Goal: Information Seeking & Learning: Learn about a topic

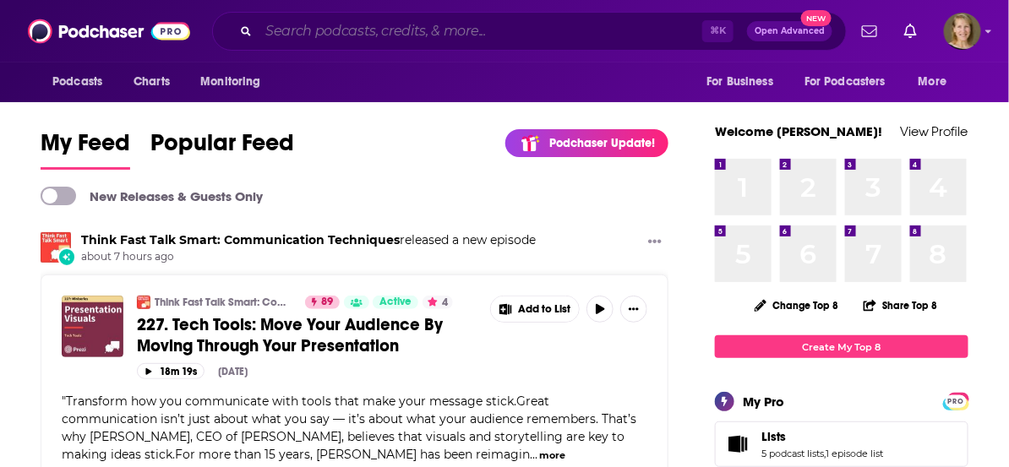
click at [401, 31] on input "Search podcasts, credits, & more..." at bounding box center [481, 31] width 444 height 27
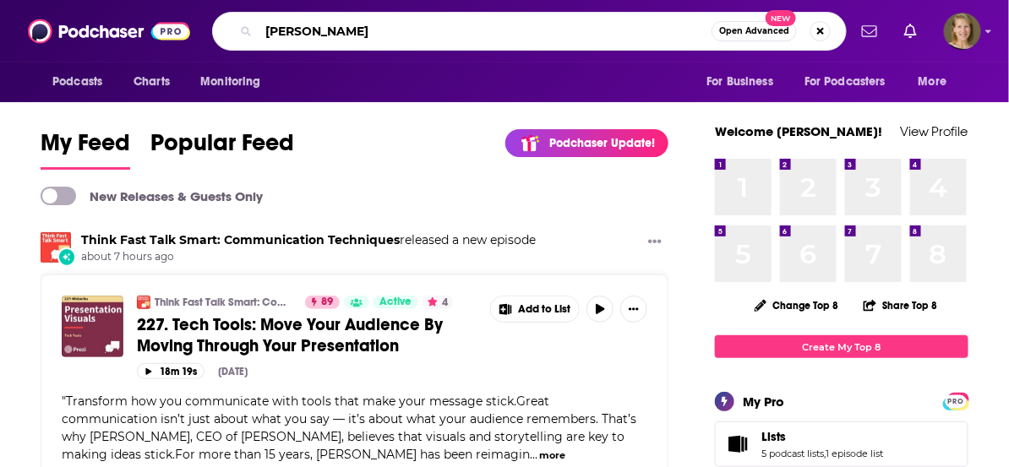
type input "[PERSON_NAME]"
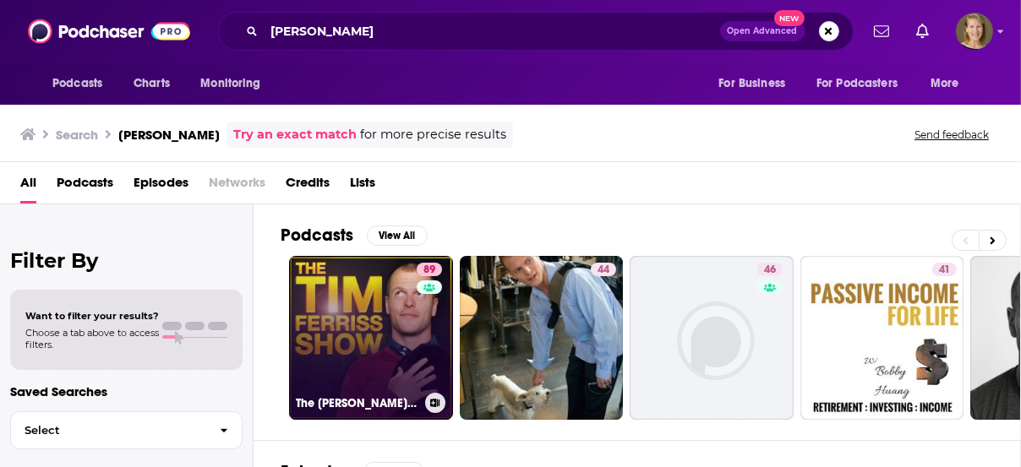
click at [362, 339] on link "89 The [PERSON_NAME] Show" at bounding box center [371, 338] width 164 height 164
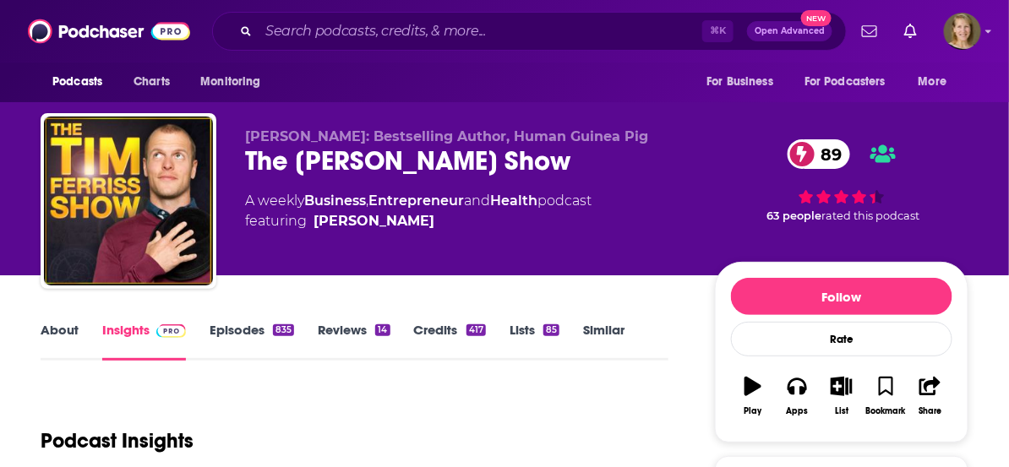
click at [607, 333] on link "Similar" at bounding box center [603, 341] width 41 height 39
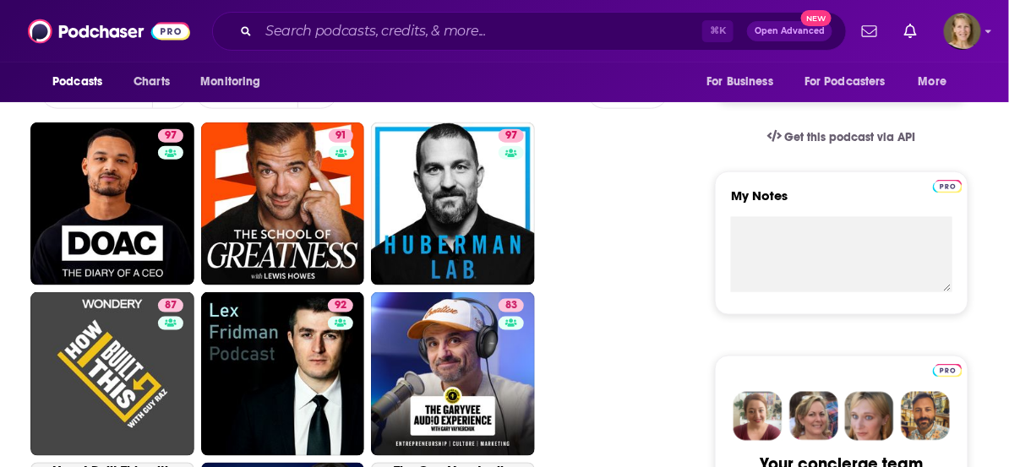
scroll to position [516, 0]
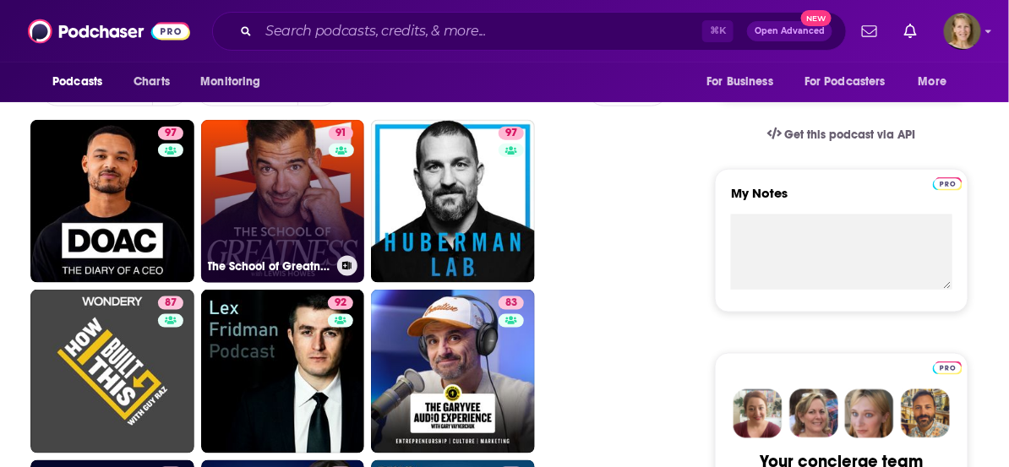
click at [265, 241] on link "91 The School of Greatness" at bounding box center [283, 202] width 164 height 164
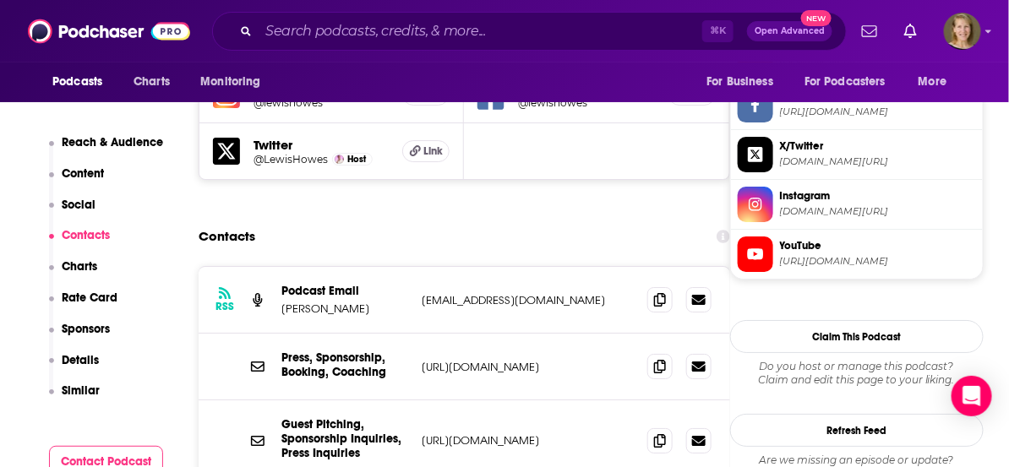
scroll to position [1620, 0]
click at [548, 434] on p "[URL][DOMAIN_NAME]" at bounding box center [528, 441] width 212 height 14
click at [581, 434] on p "[URL][DOMAIN_NAME]" at bounding box center [528, 441] width 212 height 14
click at [664, 434] on icon at bounding box center [660, 441] width 12 height 14
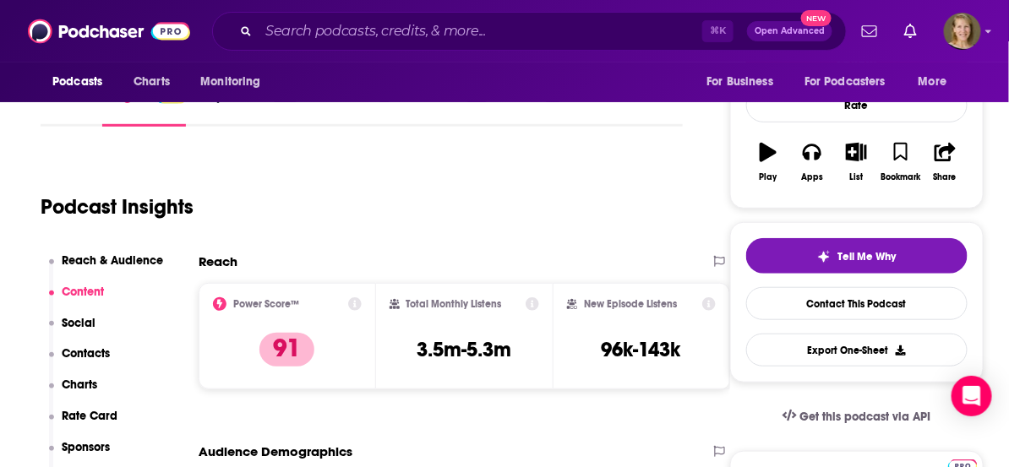
scroll to position [194, 0]
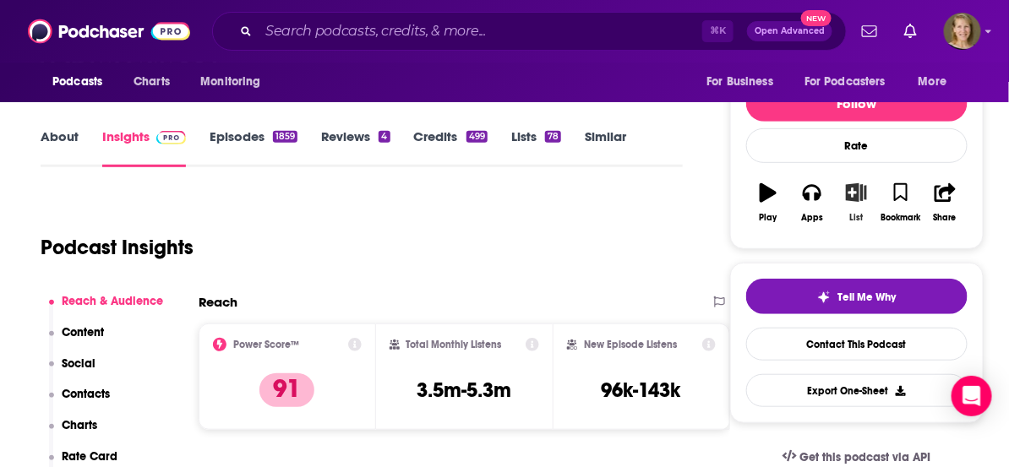
click at [854, 185] on icon "button" at bounding box center [856, 192] width 21 height 19
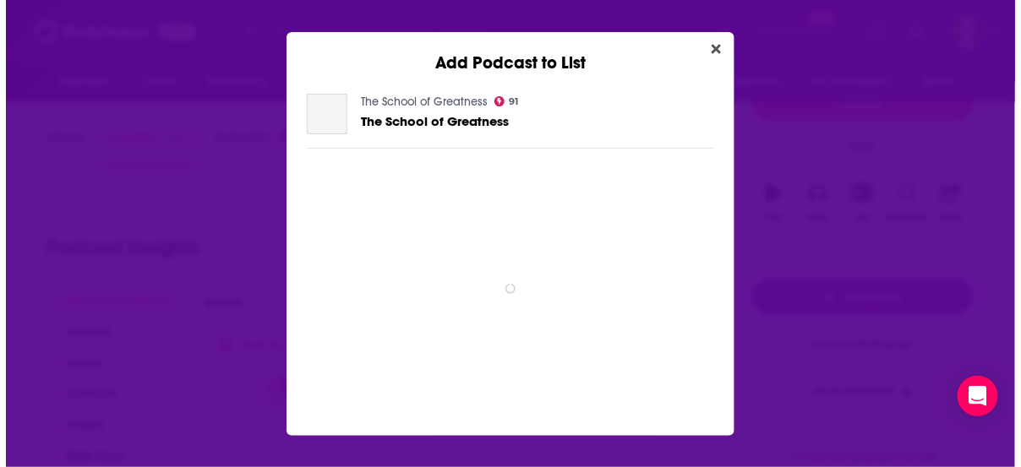
scroll to position [0, 0]
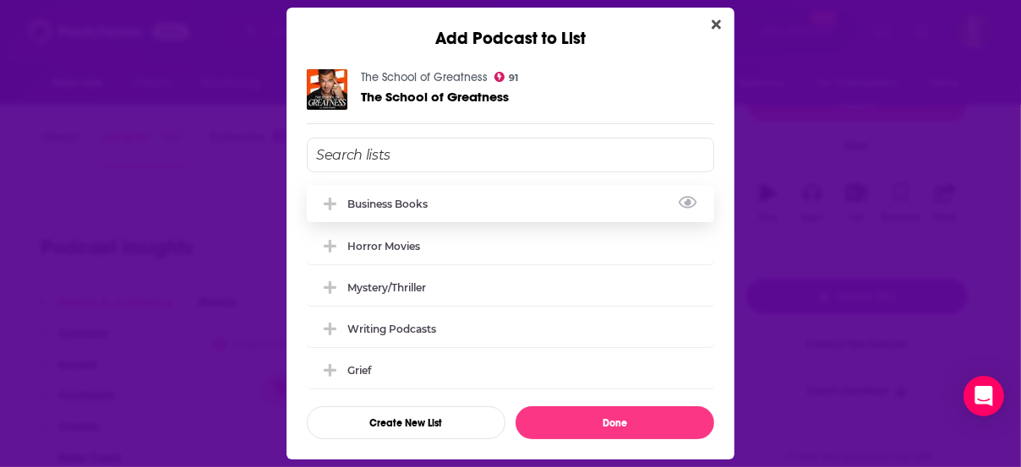
click at [374, 210] on div "Business Books" at bounding box center [510, 203] width 407 height 37
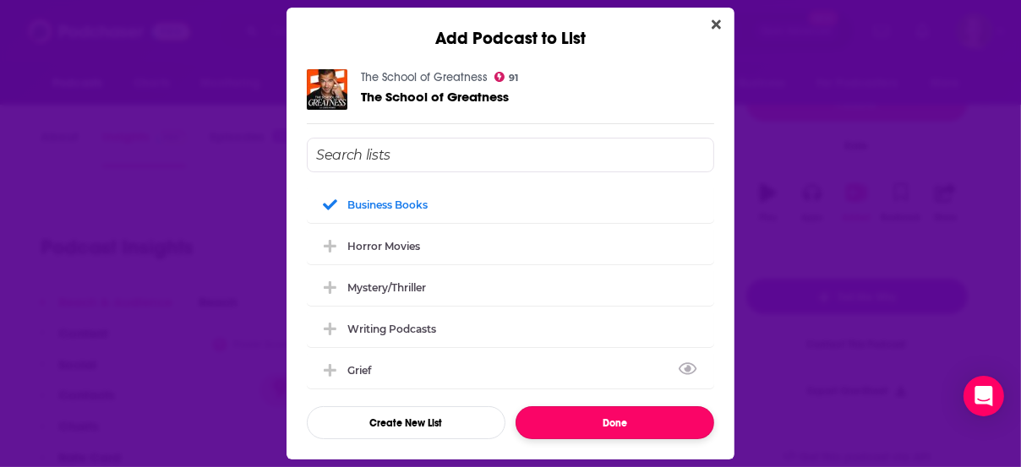
click at [615, 424] on button "Done" at bounding box center [615, 423] width 199 height 33
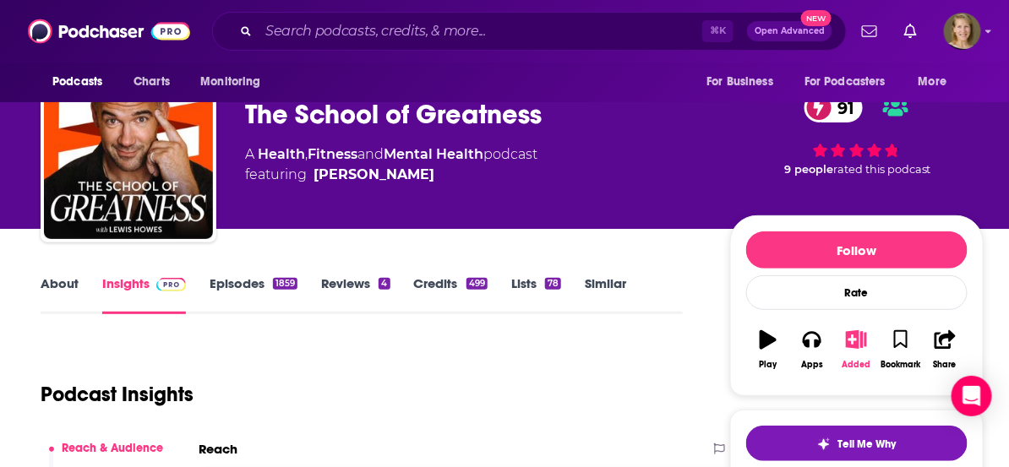
scroll to position [40, 0]
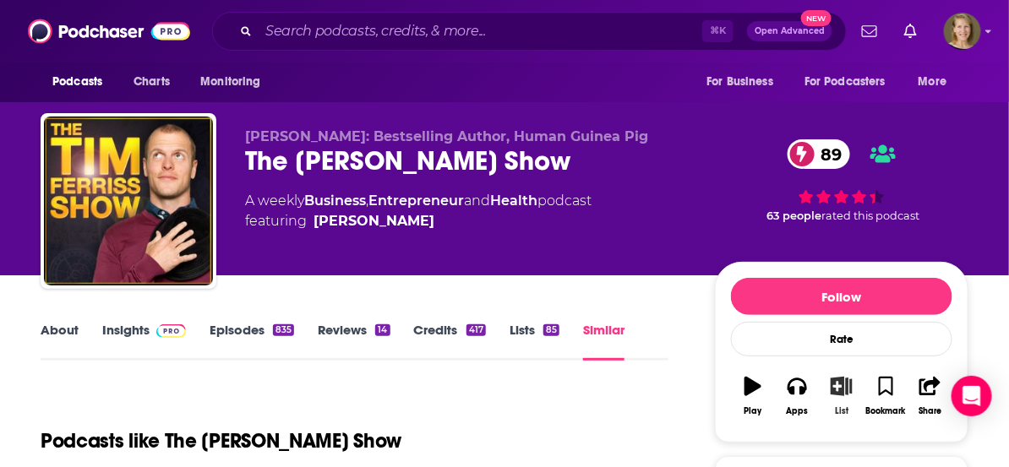
click at [844, 381] on icon "button" at bounding box center [842, 386] width 21 height 19
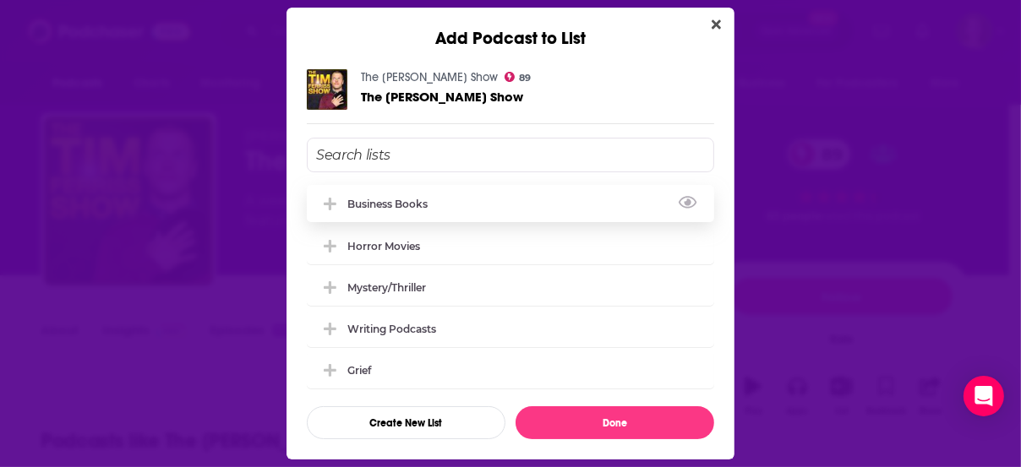
click at [375, 205] on div "Business Books" at bounding box center [392, 204] width 90 height 13
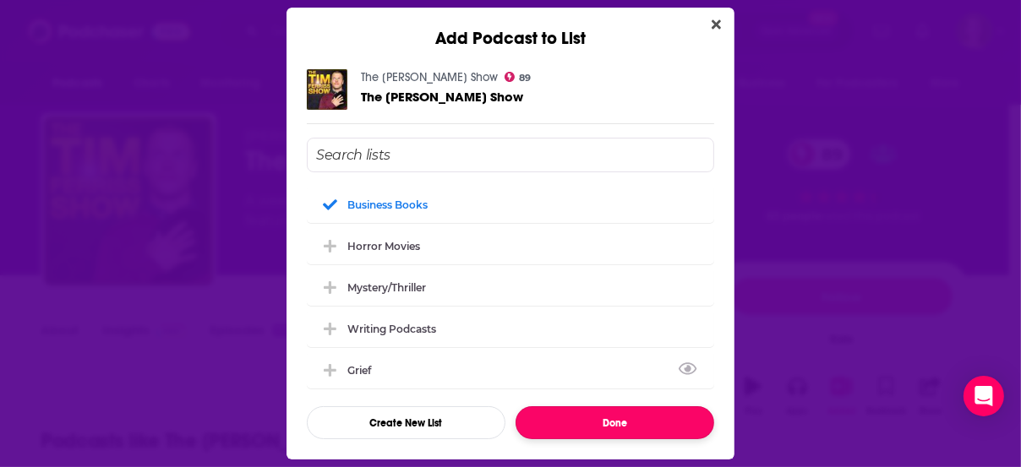
click at [606, 424] on button "Done" at bounding box center [615, 423] width 199 height 33
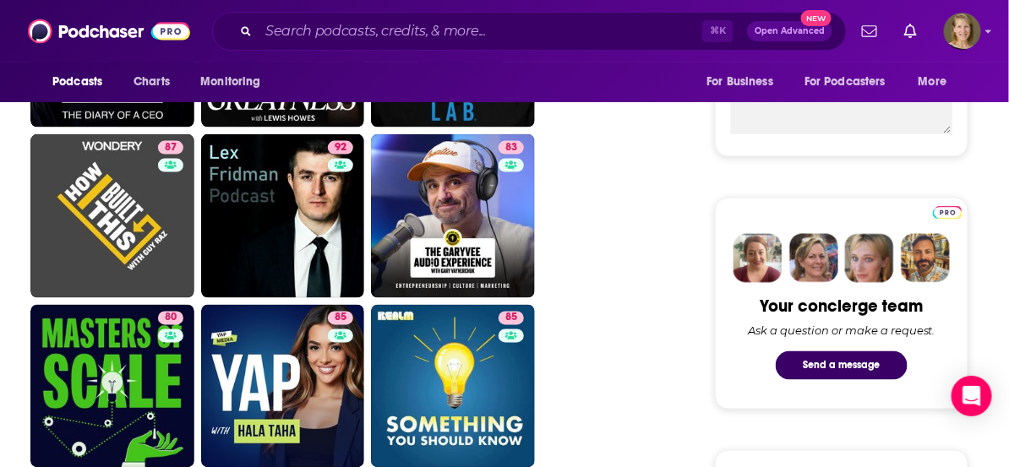
scroll to position [673, 0]
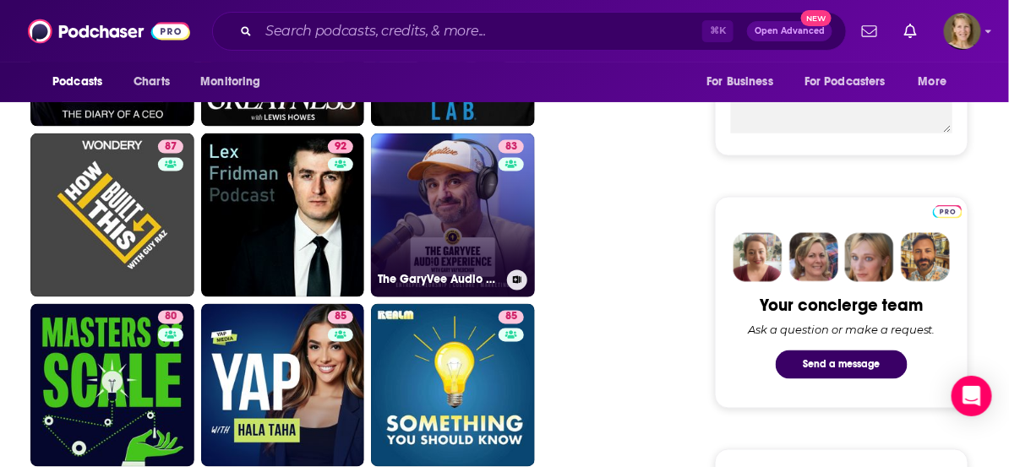
click at [445, 240] on link "83 The GaryVee Audio Experience" at bounding box center [453, 216] width 164 height 164
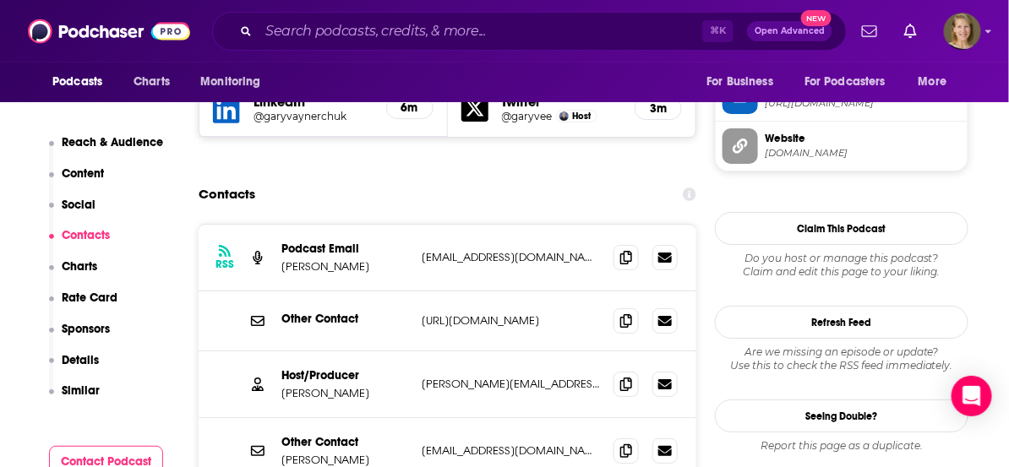
scroll to position [1635, 0]
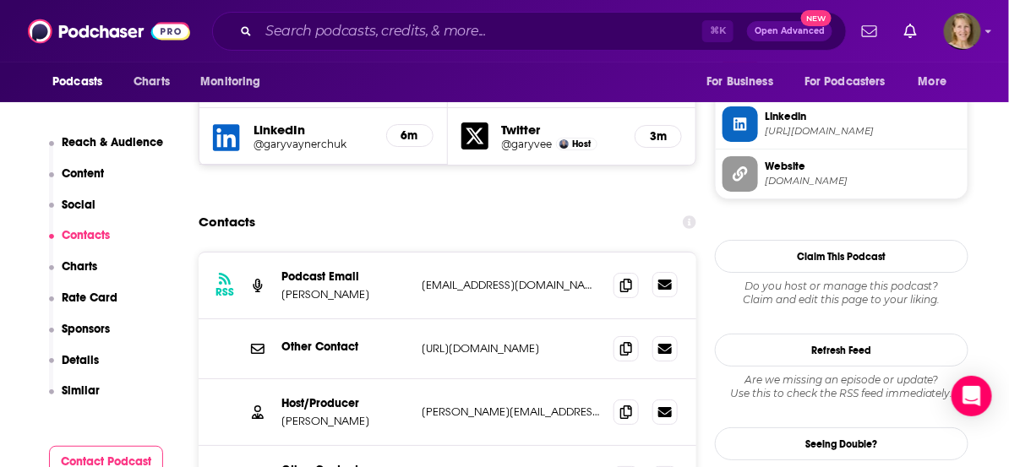
click at [659, 280] on icon at bounding box center [666, 285] width 14 height 10
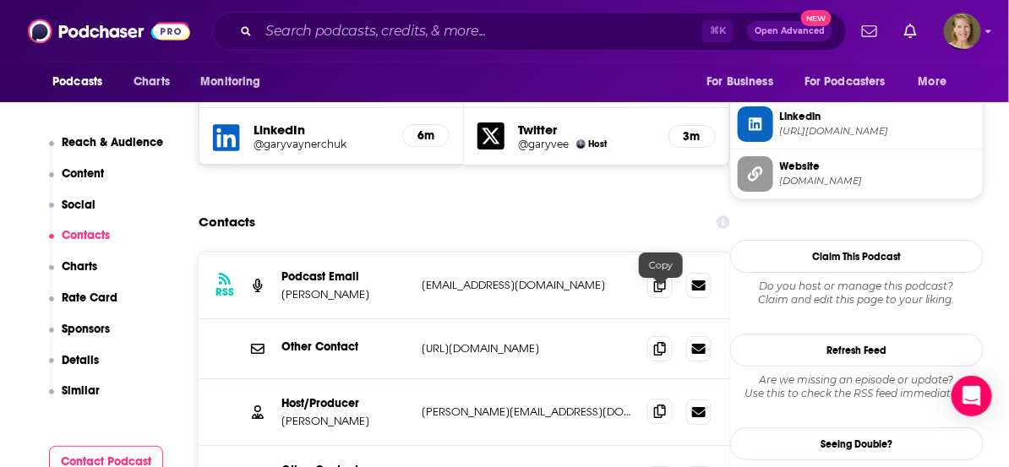
click at [664, 405] on icon at bounding box center [660, 412] width 12 height 14
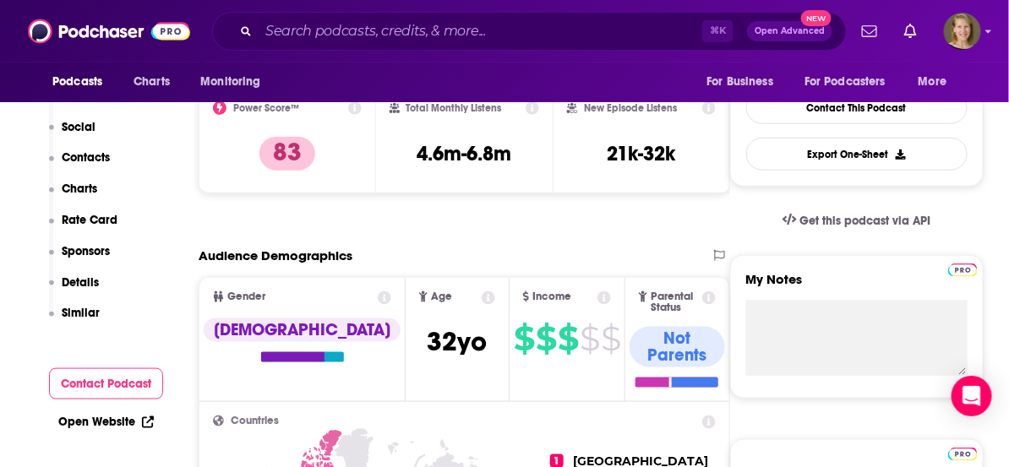
scroll to position [137, 0]
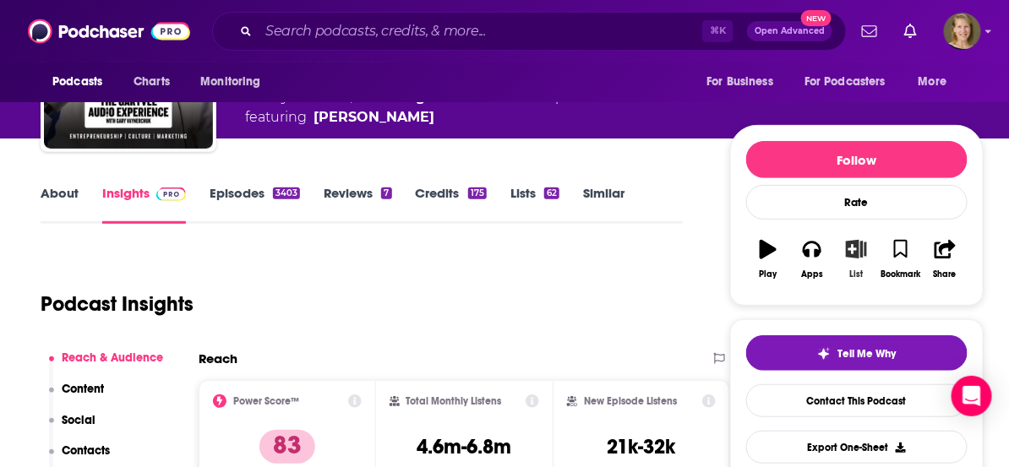
click at [858, 249] on icon "button" at bounding box center [856, 249] width 21 height 19
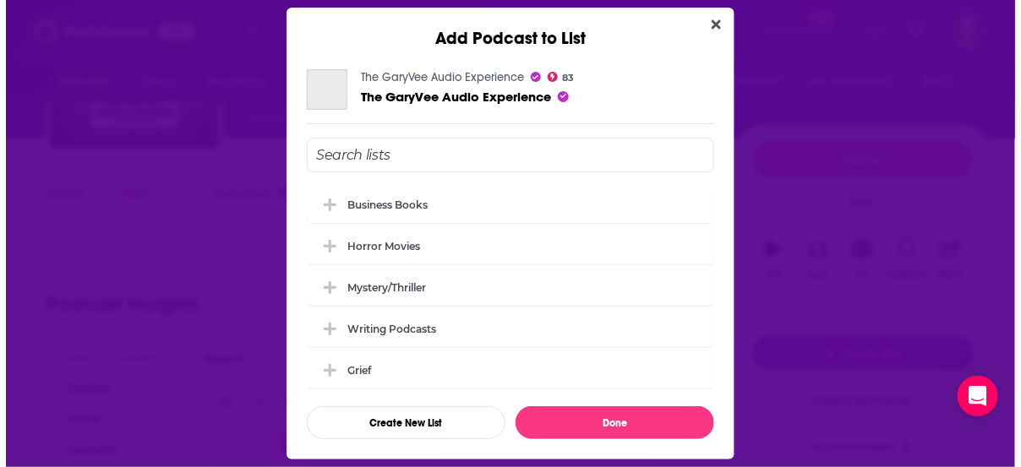
scroll to position [0, 0]
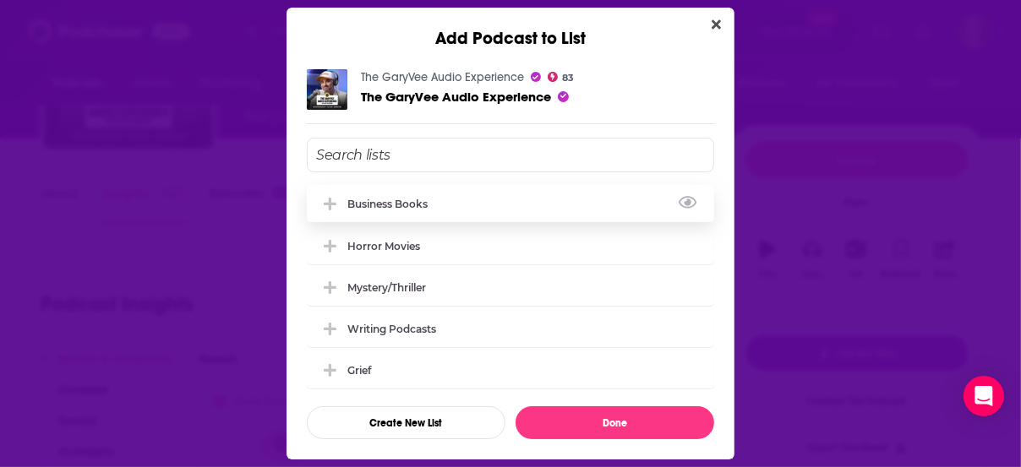
click at [384, 194] on div "Business Books" at bounding box center [510, 203] width 407 height 37
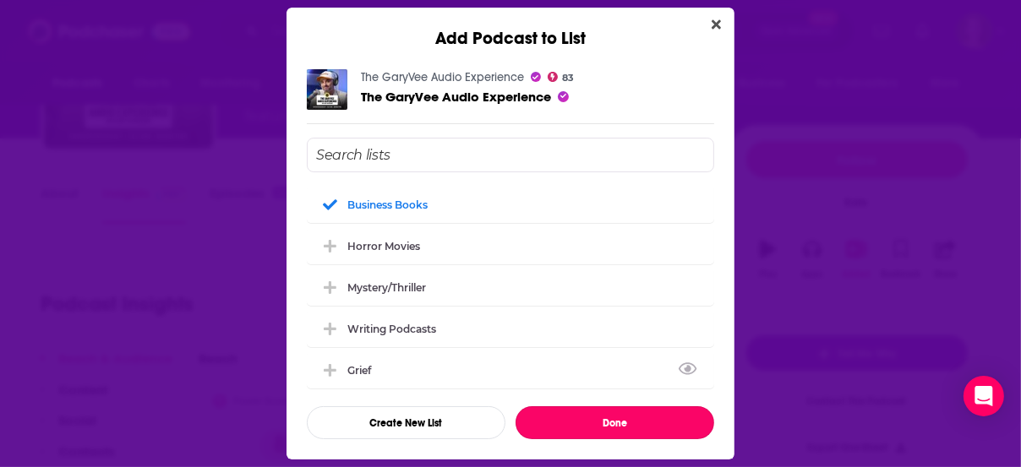
click at [603, 416] on button "Done" at bounding box center [615, 423] width 199 height 33
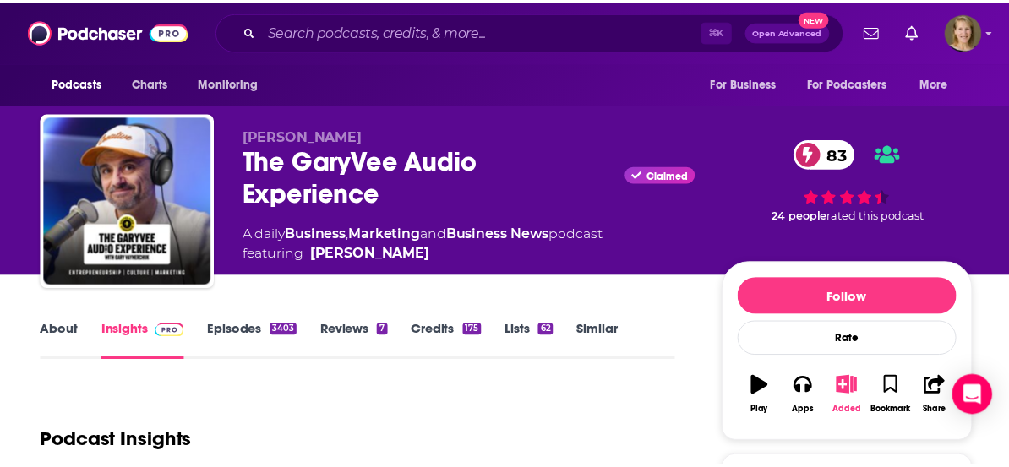
scroll to position [137, 0]
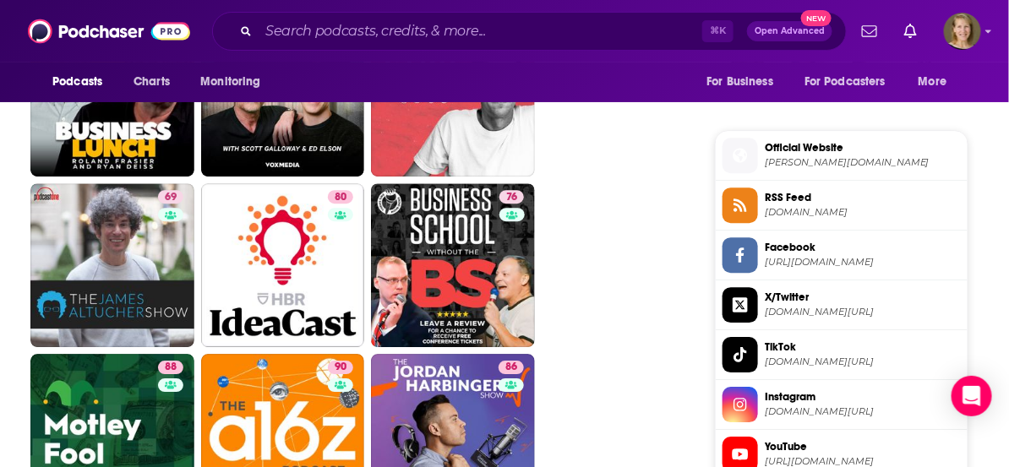
scroll to position [1306, 0]
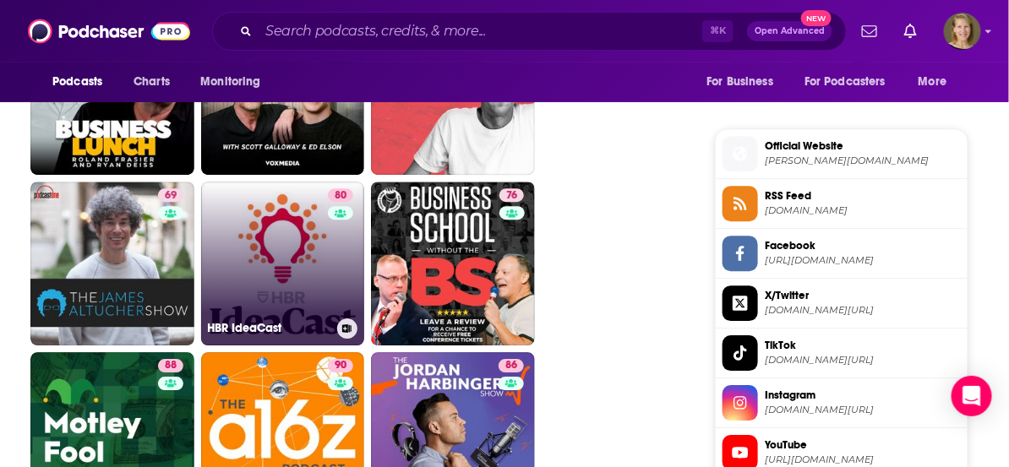
click at [281, 280] on link "80 [PERSON_NAME]" at bounding box center [283, 264] width 164 height 164
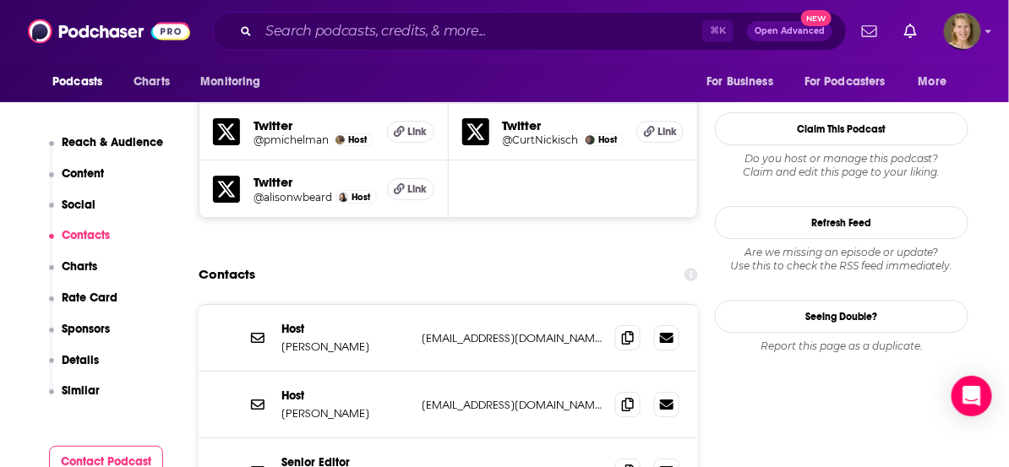
scroll to position [1584, 0]
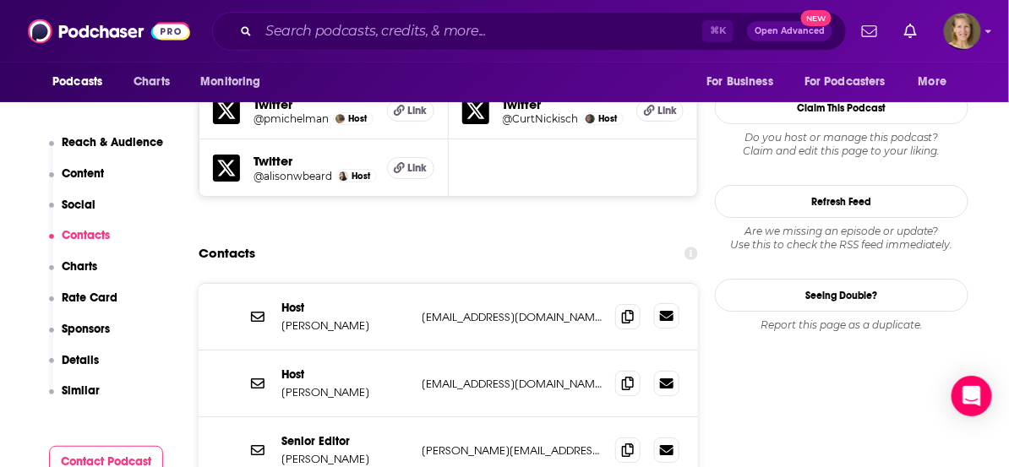
click at [660, 311] on icon at bounding box center [667, 316] width 14 height 10
click at [622, 376] on icon at bounding box center [628, 383] width 12 height 14
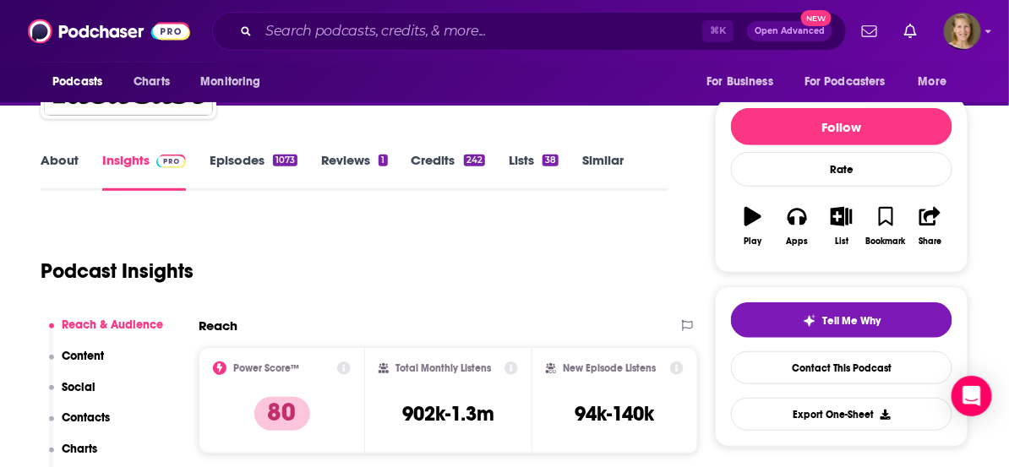
scroll to position [148, 0]
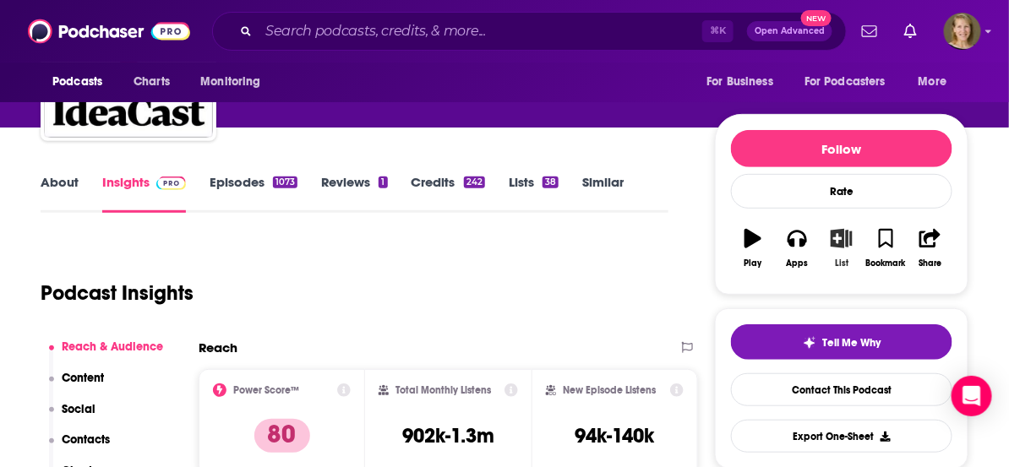
click at [842, 238] on icon "button" at bounding box center [841, 238] width 21 height 19
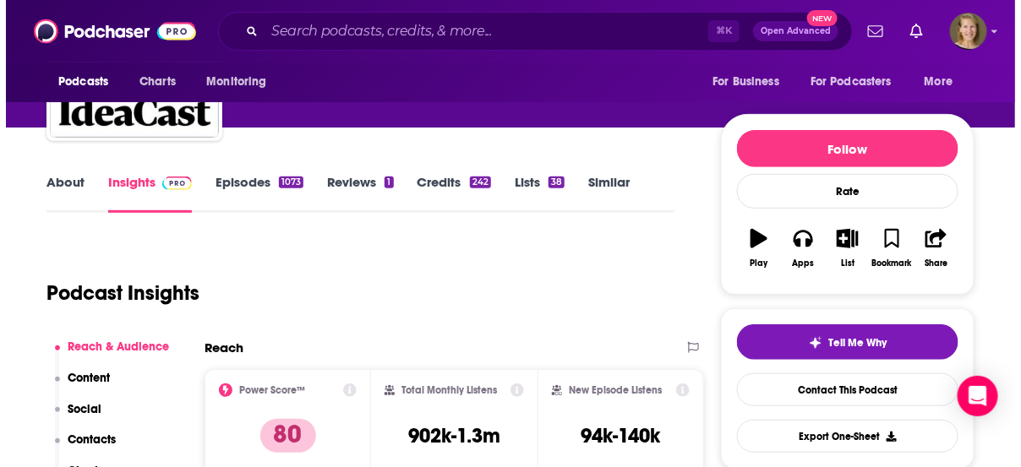
scroll to position [0, 0]
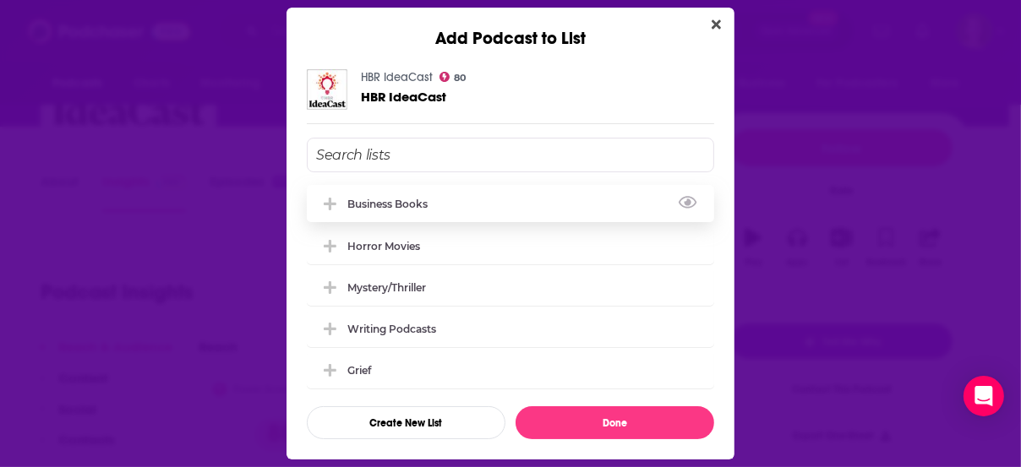
click at [468, 210] on div "Business Books" at bounding box center [510, 203] width 407 height 37
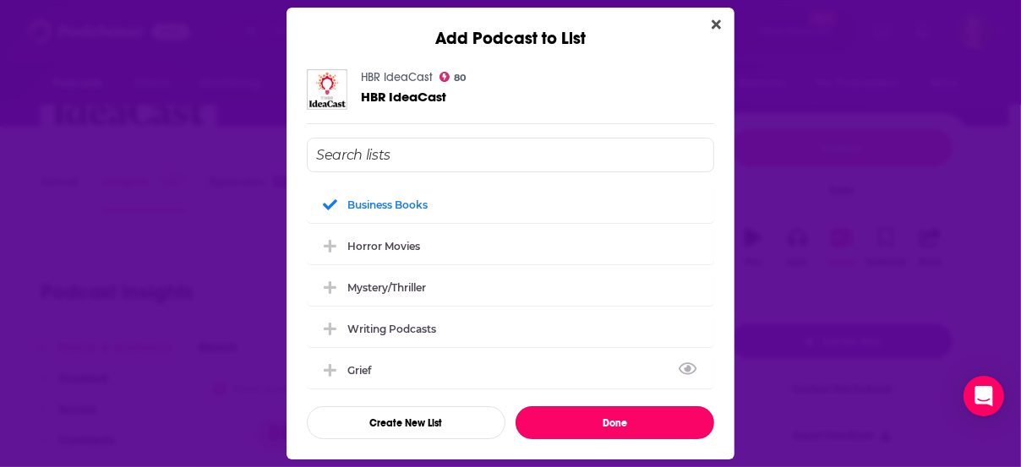
drag, startPoint x: 597, startPoint y: 427, endPoint x: 457, endPoint y: 233, distance: 238.6
click at [597, 426] on button "Done" at bounding box center [615, 423] width 199 height 33
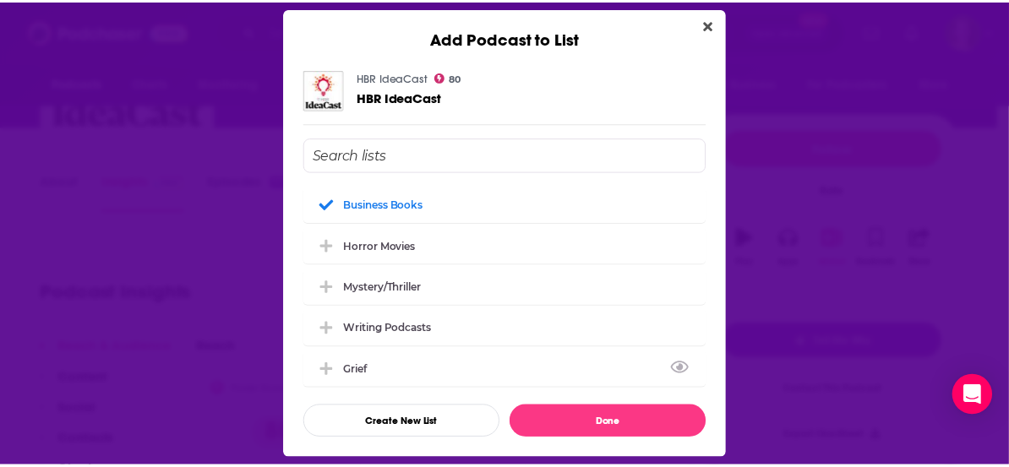
scroll to position [148, 0]
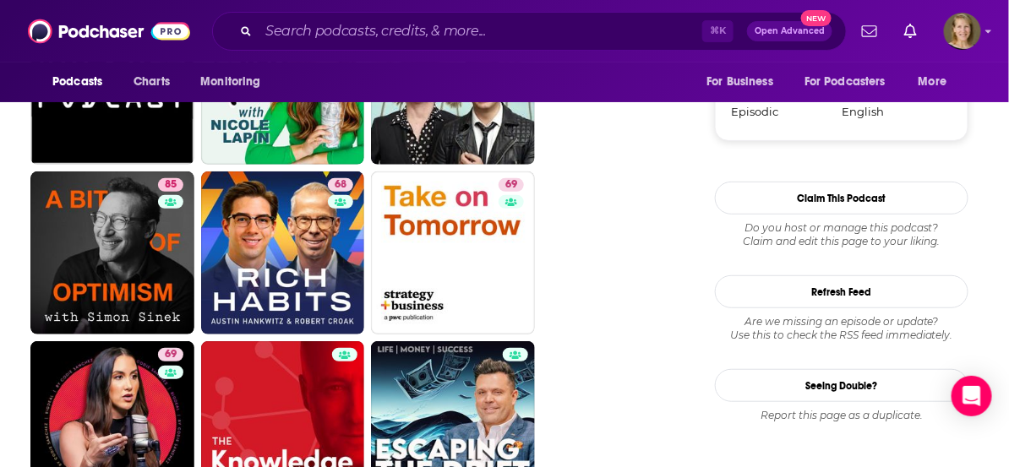
scroll to position [1999, 0]
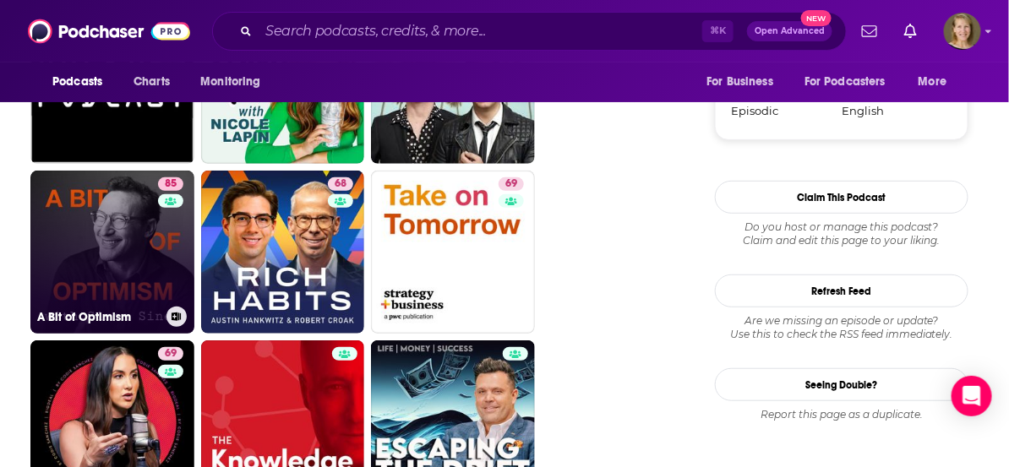
click at [145, 245] on link "85 A Bit of Optimism" at bounding box center [112, 253] width 164 height 164
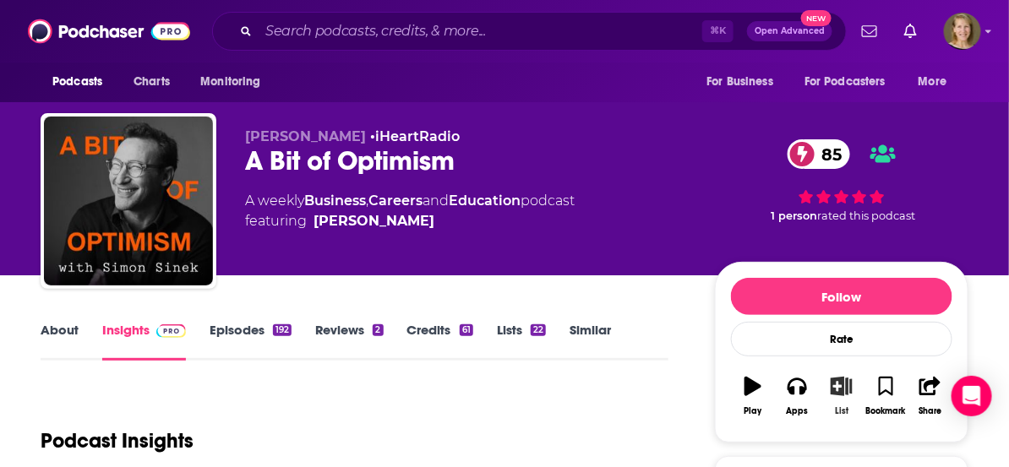
click at [842, 386] on icon "button" at bounding box center [841, 386] width 21 height 19
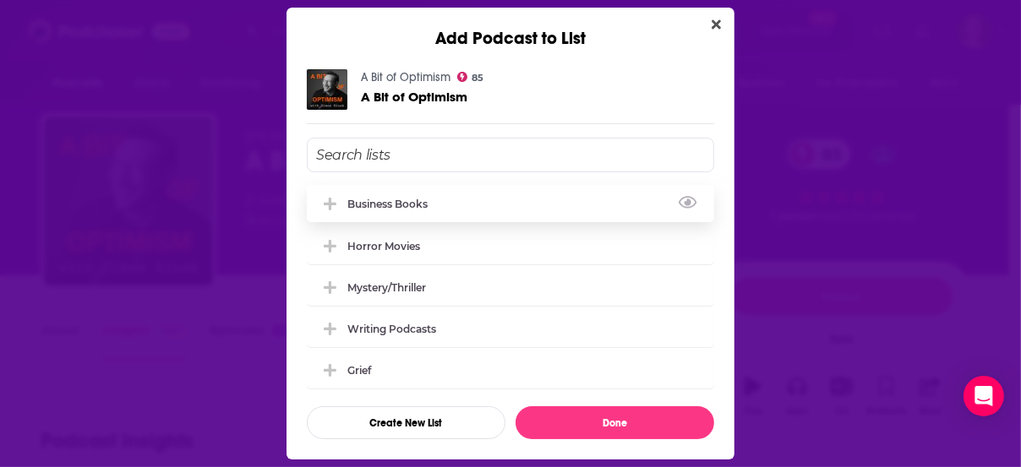
click at [434, 210] on div "Business Books" at bounding box center [392, 204] width 90 height 13
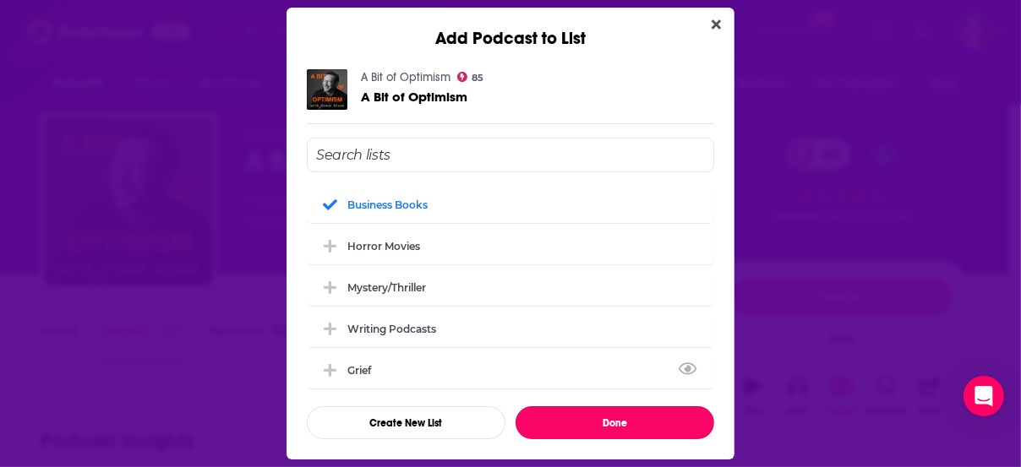
click at [576, 424] on button "Done" at bounding box center [615, 423] width 199 height 33
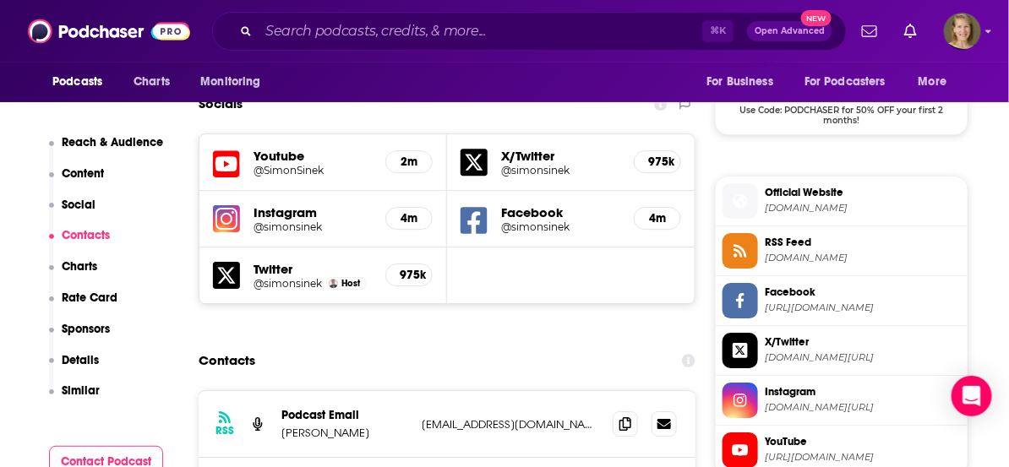
scroll to position [1598, 0]
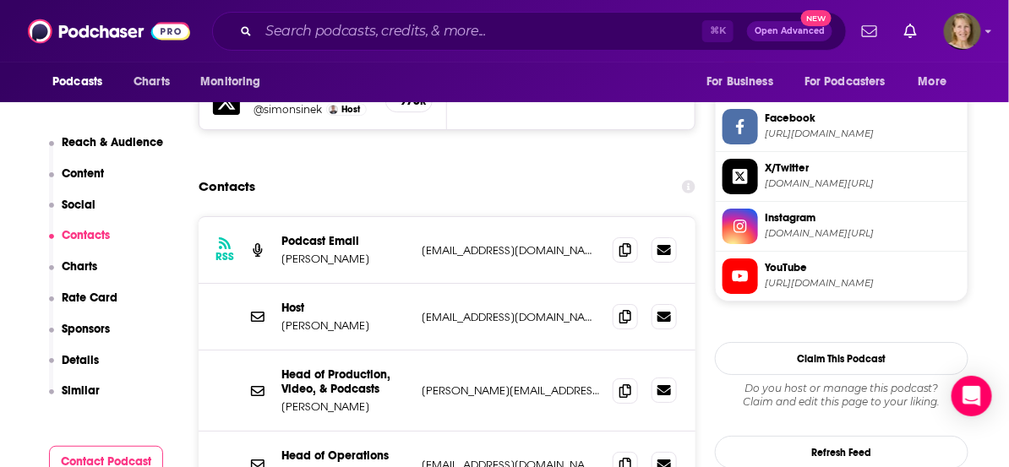
click at [658, 385] on icon at bounding box center [665, 390] width 14 height 10
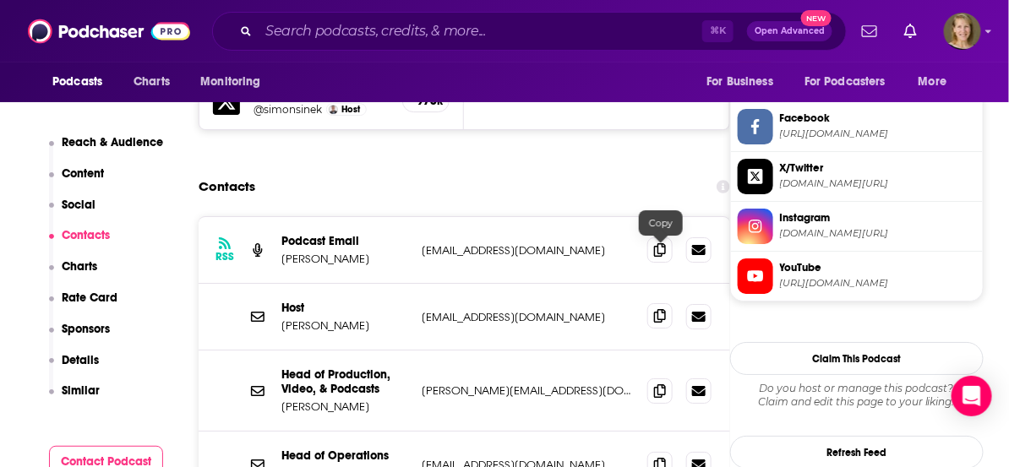
click at [662, 309] on icon at bounding box center [660, 316] width 12 height 14
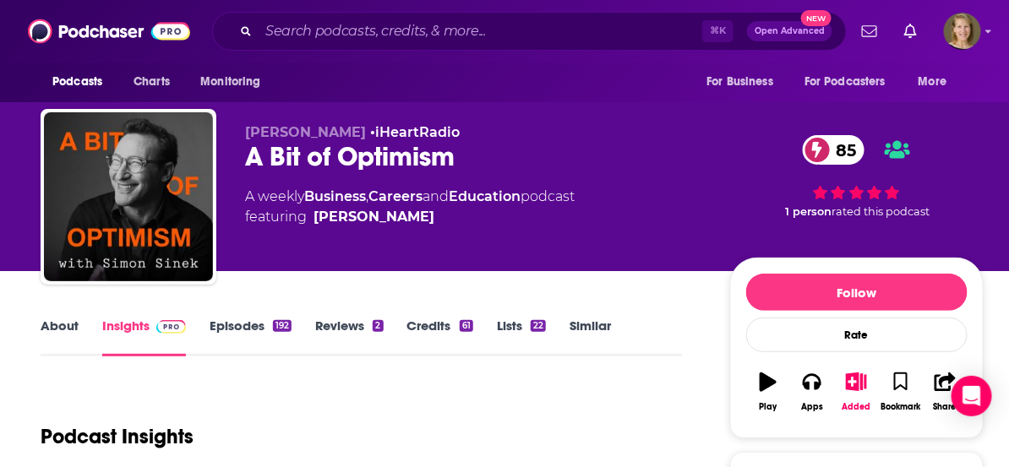
scroll to position [0, 0]
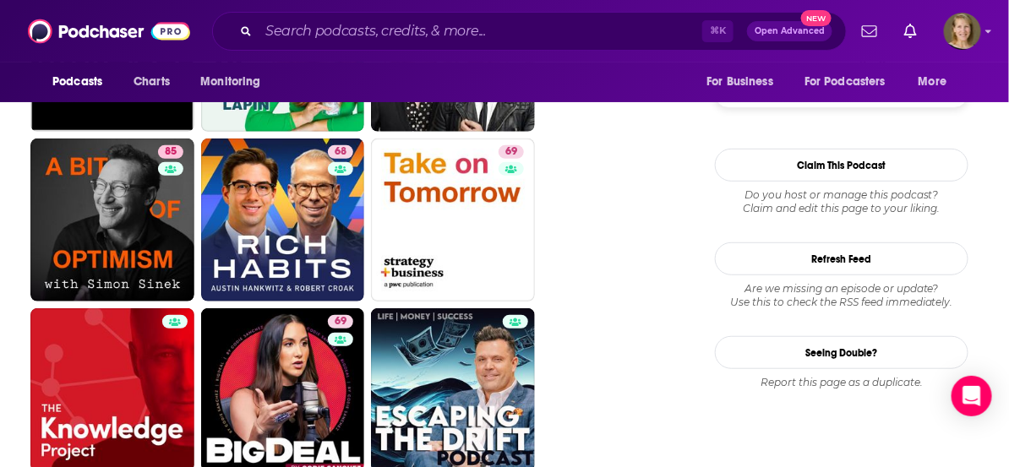
scroll to position [2037, 0]
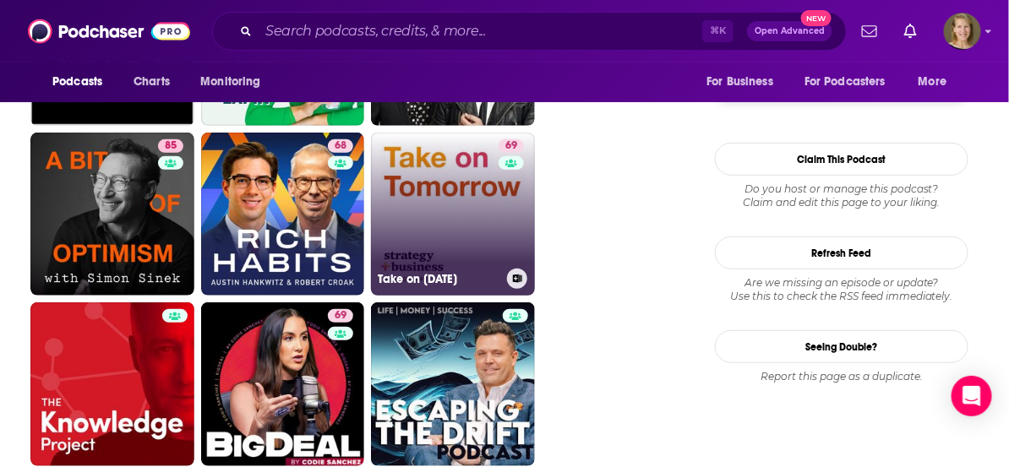
click at [470, 201] on link "69 Take on [DATE]" at bounding box center [453, 215] width 164 height 164
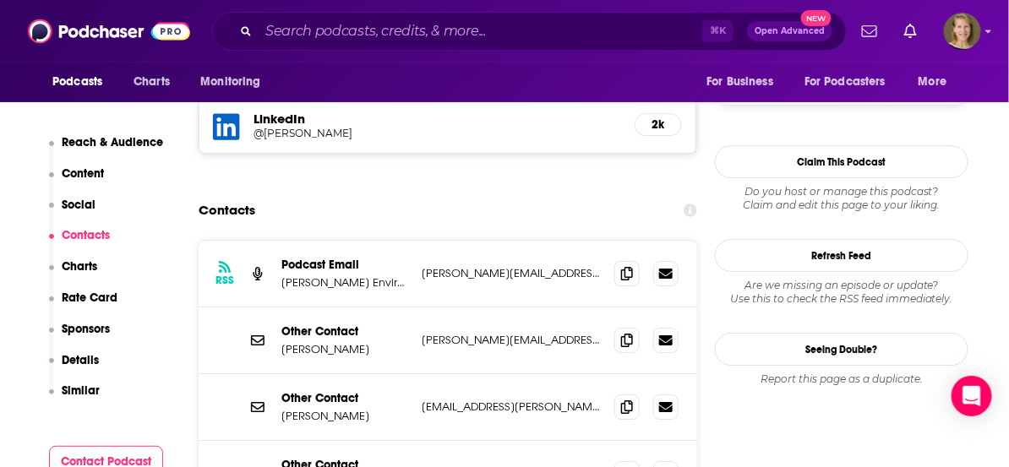
scroll to position [1484, 0]
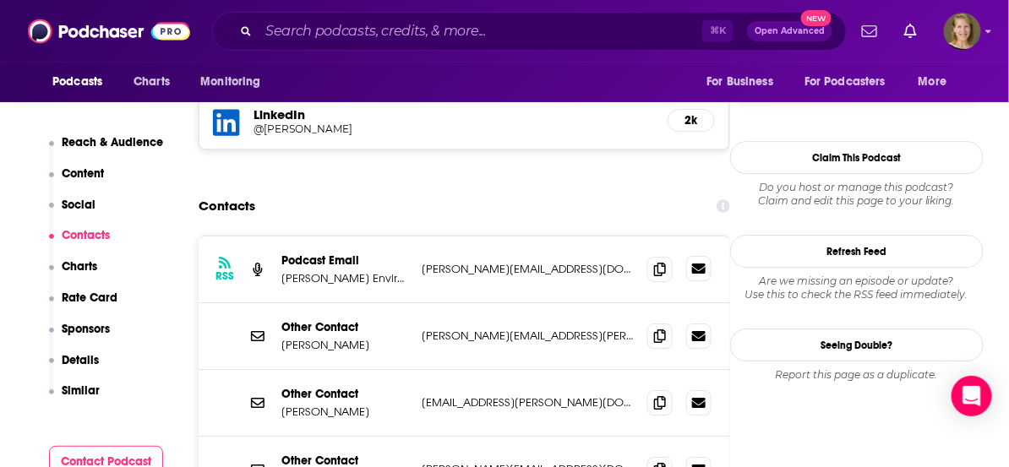
click at [704, 264] on icon at bounding box center [699, 269] width 14 height 10
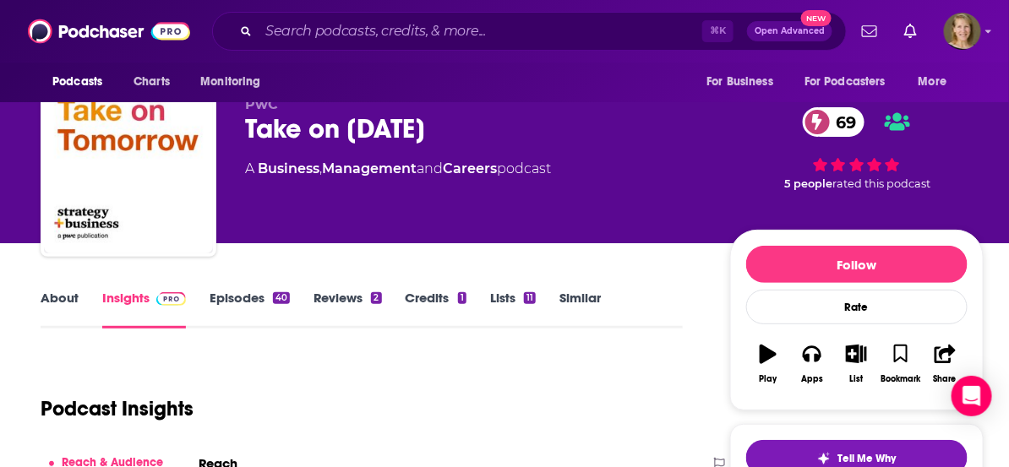
scroll to position [0, 0]
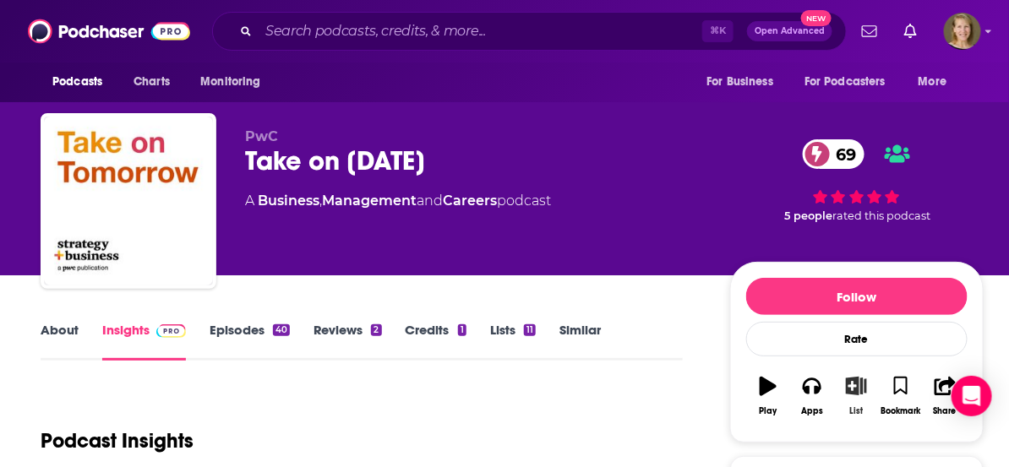
click at [858, 386] on icon "button" at bounding box center [856, 386] width 21 height 19
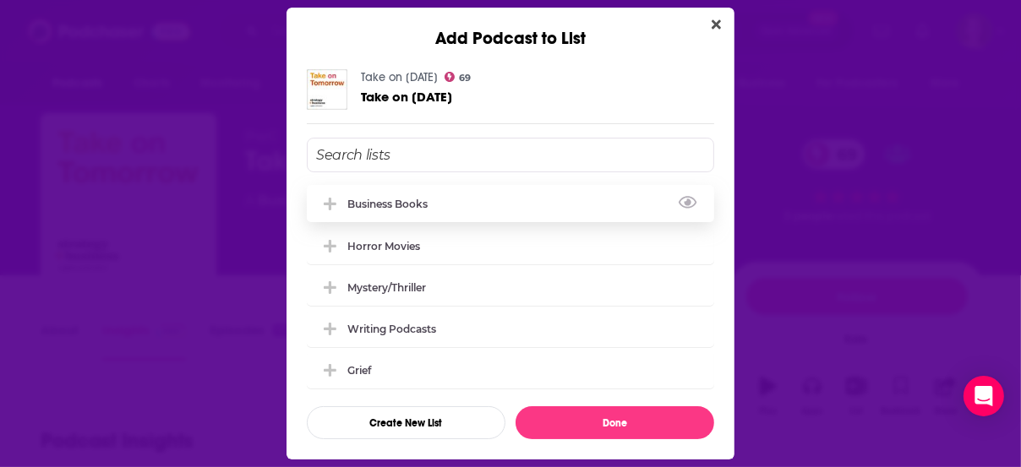
click at [421, 209] on div "Business Books" at bounding box center [392, 204] width 90 height 13
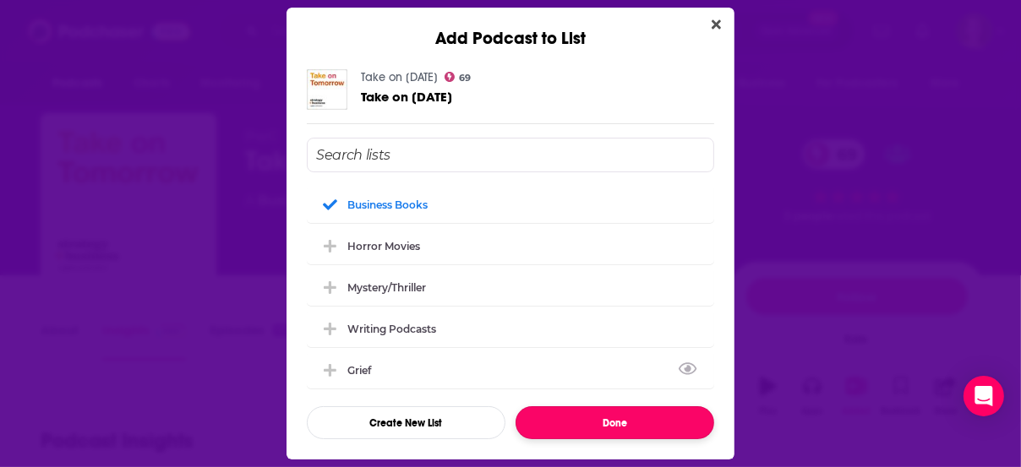
click at [595, 427] on button "Done" at bounding box center [615, 423] width 199 height 33
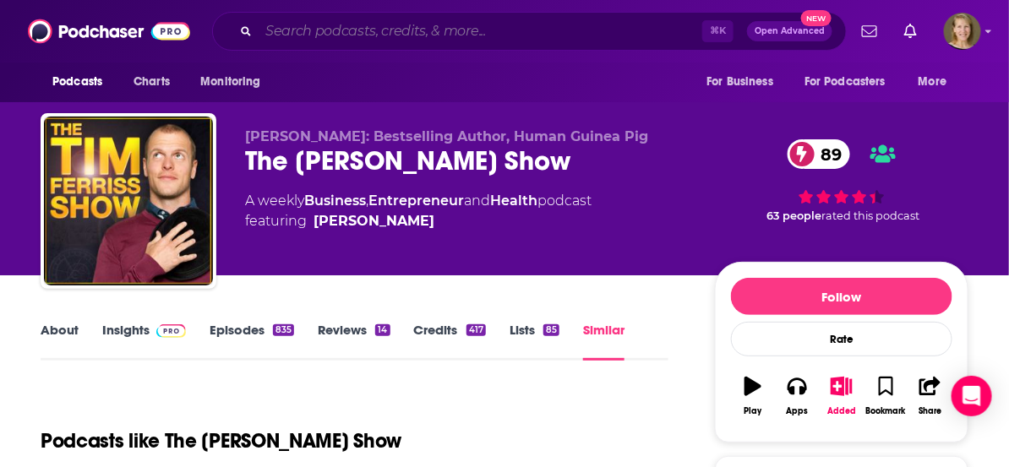
click at [456, 27] on input "Search podcasts, credits, & more..." at bounding box center [481, 31] width 444 height 27
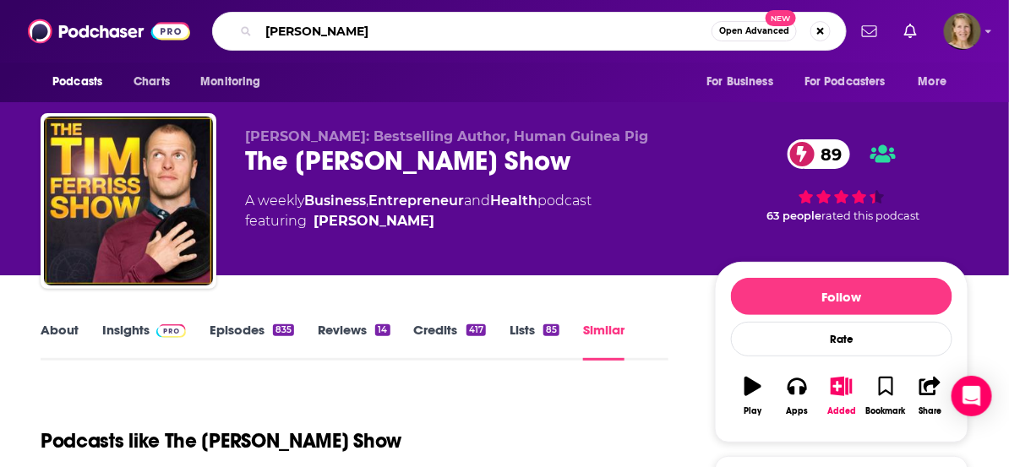
type input "[PERSON_NAME]"
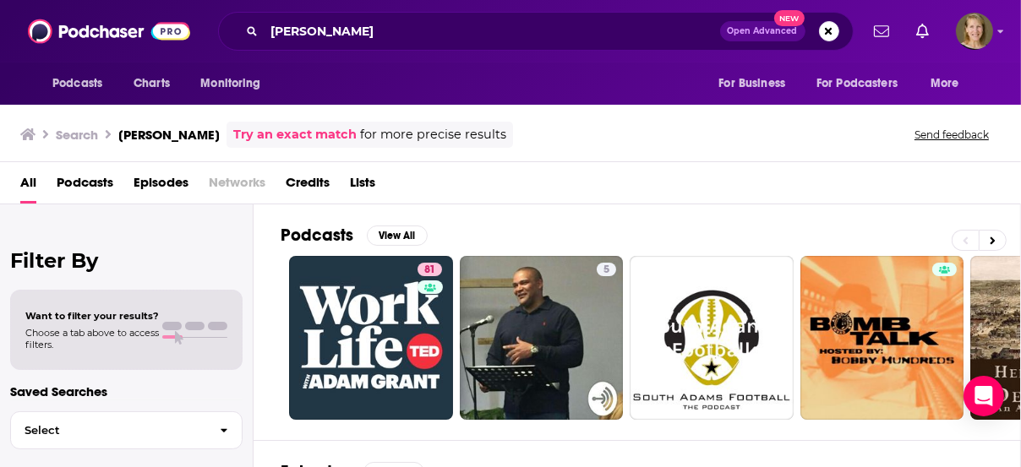
click at [90, 178] on span "Podcasts" at bounding box center [85, 186] width 57 height 35
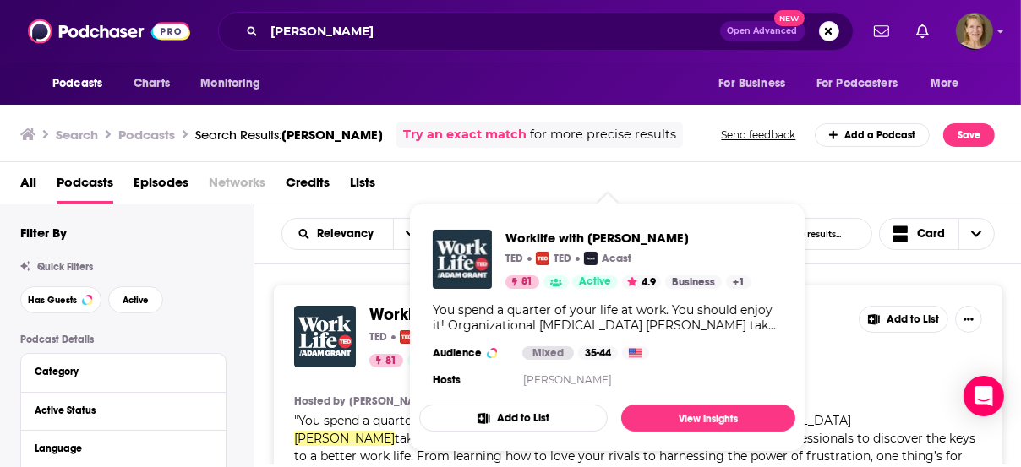
click at [544, 319] on div "You spend a quarter of your life at work. You should enjoy it! Organizational […" at bounding box center [607, 318] width 349 height 30
click at [534, 422] on button "Add to List" at bounding box center [513, 418] width 189 height 27
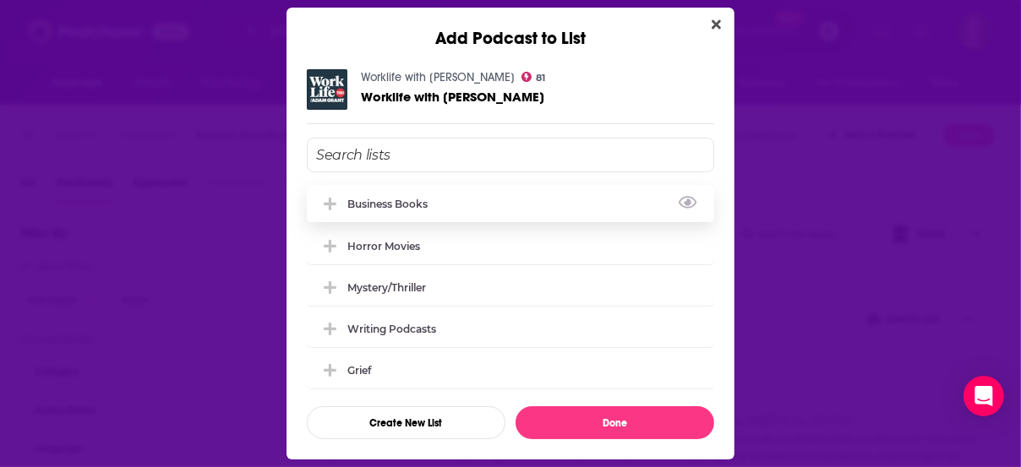
click at [418, 199] on div "Business Books" at bounding box center [392, 204] width 90 height 13
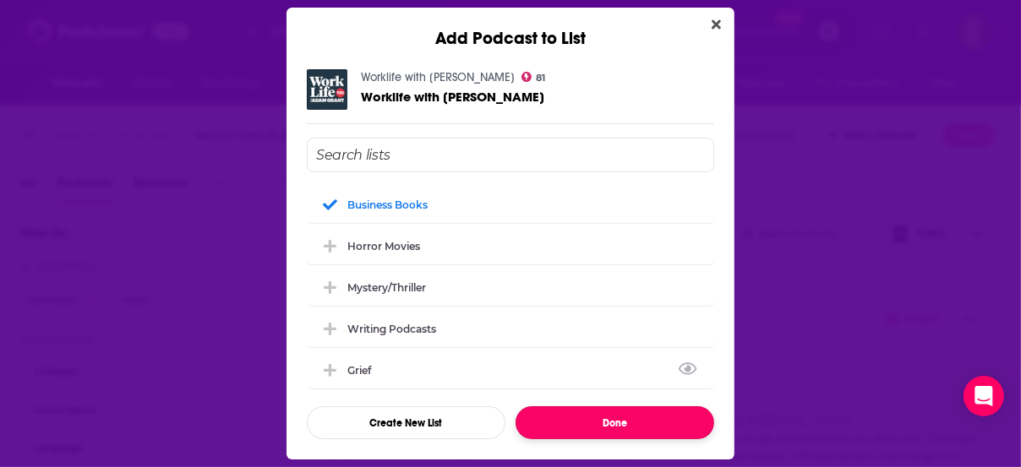
click at [590, 433] on button "Done" at bounding box center [615, 423] width 199 height 33
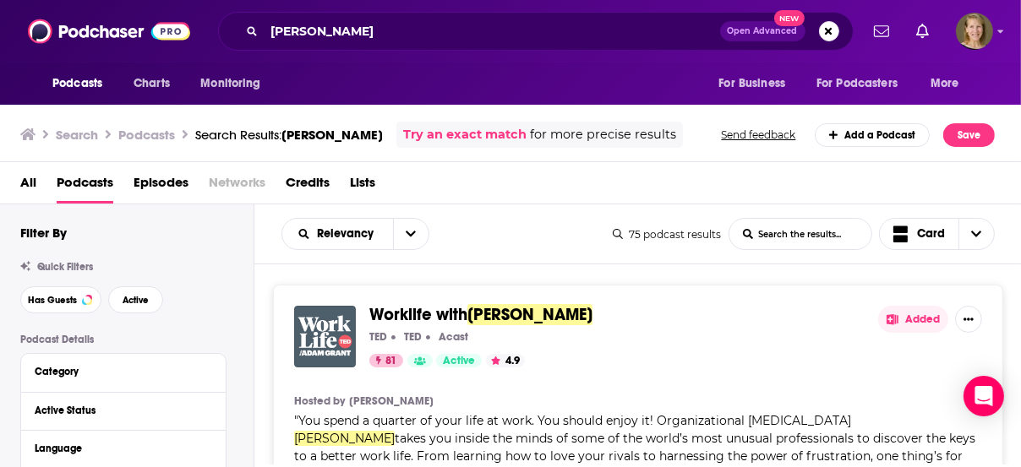
click at [328, 324] on img "Worklife with Adam Grant" at bounding box center [325, 337] width 62 height 62
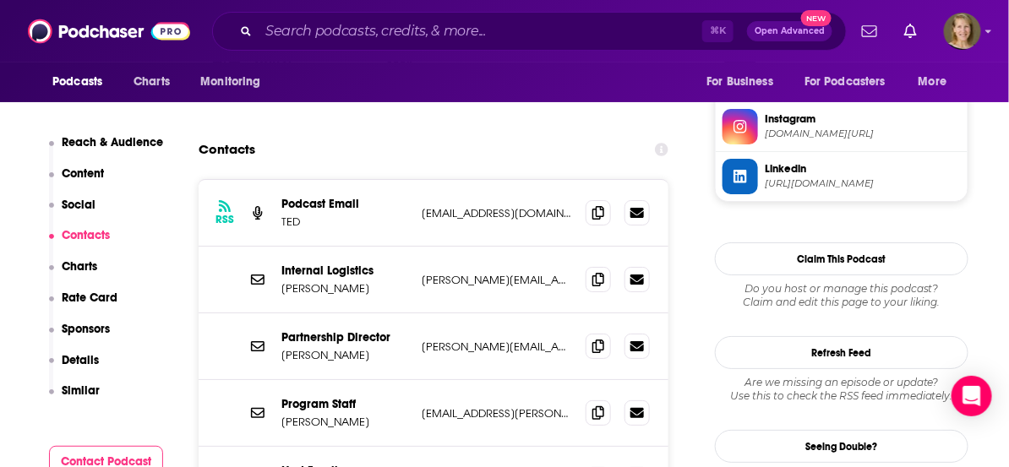
scroll to position [1692, 0]
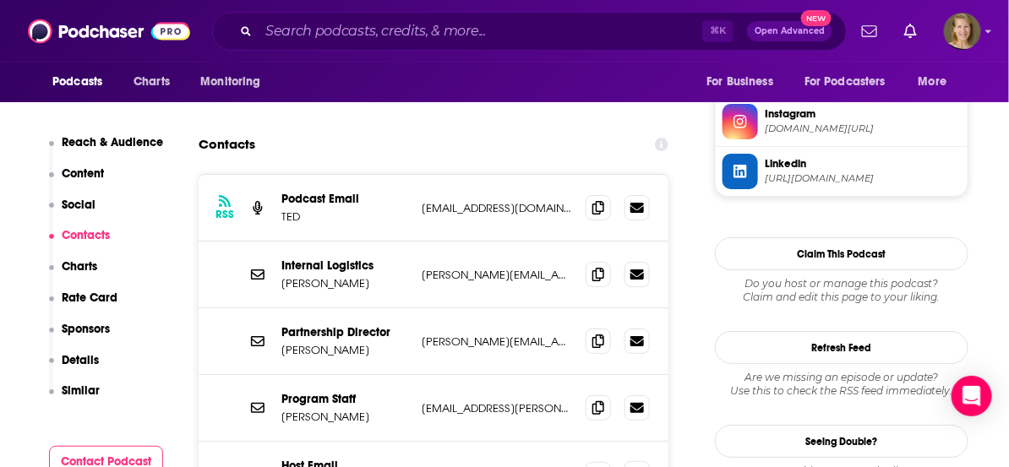
click at [643, 467] on icon at bounding box center [638, 474] width 14 height 10
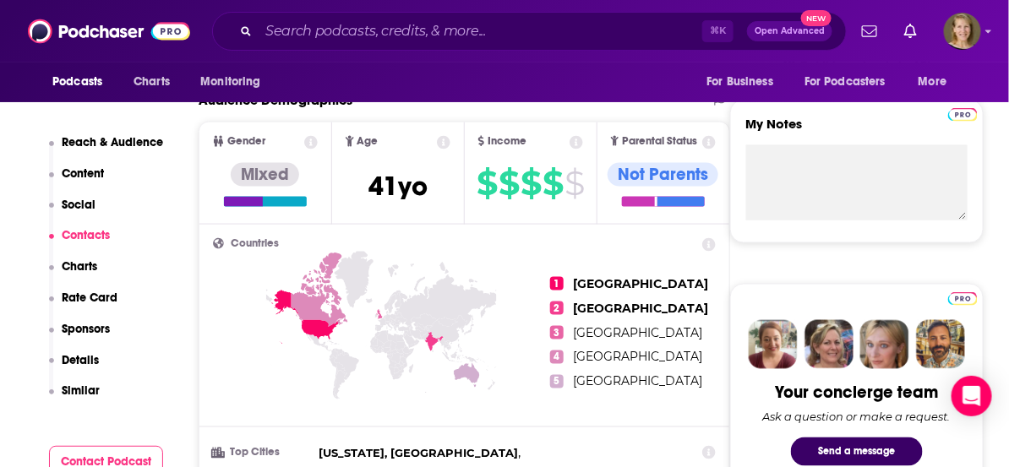
scroll to position [0, 0]
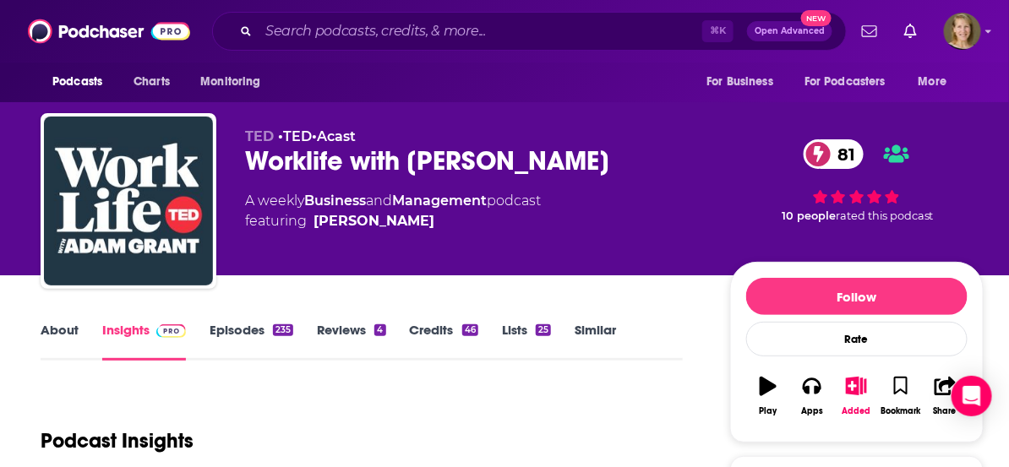
click at [589, 331] on link "Similar" at bounding box center [595, 341] width 41 height 39
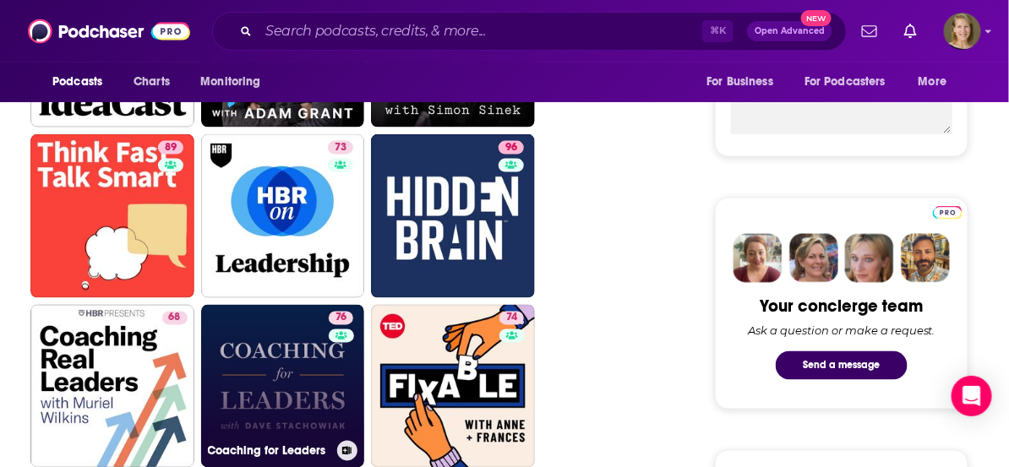
scroll to position [651, 0]
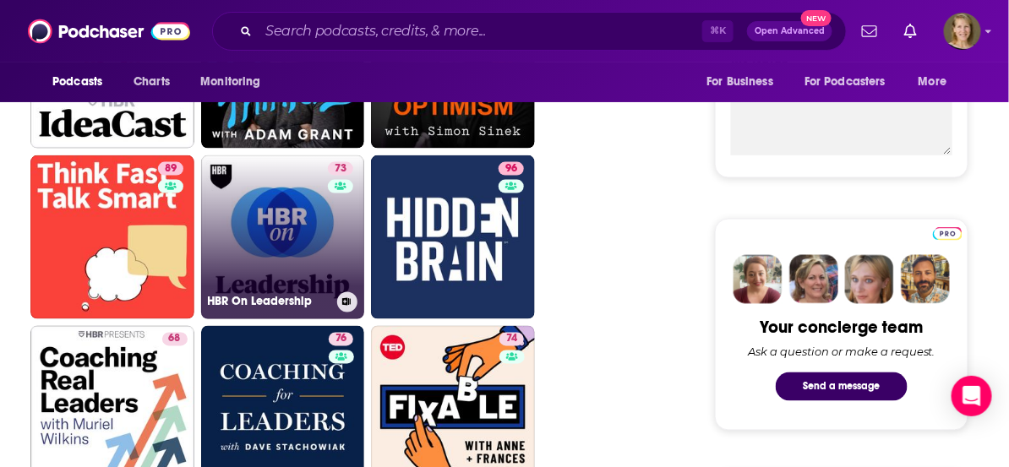
click at [275, 219] on link "73 HBR On Leadership" at bounding box center [283, 238] width 164 height 164
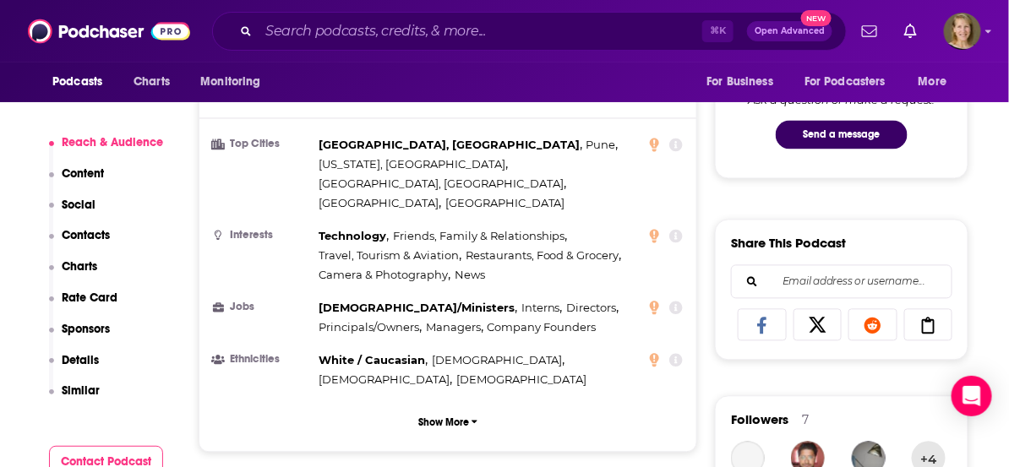
scroll to position [1409, 0]
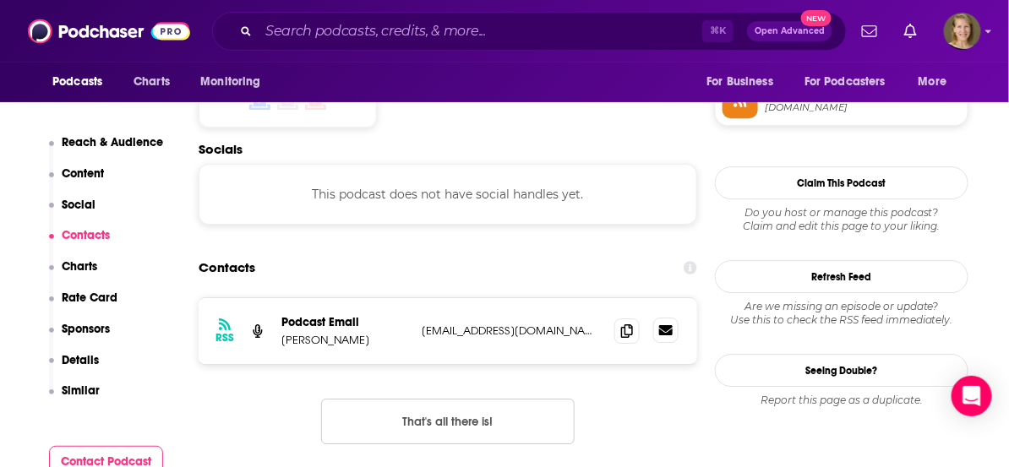
click at [659, 325] on icon at bounding box center [666, 330] width 14 height 10
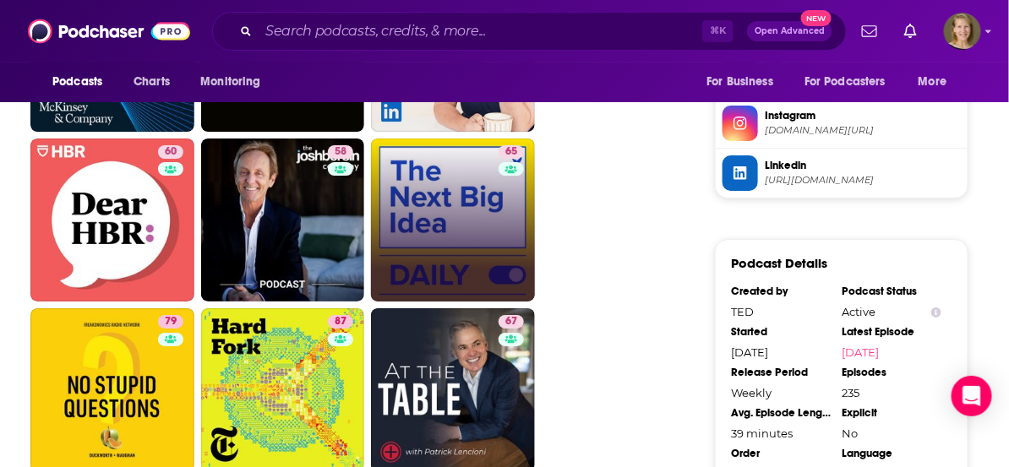
scroll to position [1692, 0]
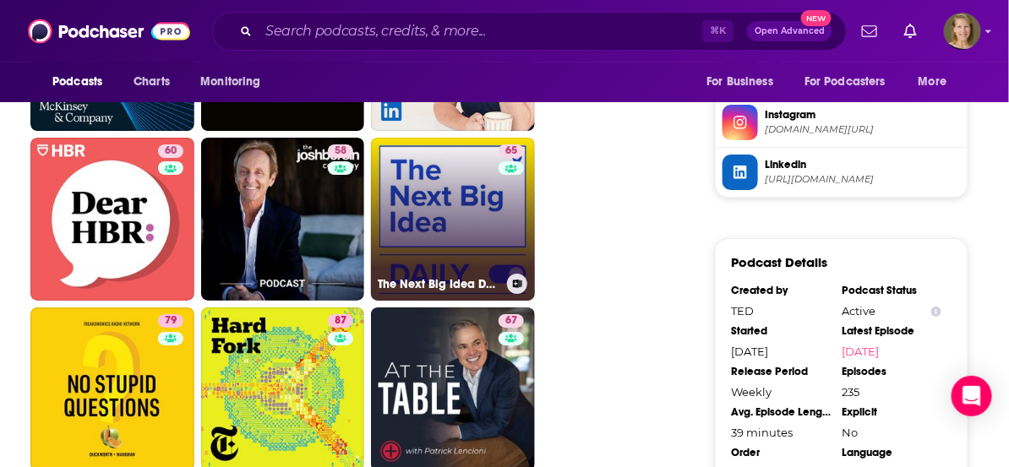
click at [446, 221] on link "65 The Next Big Idea Daily" at bounding box center [453, 220] width 164 height 164
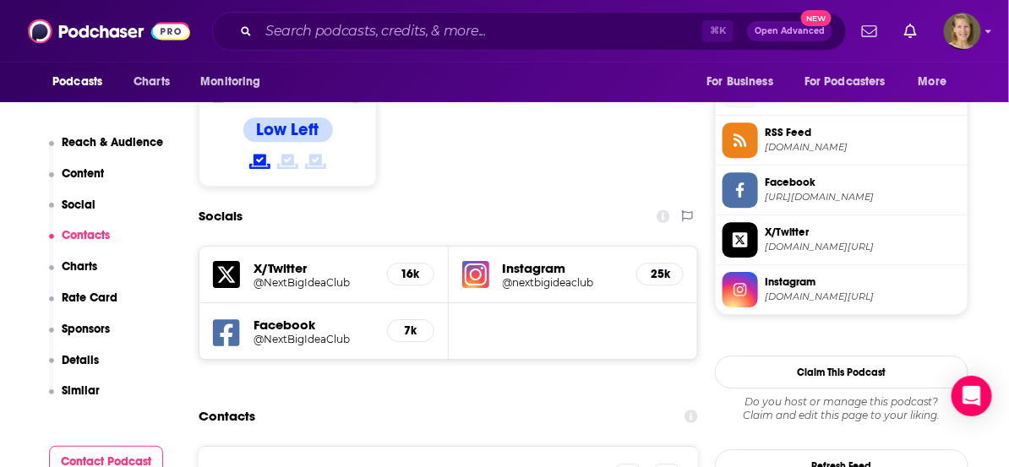
scroll to position [1599, 0]
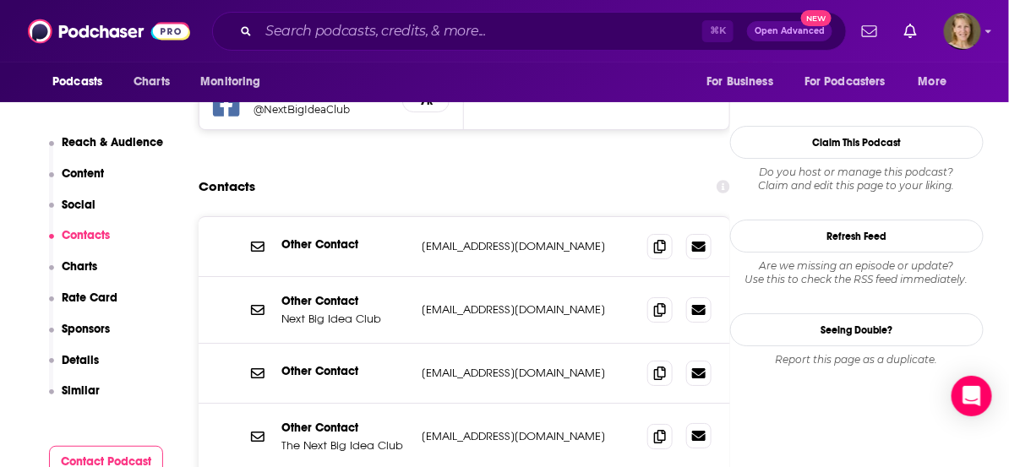
click at [702, 429] on icon at bounding box center [699, 436] width 14 height 14
click at [664, 366] on icon at bounding box center [660, 373] width 12 height 14
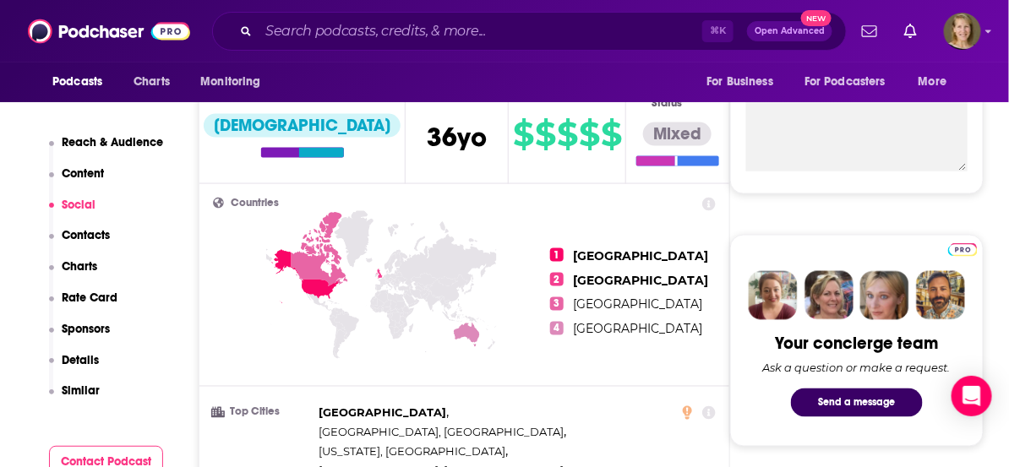
scroll to position [0, 0]
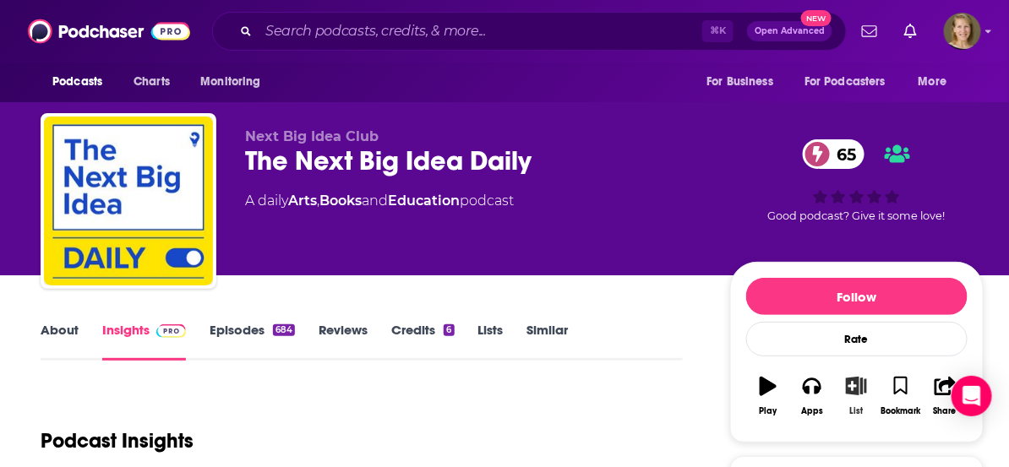
click at [856, 389] on icon "button" at bounding box center [856, 386] width 21 height 19
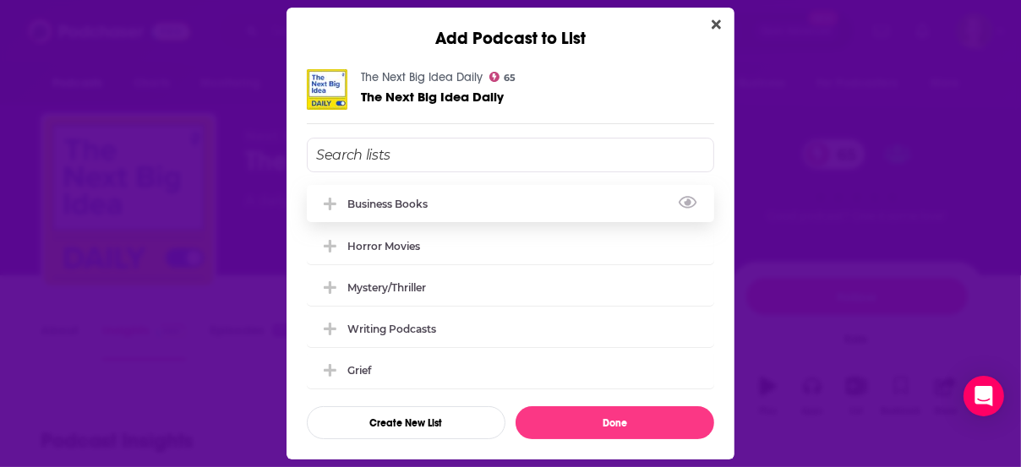
drag, startPoint x: 416, startPoint y: 204, endPoint x: 427, endPoint y: 233, distance: 31.6
click at [416, 204] on div "Business Books" at bounding box center [392, 204] width 90 height 13
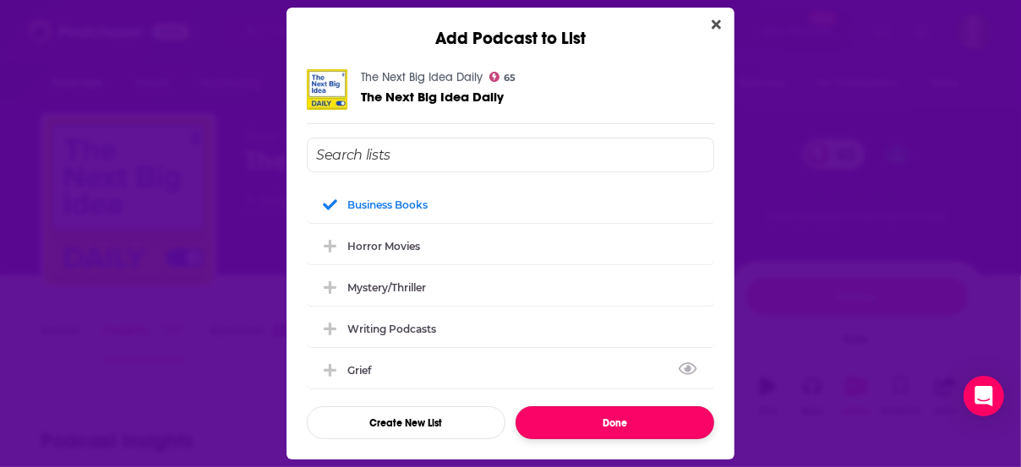
click at [607, 424] on button "Done" at bounding box center [615, 423] width 199 height 33
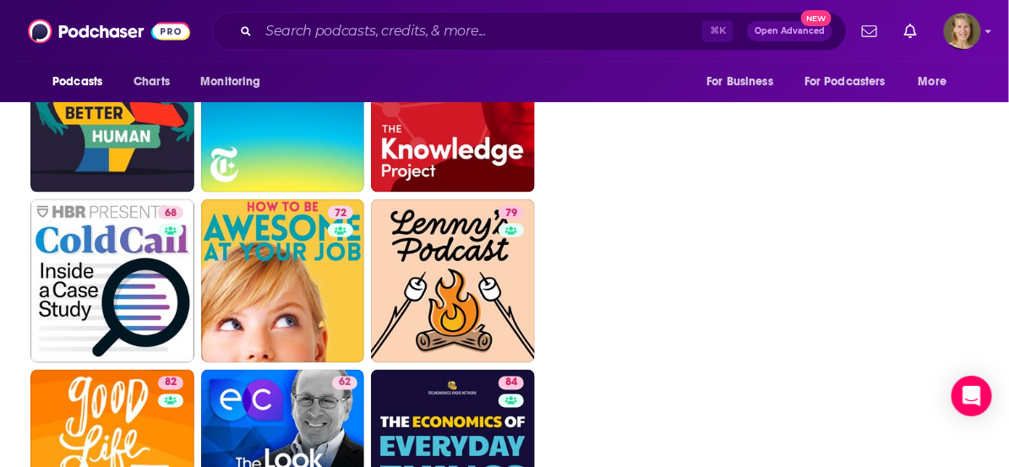
scroll to position [2500, 0]
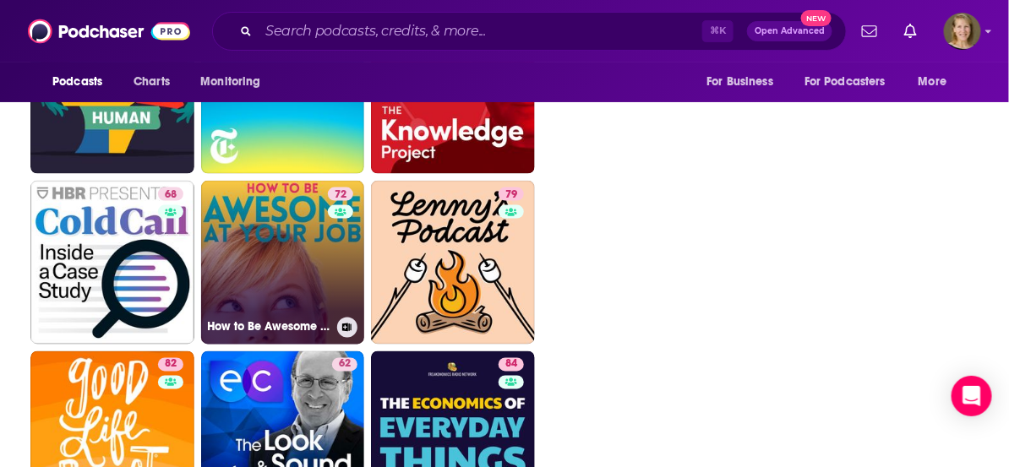
click at [293, 260] on link "72 How to Be Awesome at Your Job" at bounding box center [283, 263] width 164 height 164
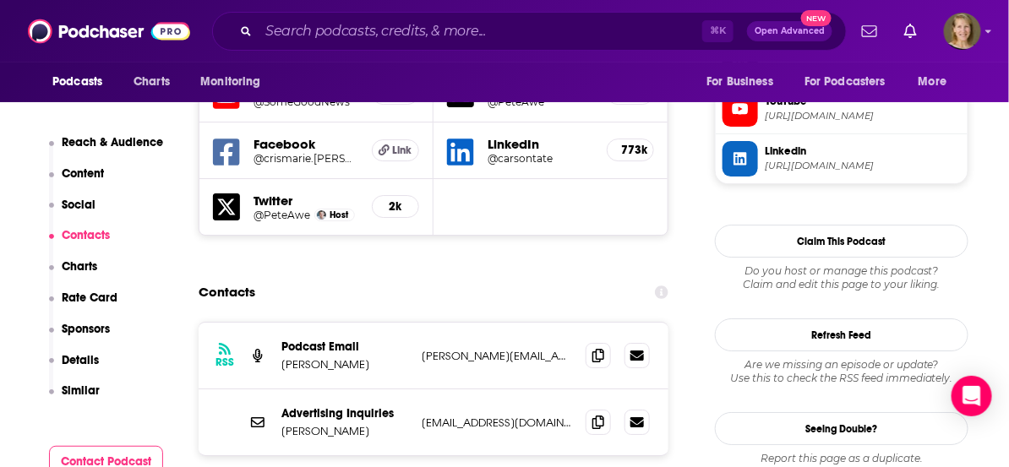
scroll to position [1560, 0]
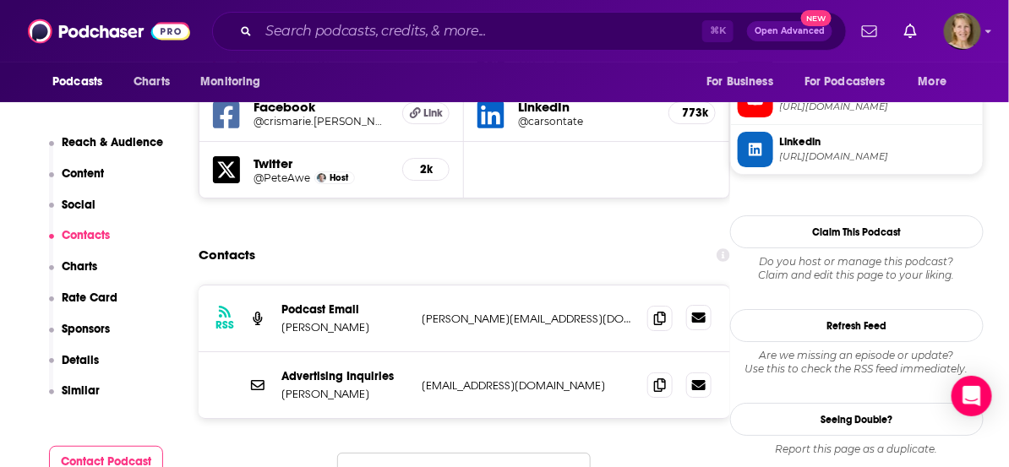
click at [703, 313] on icon at bounding box center [699, 318] width 14 height 10
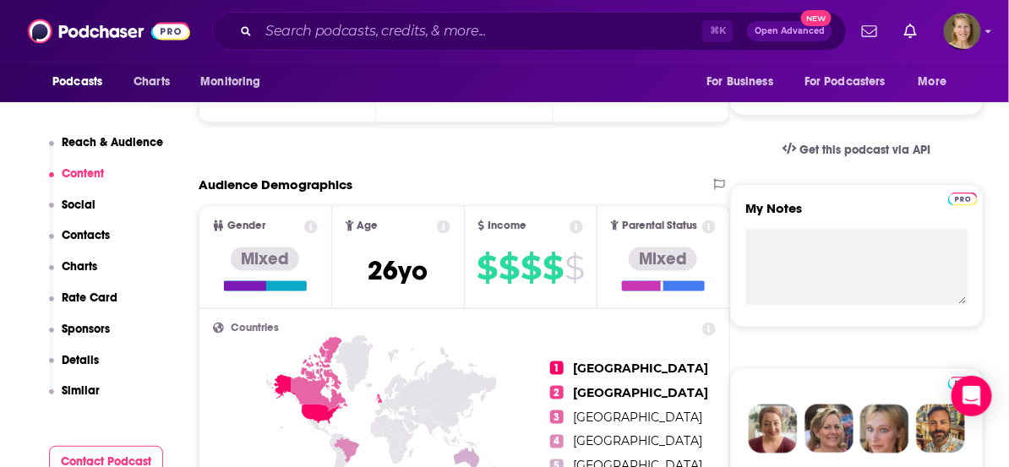
scroll to position [7, 0]
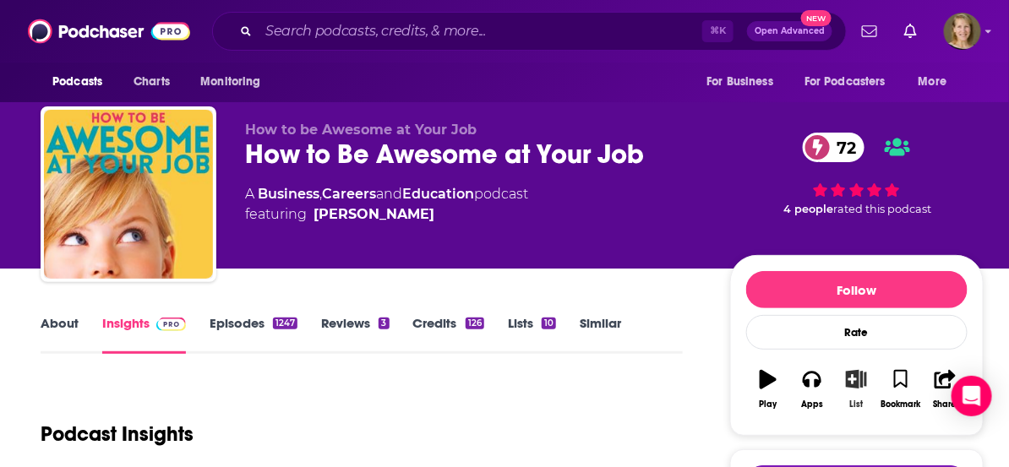
click at [858, 384] on icon "button" at bounding box center [856, 379] width 21 height 19
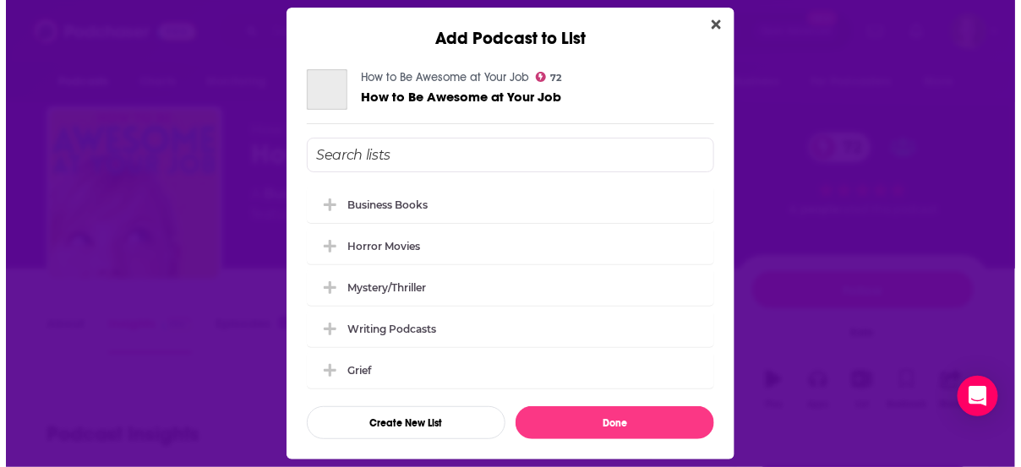
scroll to position [0, 0]
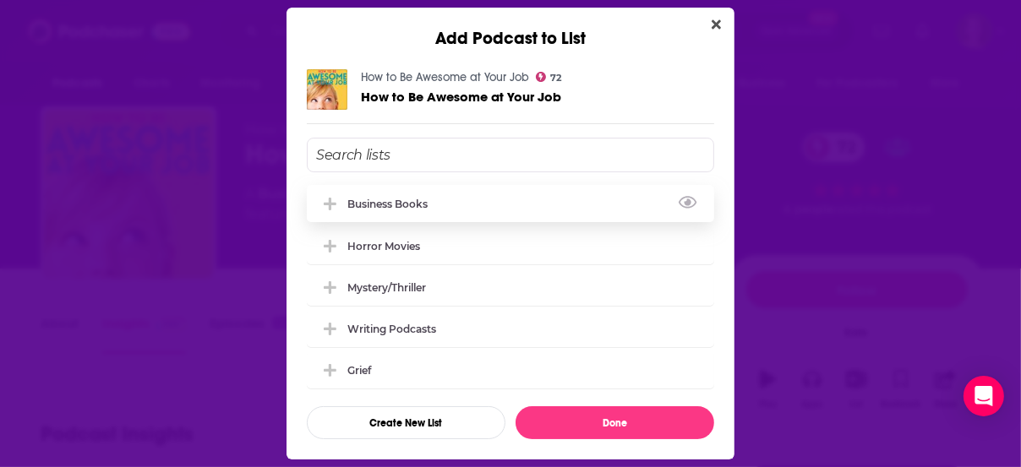
click at [436, 204] on div "Business Books" at bounding box center [392, 204] width 90 height 13
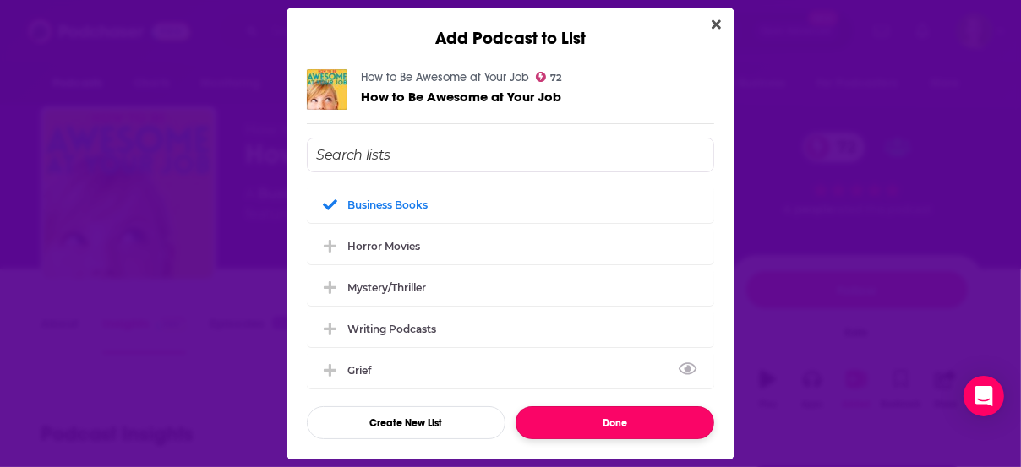
click at [594, 429] on button "Done" at bounding box center [615, 423] width 199 height 33
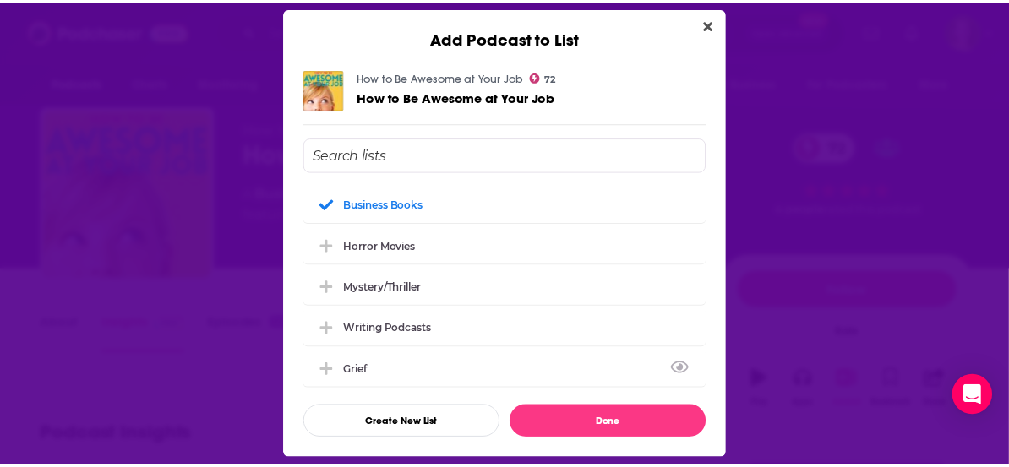
scroll to position [7, 0]
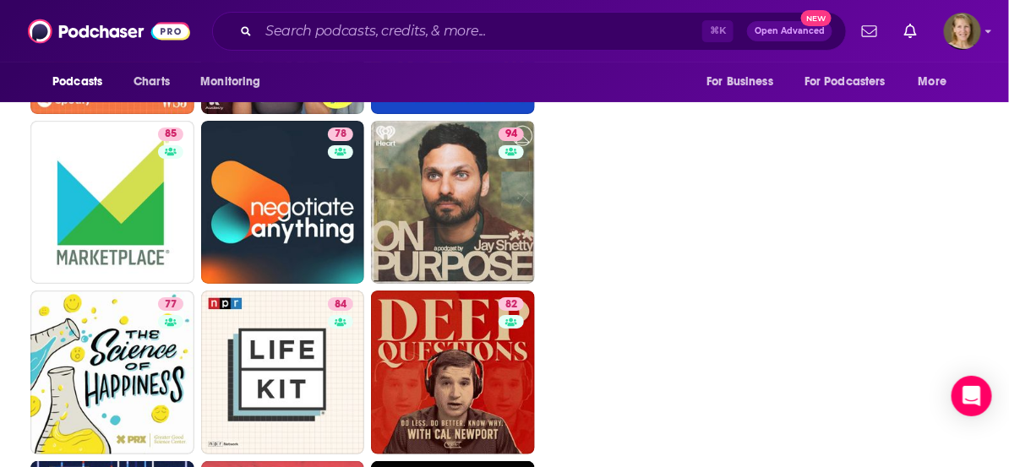
scroll to position [3584, 0]
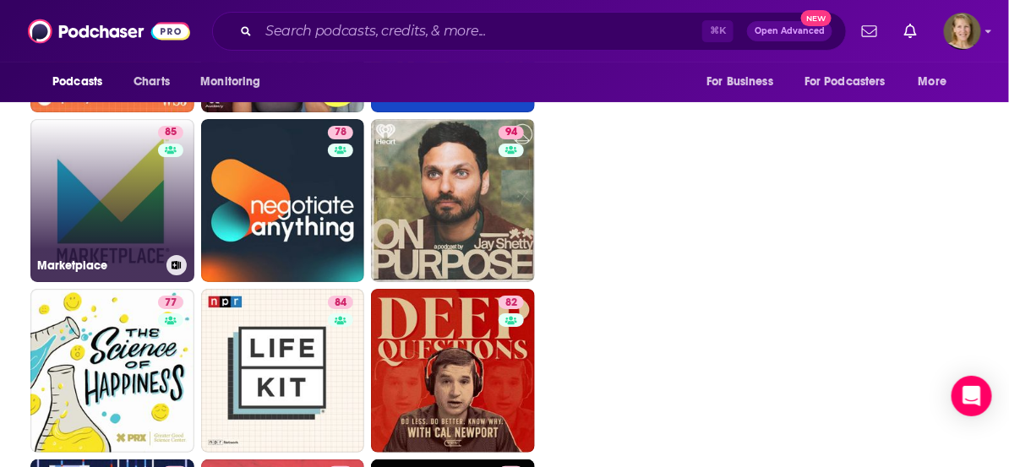
click at [141, 202] on link "85 Marketplace" at bounding box center [112, 201] width 164 height 164
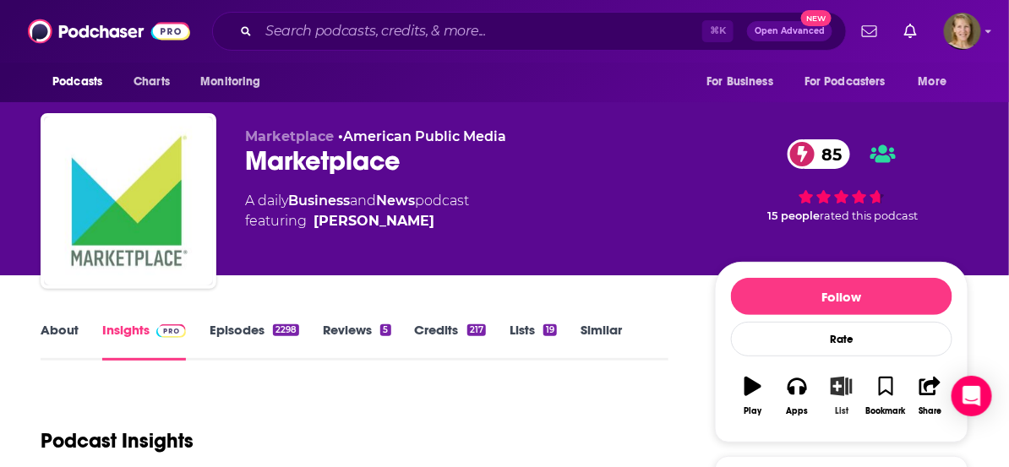
click at [846, 386] on icon "button" at bounding box center [841, 386] width 21 height 19
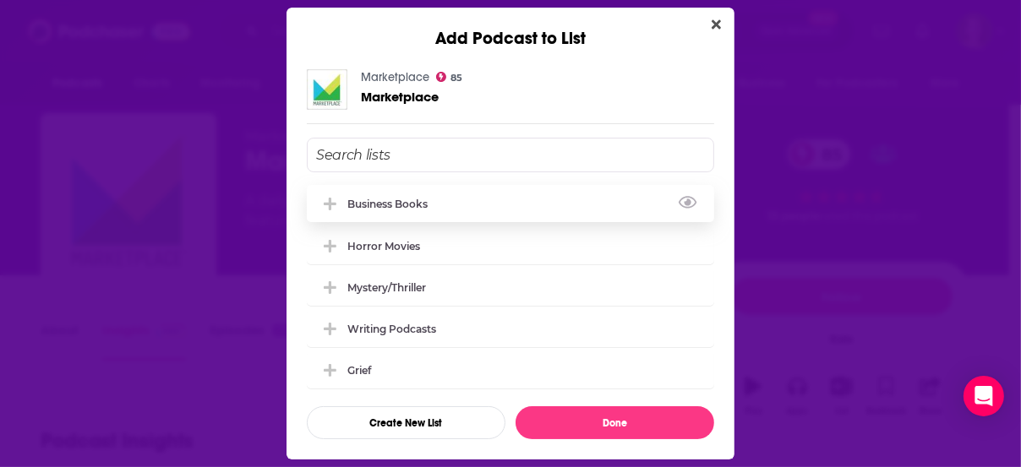
click at [454, 206] on div "Business Books" at bounding box center [510, 203] width 407 height 37
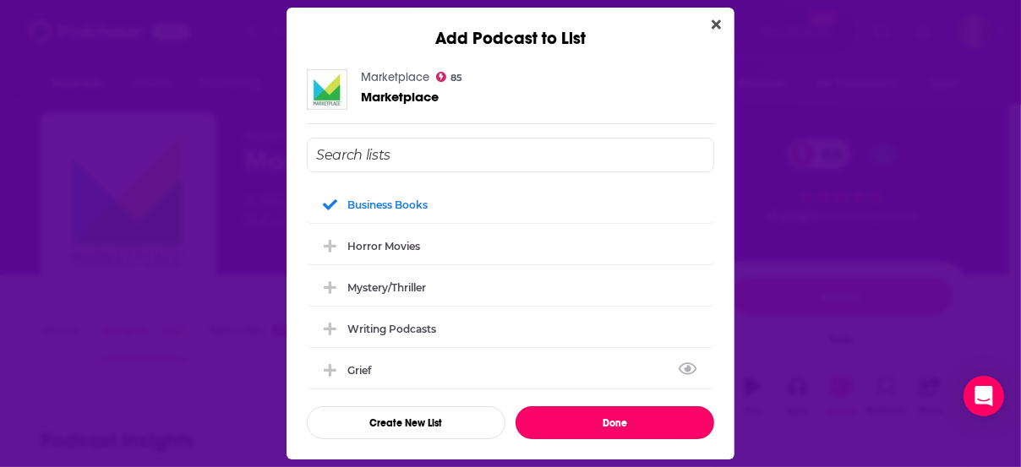
click at [615, 417] on button "Done" at bounding box center [615, 423] width 199 height 33
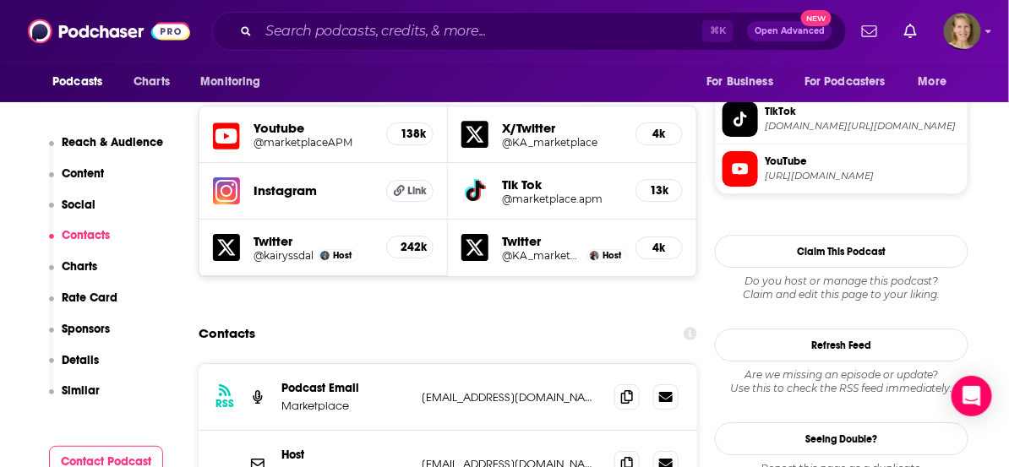
scroll to position [1546, 0]
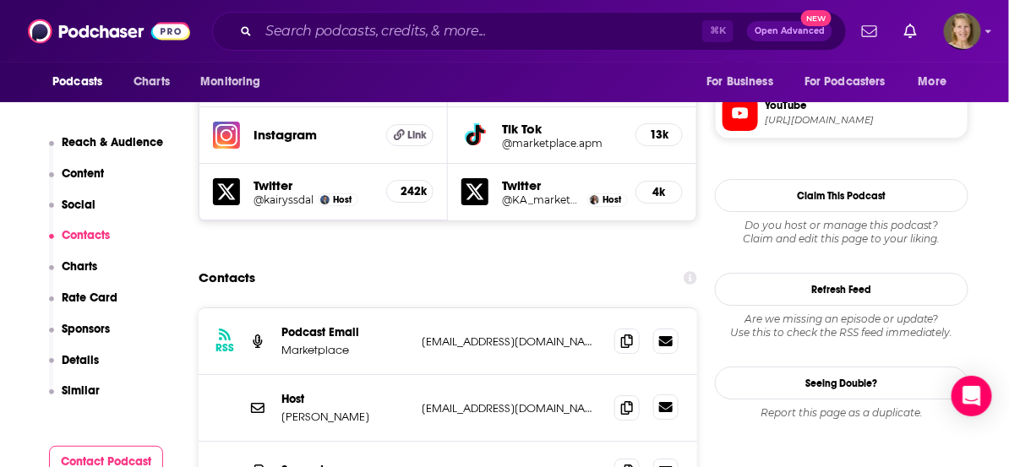
click at [659, 401] on icon at bounding box center [666, 408] width 14 height 14
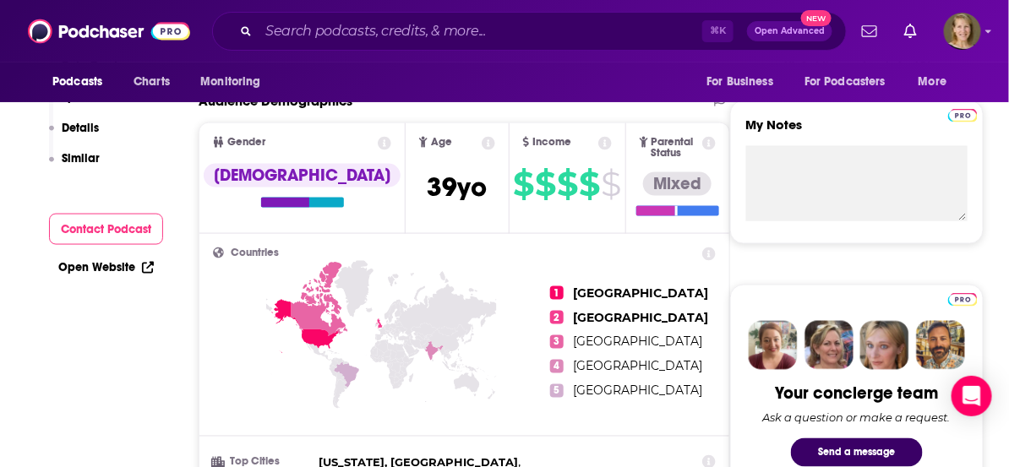
scroll to position [0, 0]
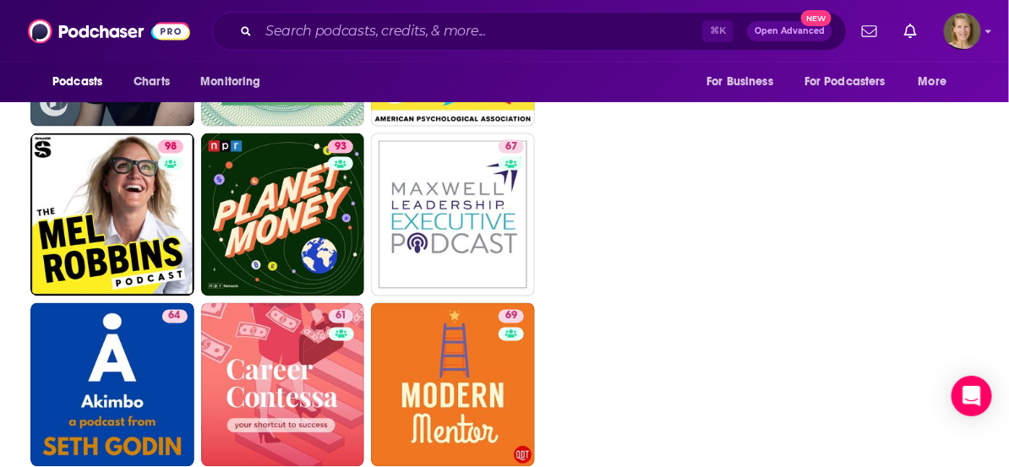
scroll to position [4424, 0]
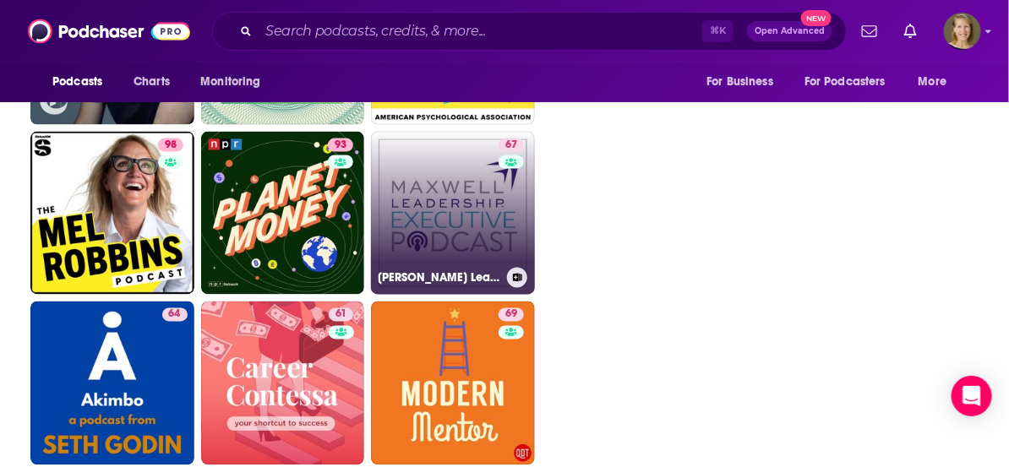
click at [462, 210] on link "67 [PERSON_NAME] Leadership Executive Podcast" at bounding box center [453, 214] width 164 height 164
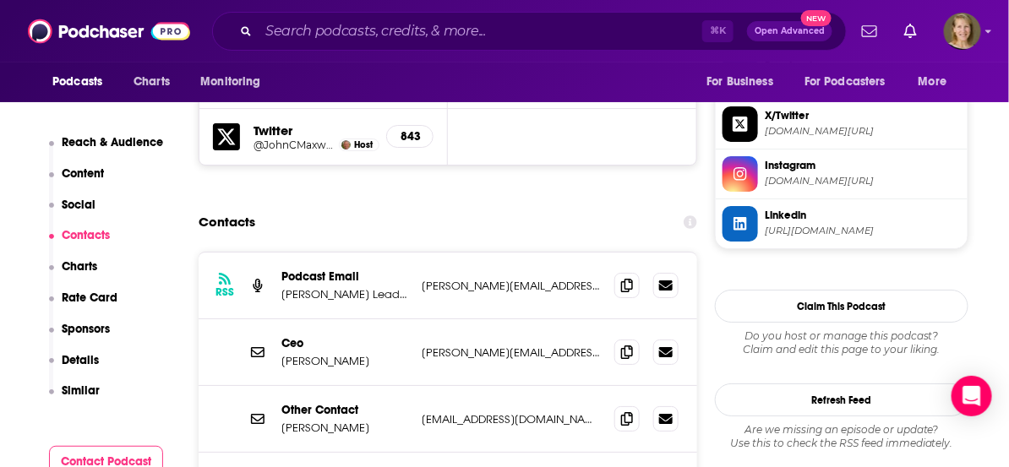
scroll to position [1624, 0]
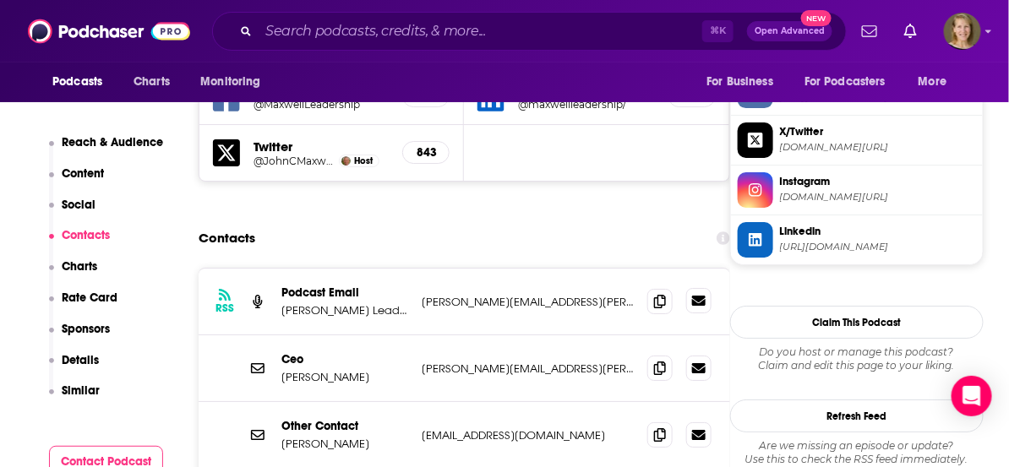
click at [702, 294] on icon at bounding box center [699, 301] width 14 height 14
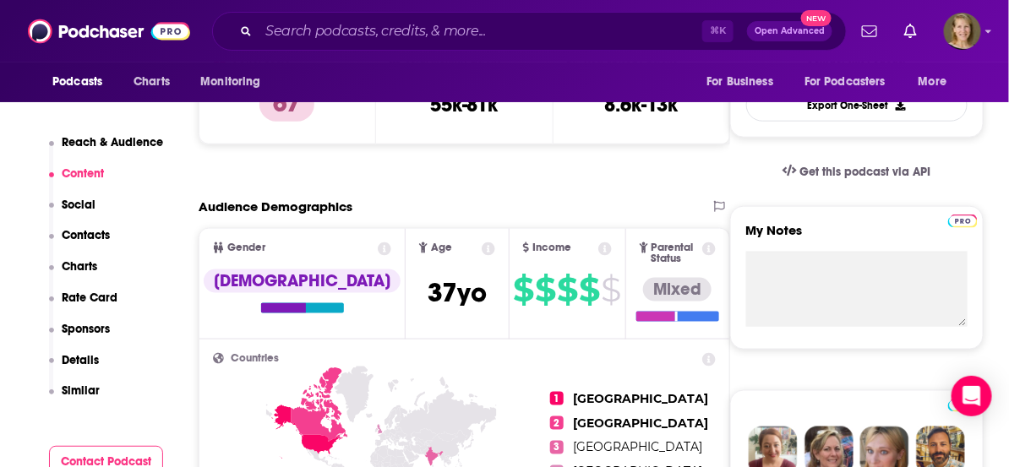
scroll to position [0, 0]
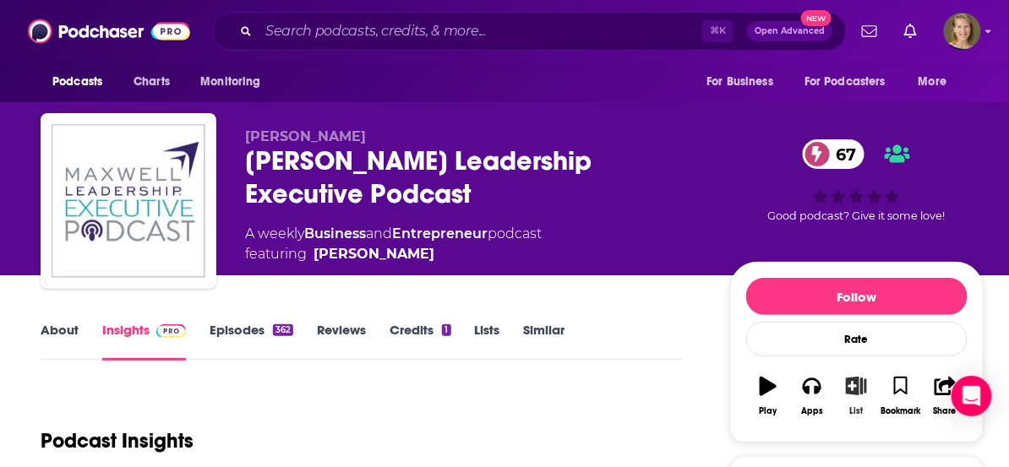
click at [856, 386] on icon "button" at bounding box center [856, 386] width 21 height 19
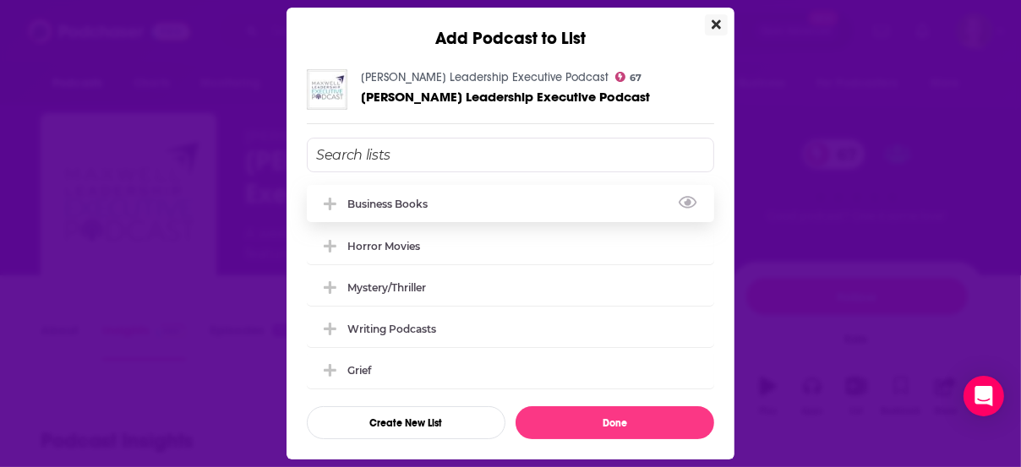
click at [421, 212] on div "Business Books" at bounding box center [510, 203] width 407 height 37
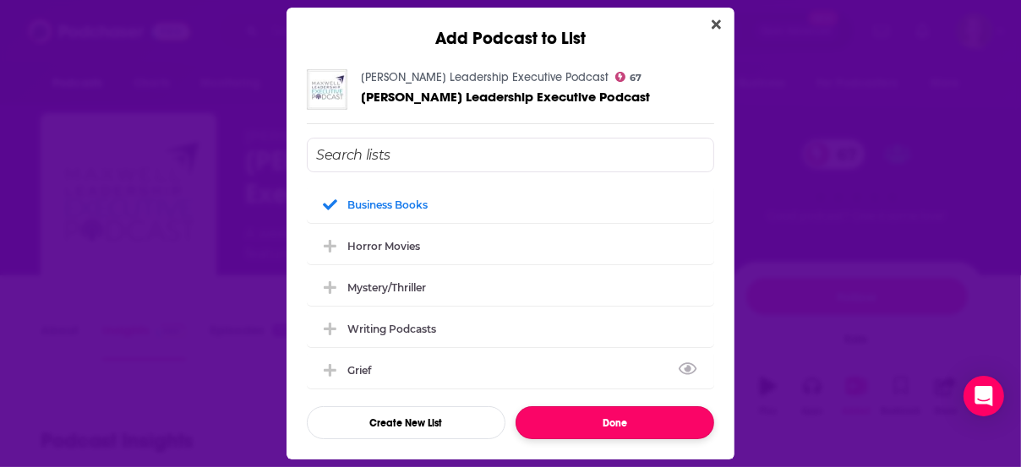
click at [605, 418] on button "Done" at bounding box center [615, 423] width 199 height 33
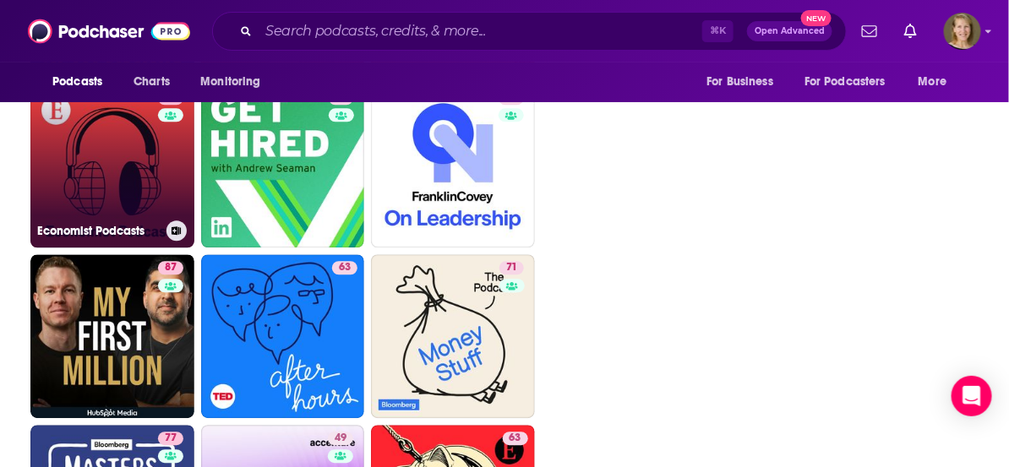
scroll to position [4815, 0]
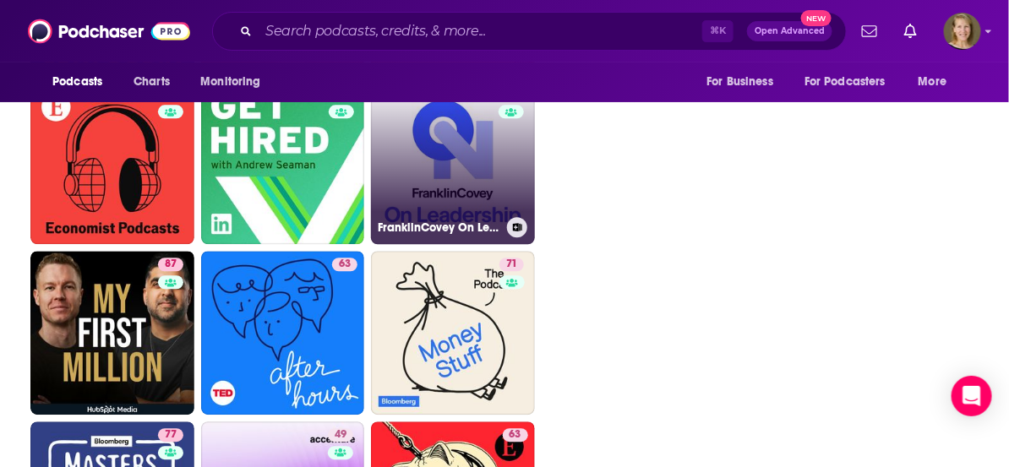
click at [458, 212] on link "60 FranklinCovey On Leadership" at bounding box center [453, 163] width 164 height 164
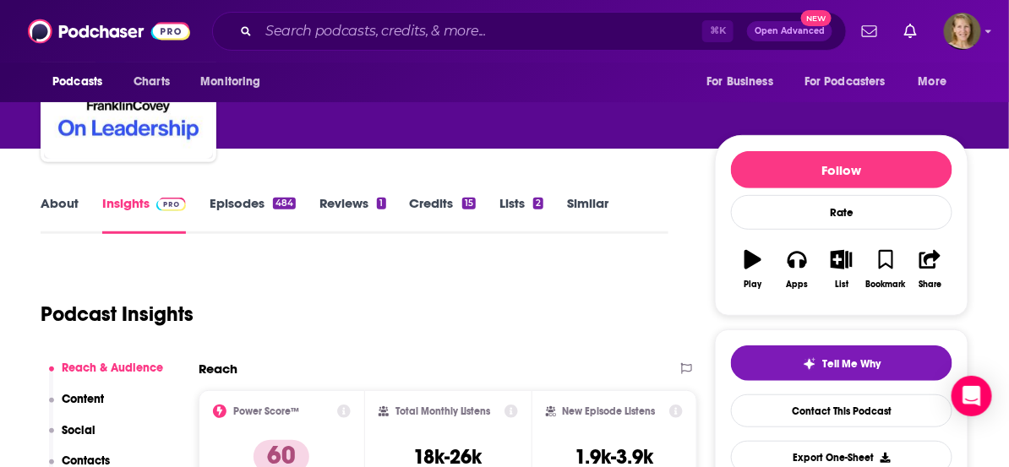
scroll to position [163, 0]
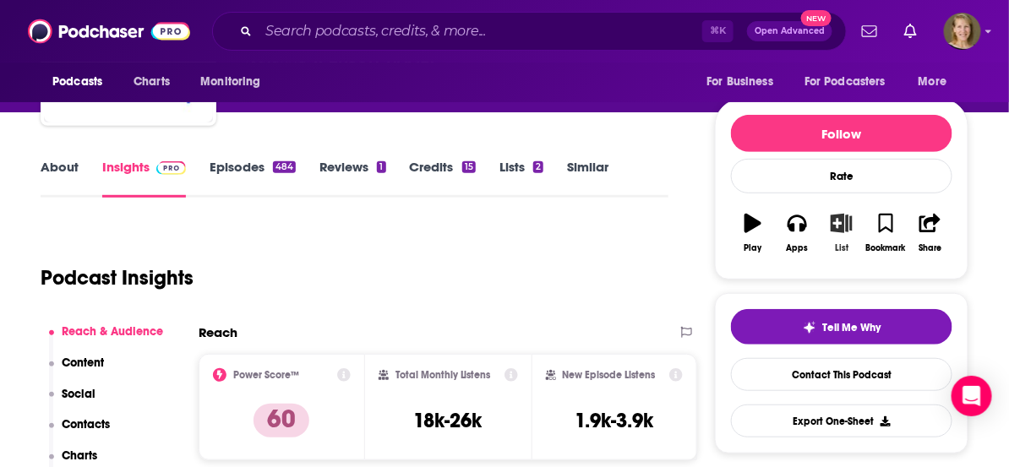
click at [849, 223] on icon "button" at bounding box center [842, 223] width 21 height 19
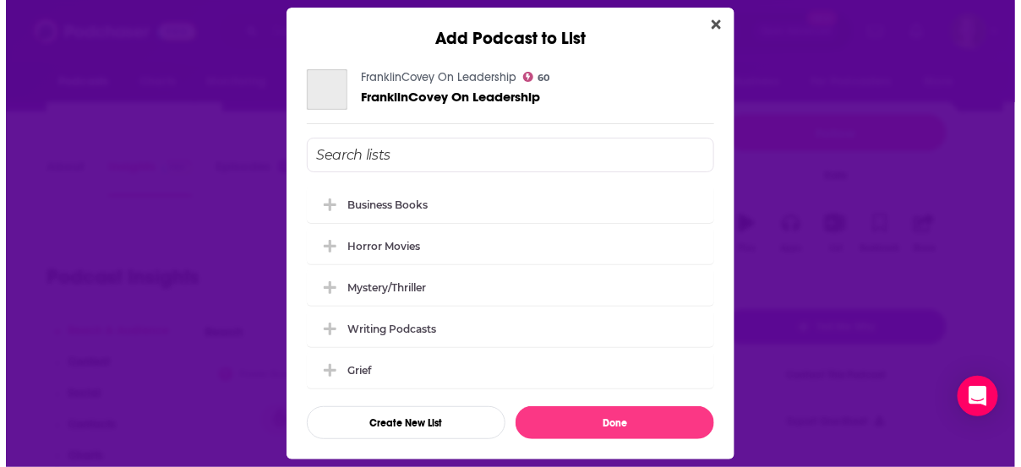
scroll to position [0, 0]
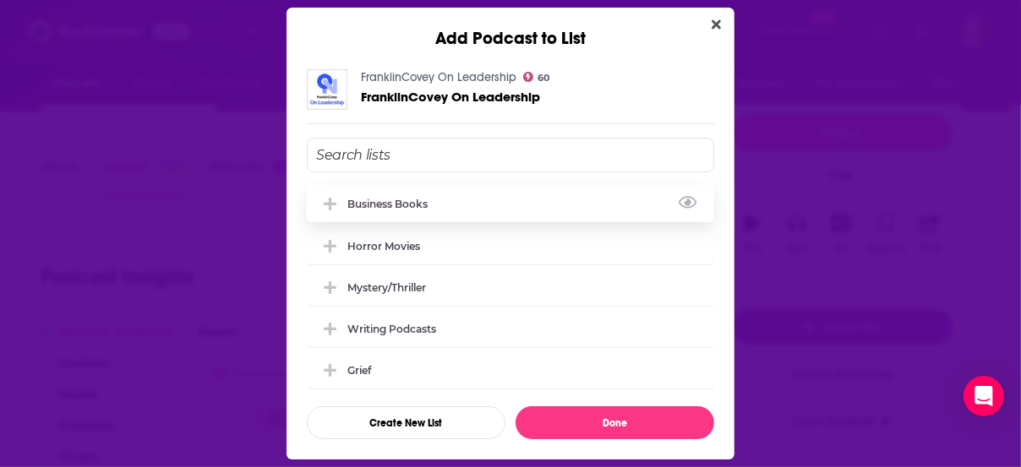
click at [420, 198] on div "Business Books" at bounding box center [392, 204] width 90 height 13
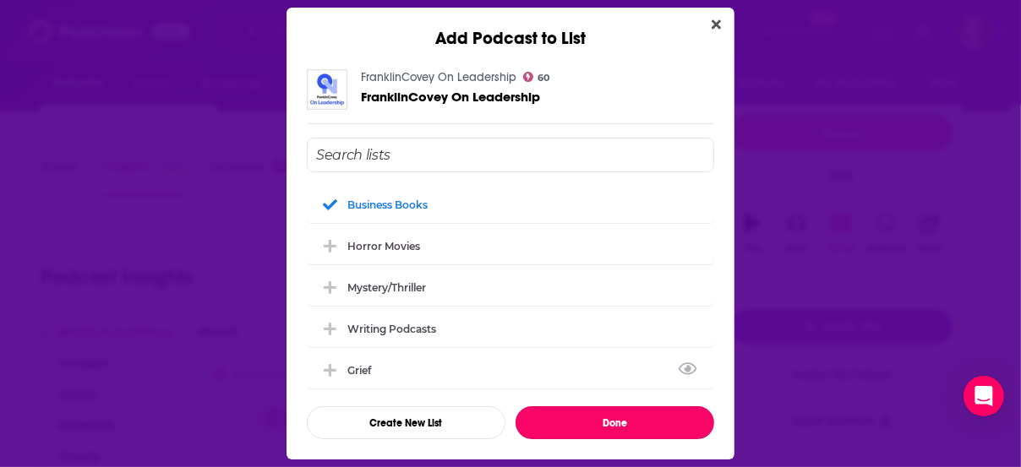
click at [620, 417] on button "Done" at bounding box center [615, 423] width 199 height 33
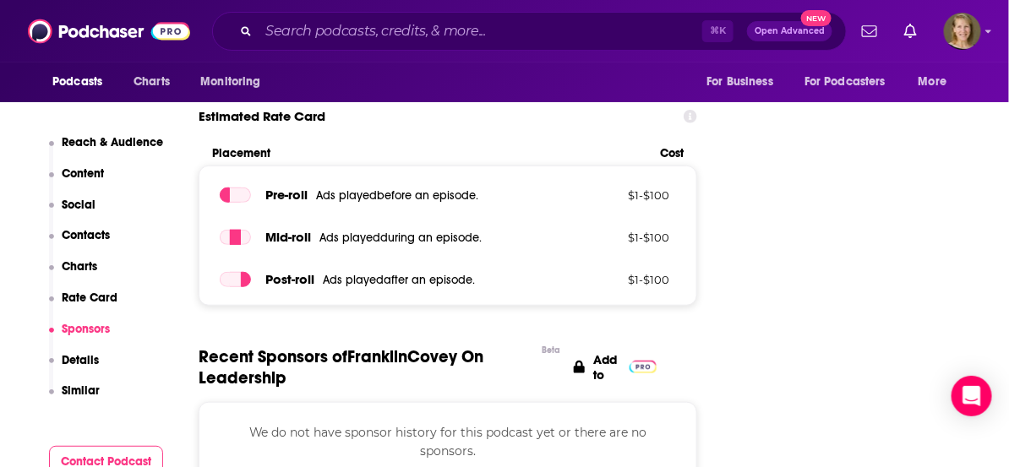
scroll to position [2160, 0]
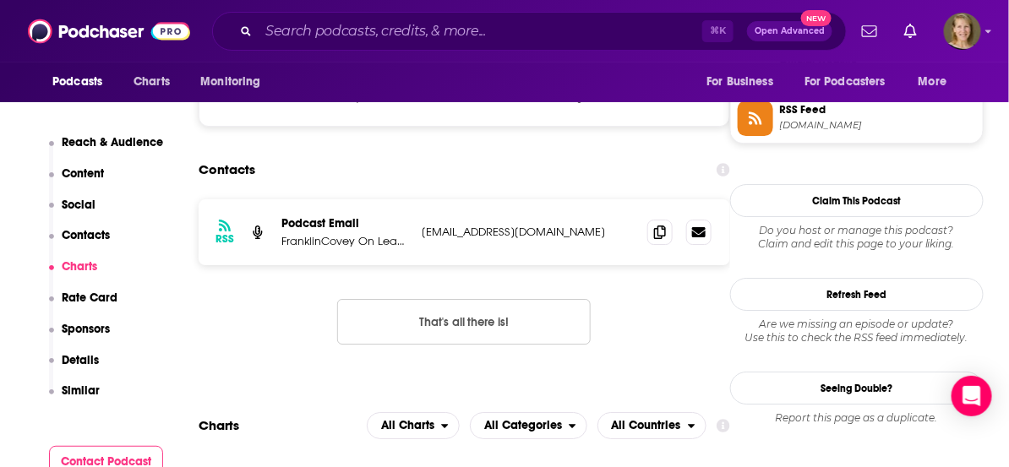
scroll to position [1350, 0]
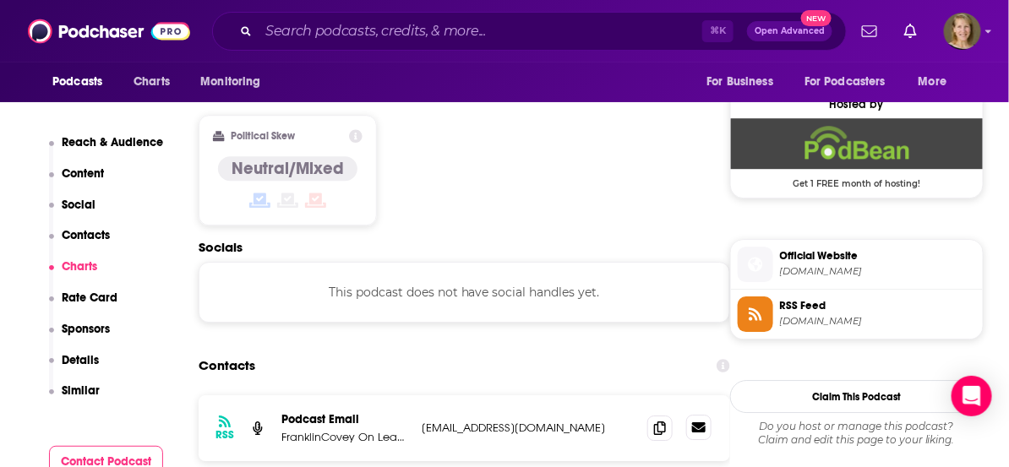
click at [701, 423] on icon at bounding box center [699, 428] width 14 height 10
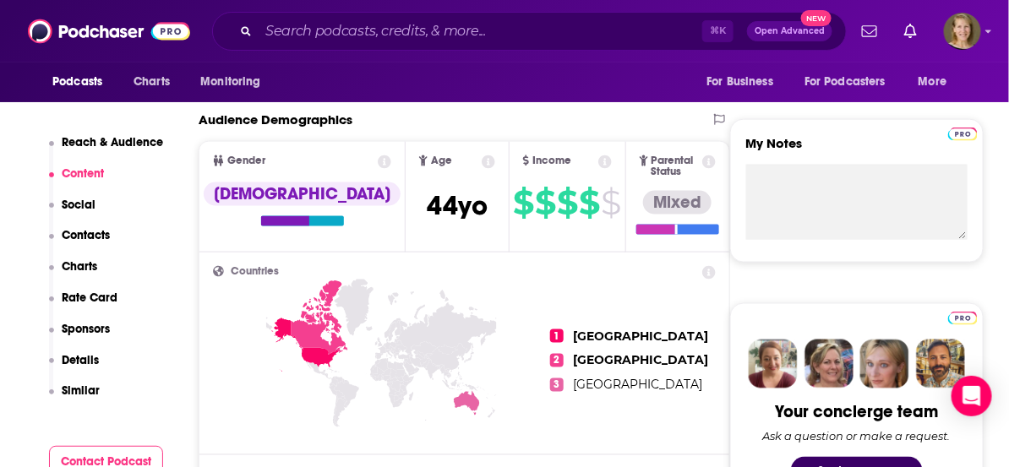
scroll to position [0, 0]
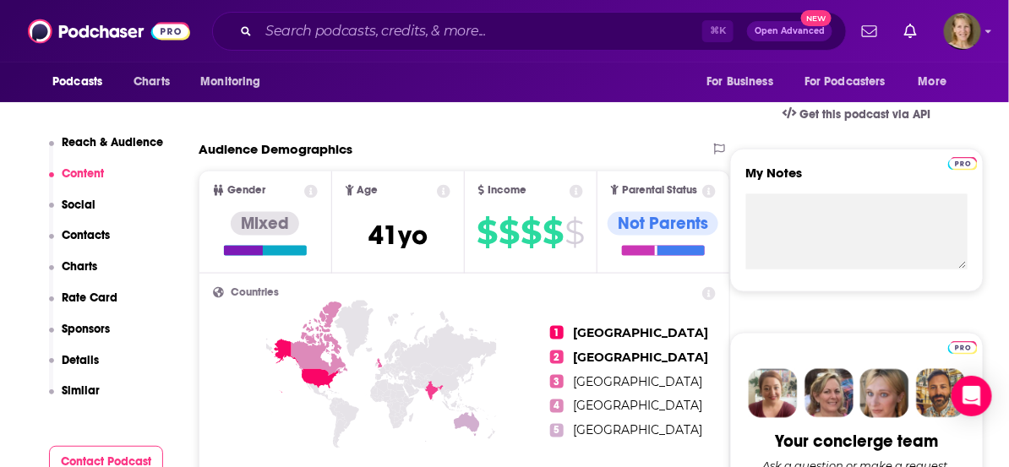
scroll to position [1384, 0]
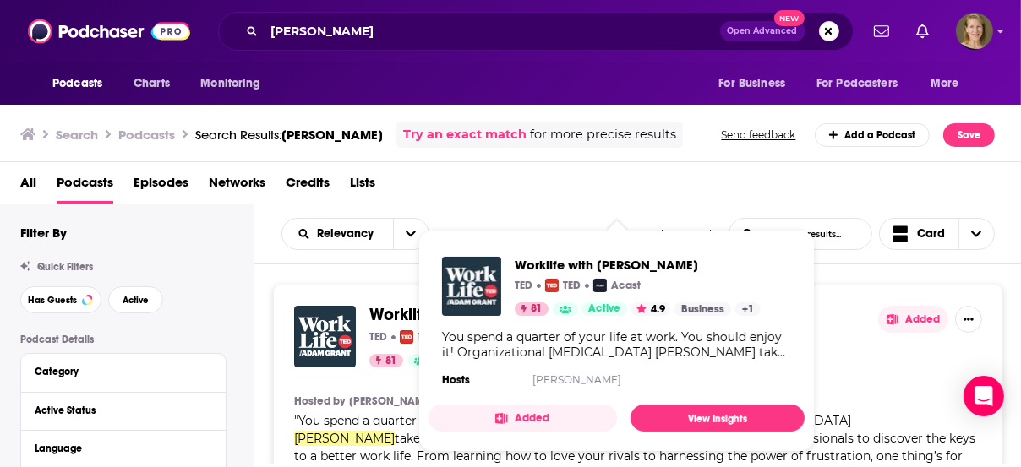
click at [819, 353] on div "Worklife with [PERSON_NAME] [PERSON_NAME] [PERSON_NAME] Acast 81 Active 4.9" at bounding box center [616, 337] width 495 height 62
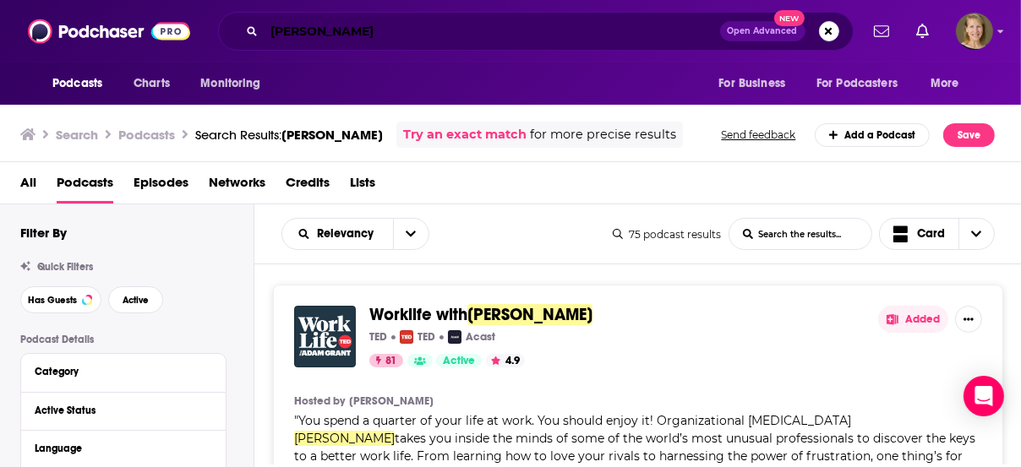
click at [326, 36] on input "[PERSON_NAME]" at bounding box center [493, 31] width 456 height 27
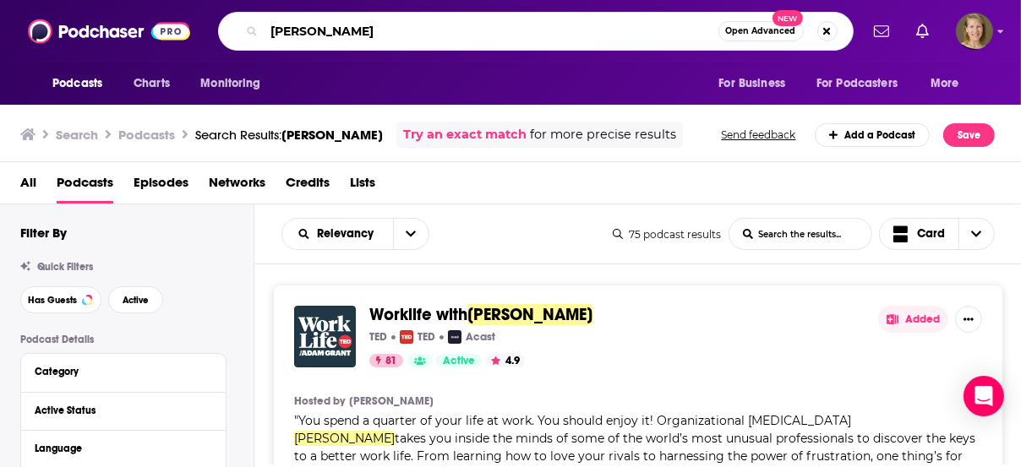
drag, startPoint x: 349, startPoint y: 30, endPoint x: 237, endPoint y: 21, distance: 112.7
click at [237, 21] on div "[PERSON_NAME] Open Advanced New" at bounding box center [536, 31] width 636 height 39
type input "ken blanchard"
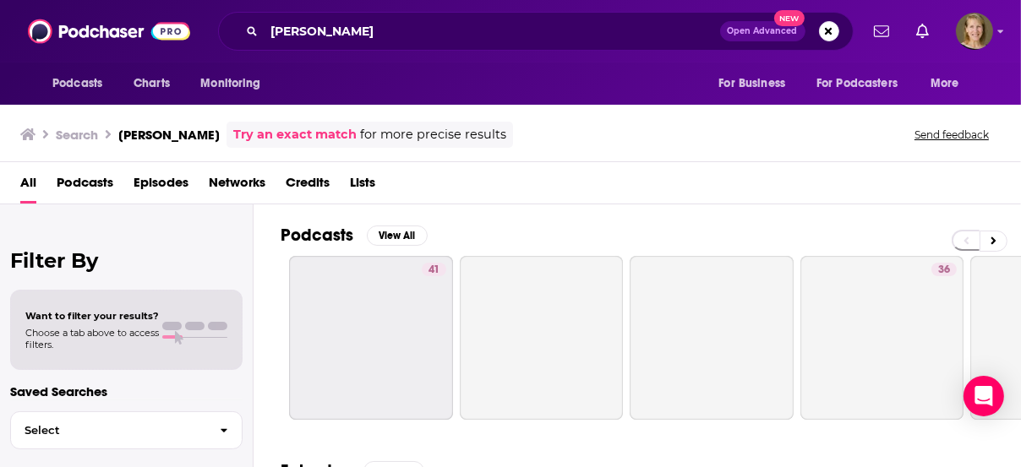
click at [150, 181] on span "Episodes" at bounding box center [161, 186] width 55 height 35
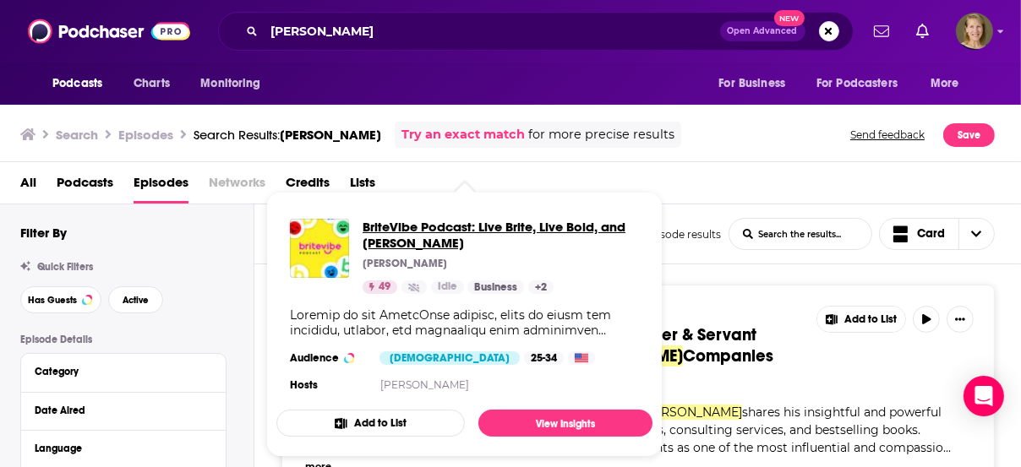
click at [420, 227] on span "BriteVibe Podcast: Live Brite, Live Bold, and Share BriteVibes" at bounding box center [501, 235] width 276 height 32
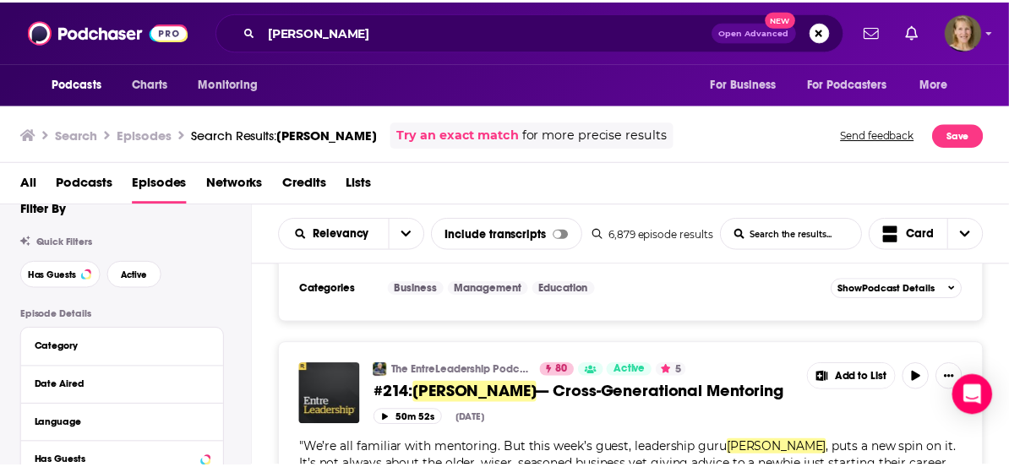
scroll to position [689, 0]
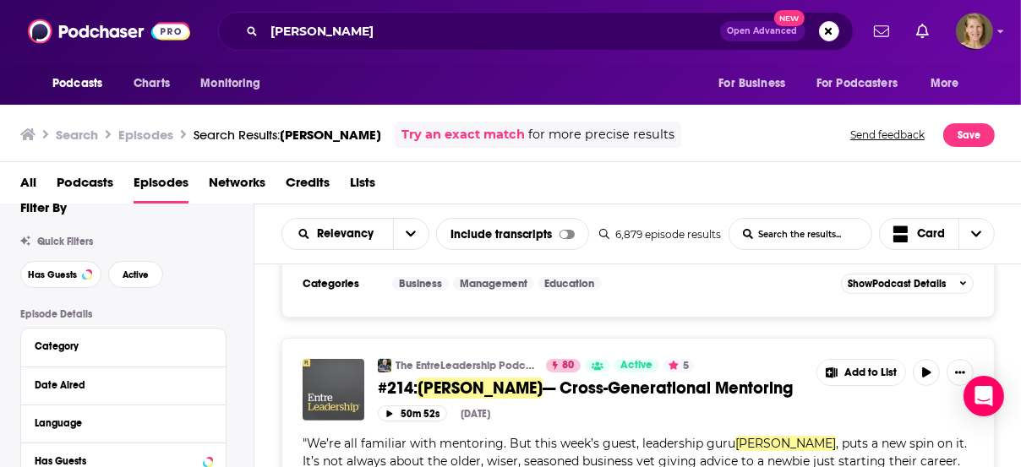
click at [337, 360] on img "#214: Ken Blanchard — Cross-Generational Mentoring" at bounding box center [334, 390] width 62 height 62
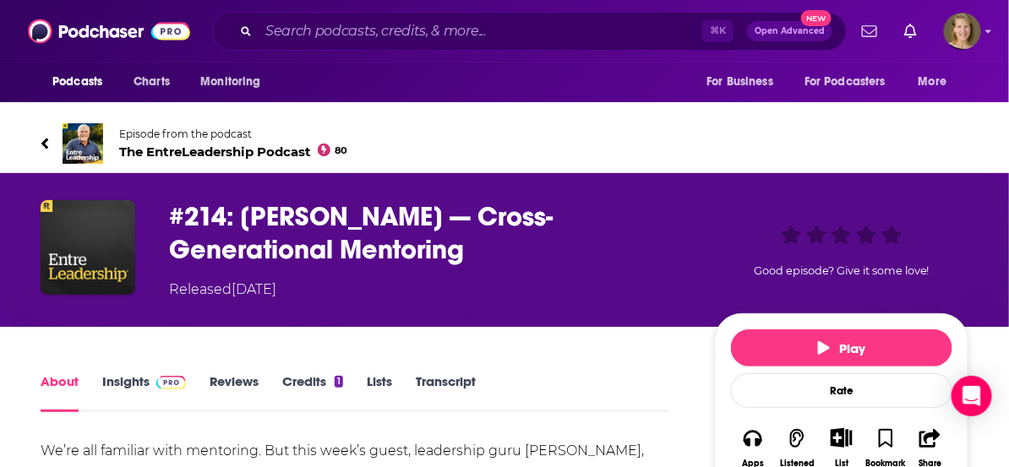
click at [278, 153] on span "The EntreLeadership Podcast 80" at bounding box center [233, 152] width 229 height 16
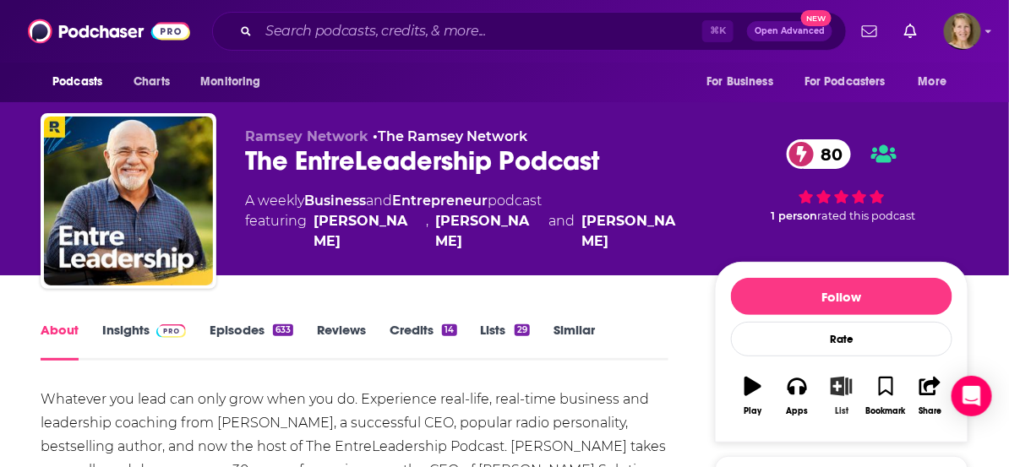
click at [845, 387] on icon "button" at bounding box center [841, 386] width 21 height 19
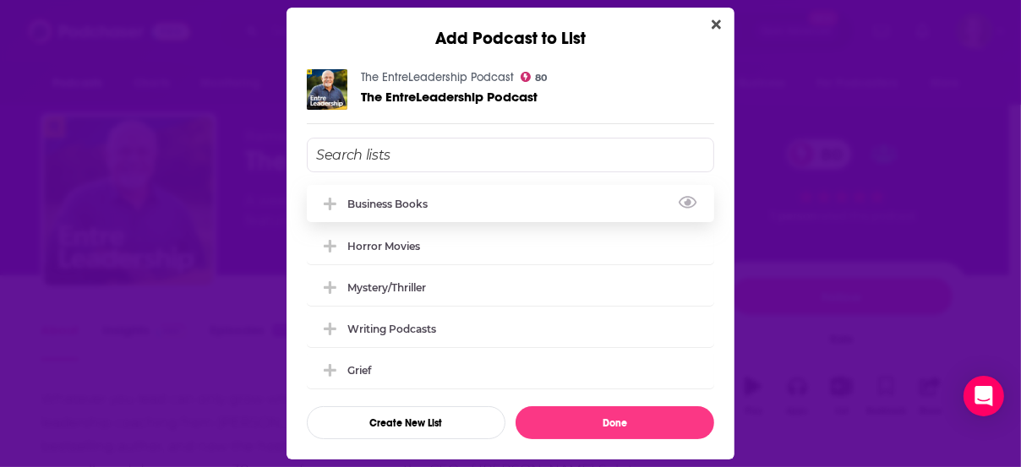
click at [388, 204] on div "Business Books" at bounding box center [392, 204] width 90 height 13
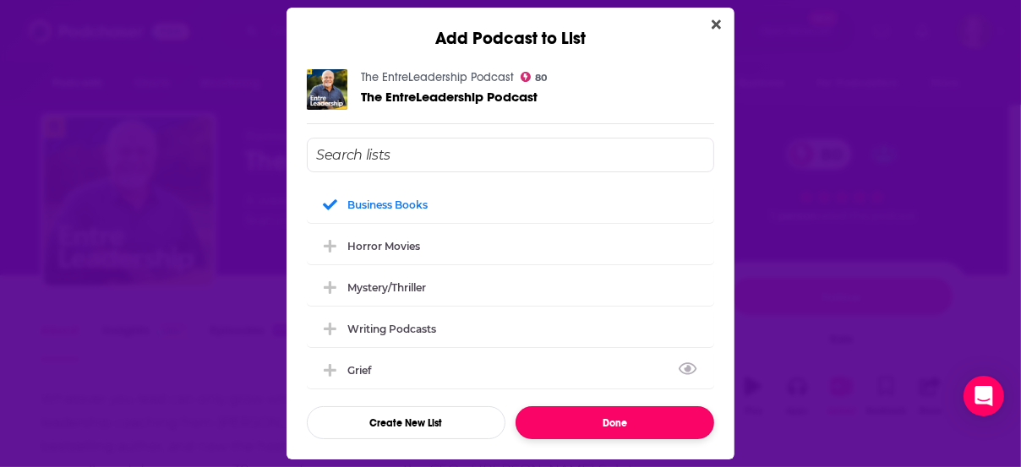
click at [645, 421] on button "Done" at bounding box center [615, 423] width 199 height 33
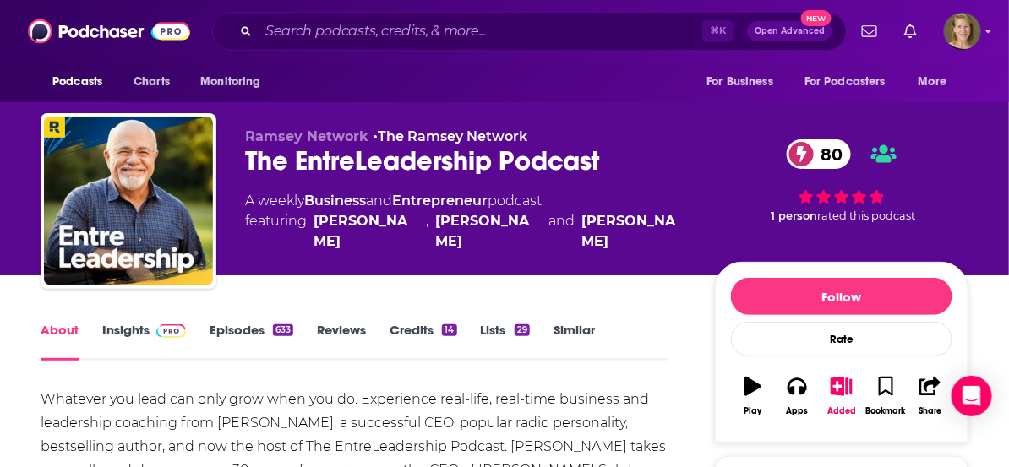
click at [134, 330] on link "Insights" at bounding box center [144, 341] width 84 height 39
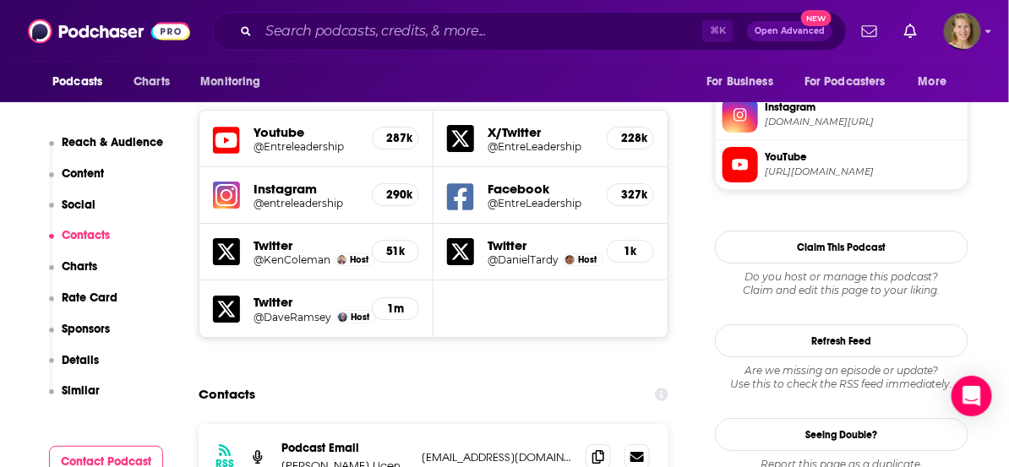
scroll to position [1735, 0]
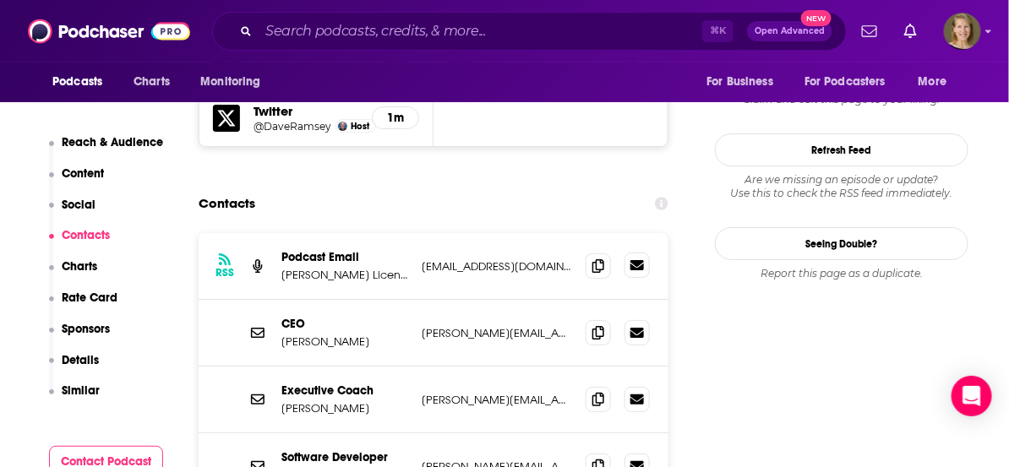
click at [644, 253] on link at bounding box center [637, 265] width 25 height 25
click at [595, 325] on icon at bounding box center [599, 332] width 12 height 14
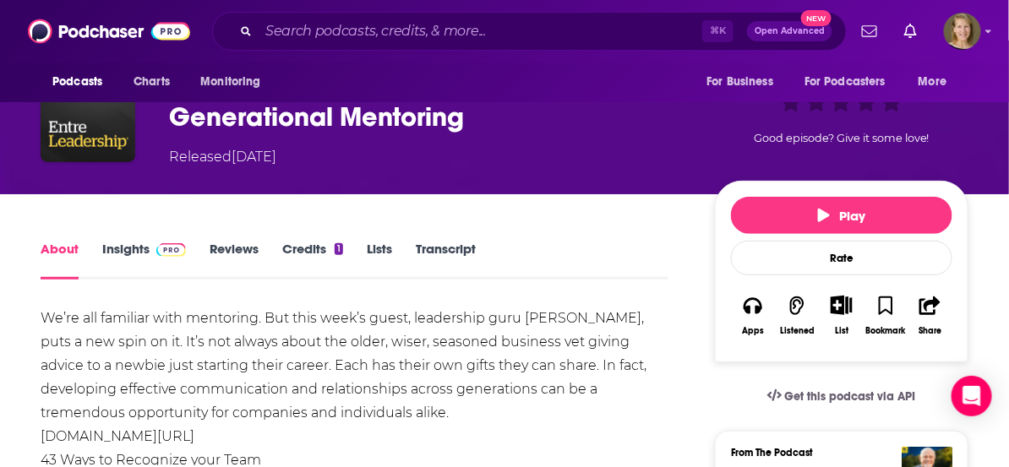
scroll to position [162, 0]
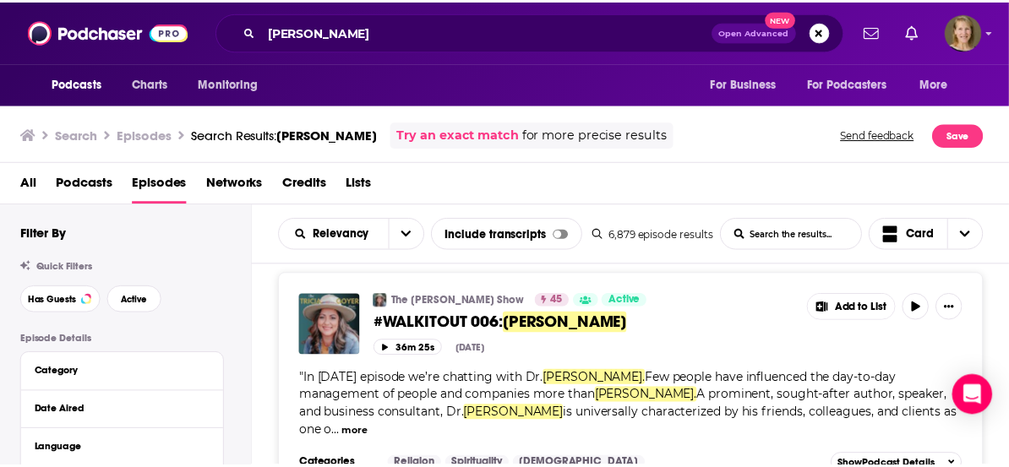
scroll to position [743, 0]
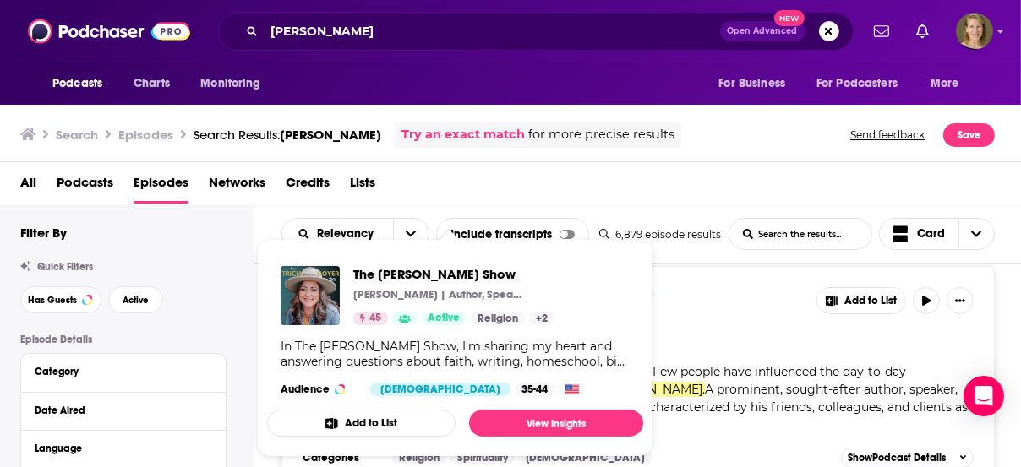
click at [413, 271] on span "The Tricia Goyer Show" at bounding box center [453, 274] width 201 height 16
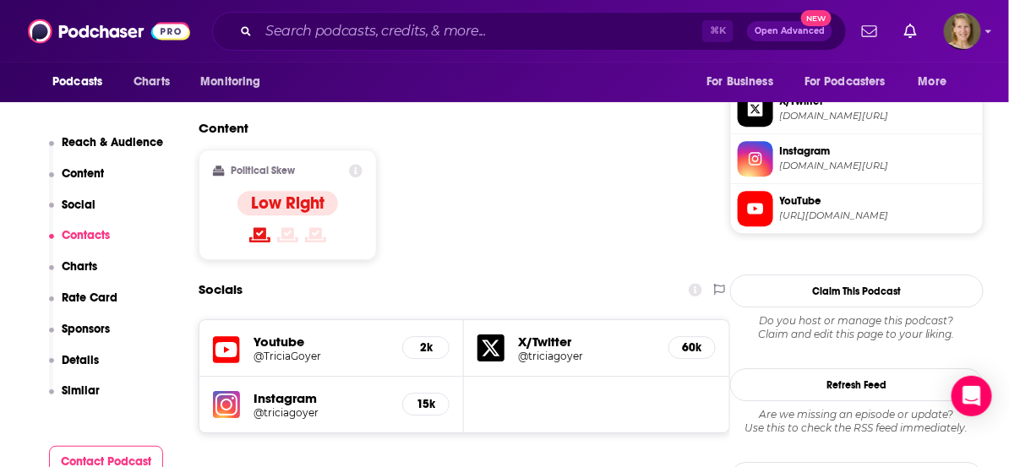
scroll to position [1508, 0]
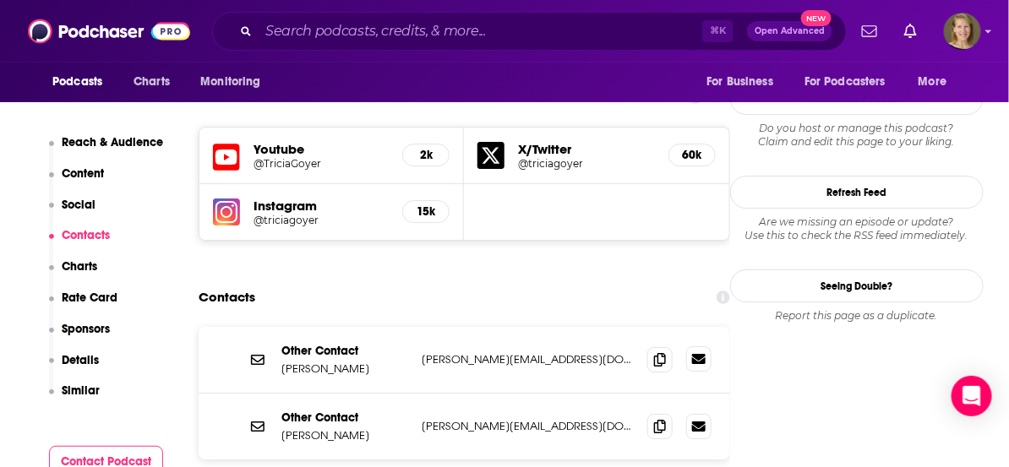
click at [705, 354] on icon at bounding box center [699, 359] width 14 height 10
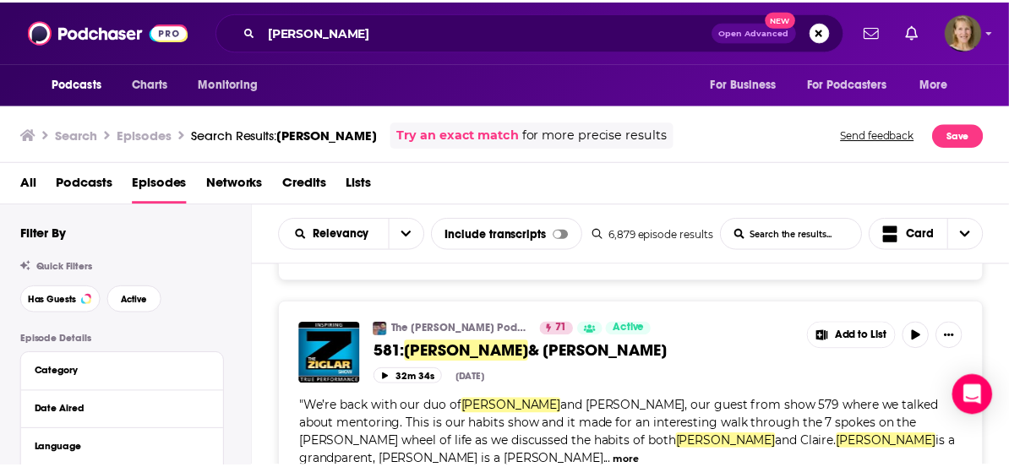
scroll to position [961, 0]
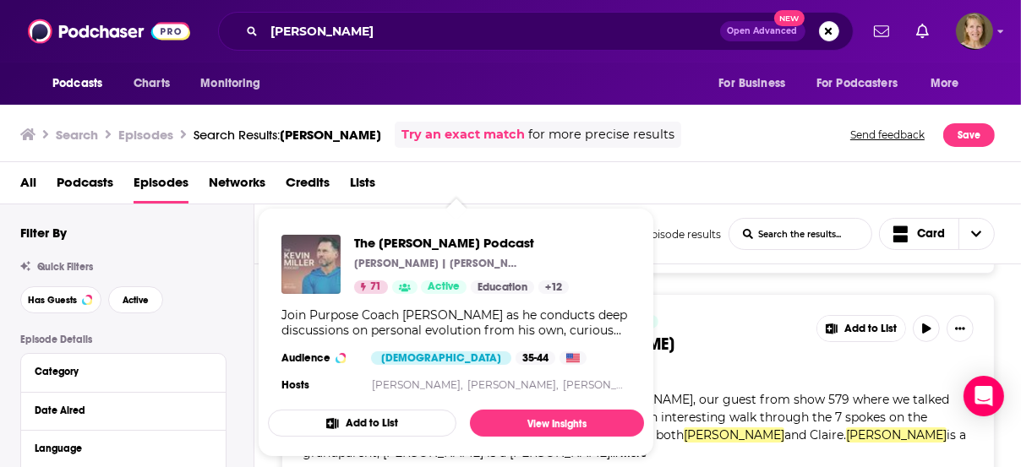
click at [325, 254] on img "The Kevin Miller Podcast" at bounding box center [310, 264] width 59 height 59
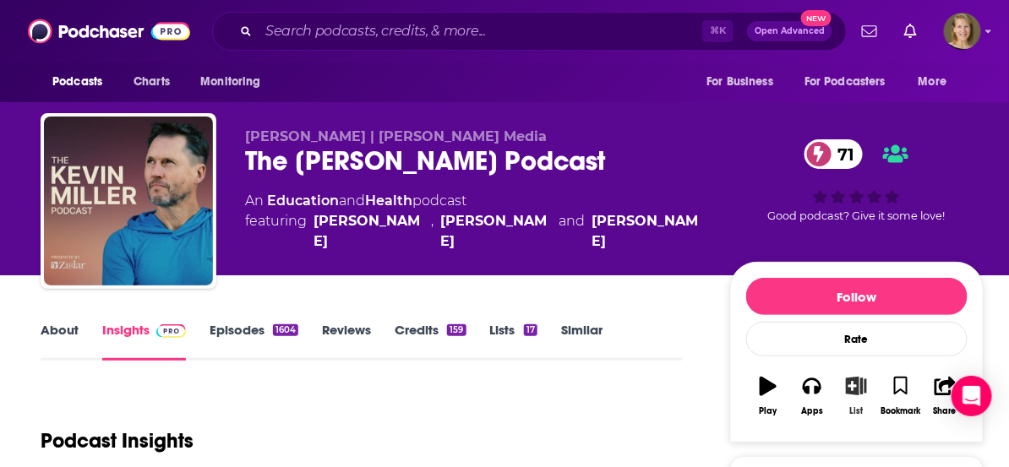
click at [839, 385] on button "List" at bounding box center [856, 396] width 44 height 61
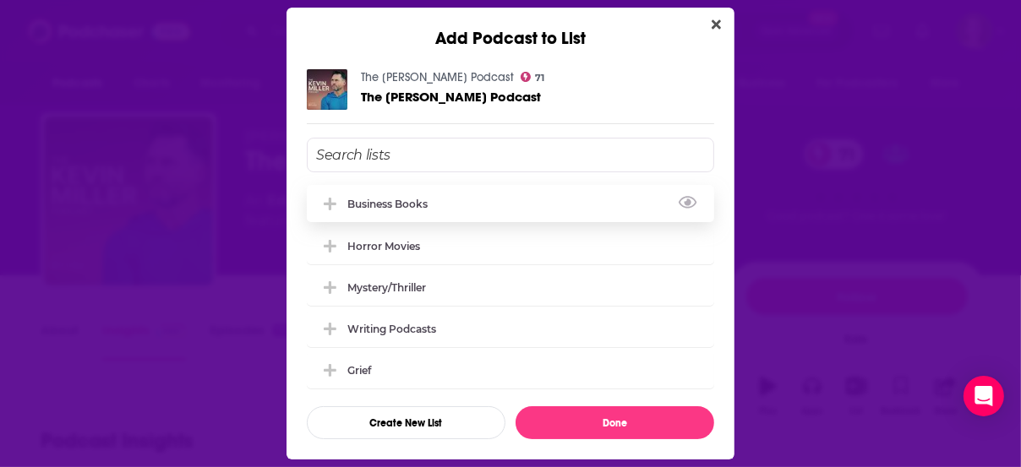
click at [474, 204] on div "Business Books" at bounding box center [510, 203] width 407 height 37
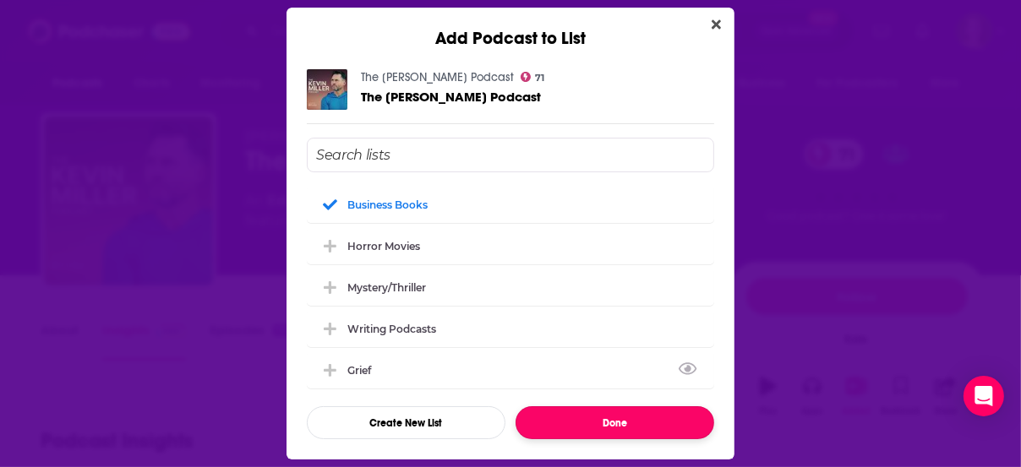
click at [618, 430] on button "Done" at bounding box center [615, 423] width 199 height 33
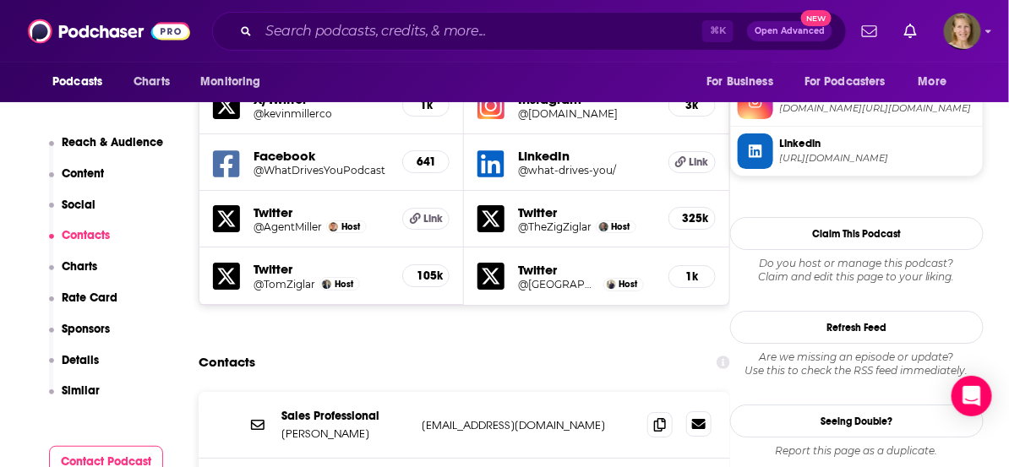
scroll to position [1561, 0]
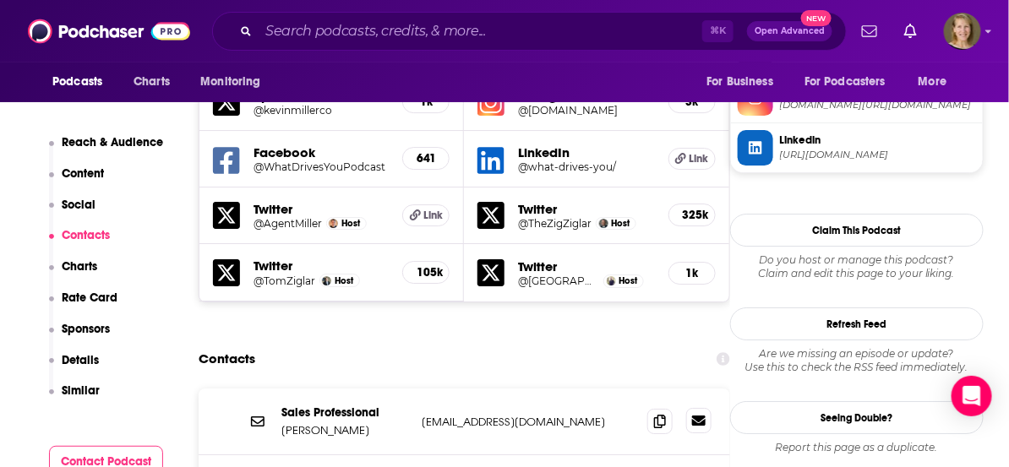
click at [703, 416] on icon at bounding box center [699, 421] width 14 height 10
